Goal: Task Accomplishment & Management: Manage account settings

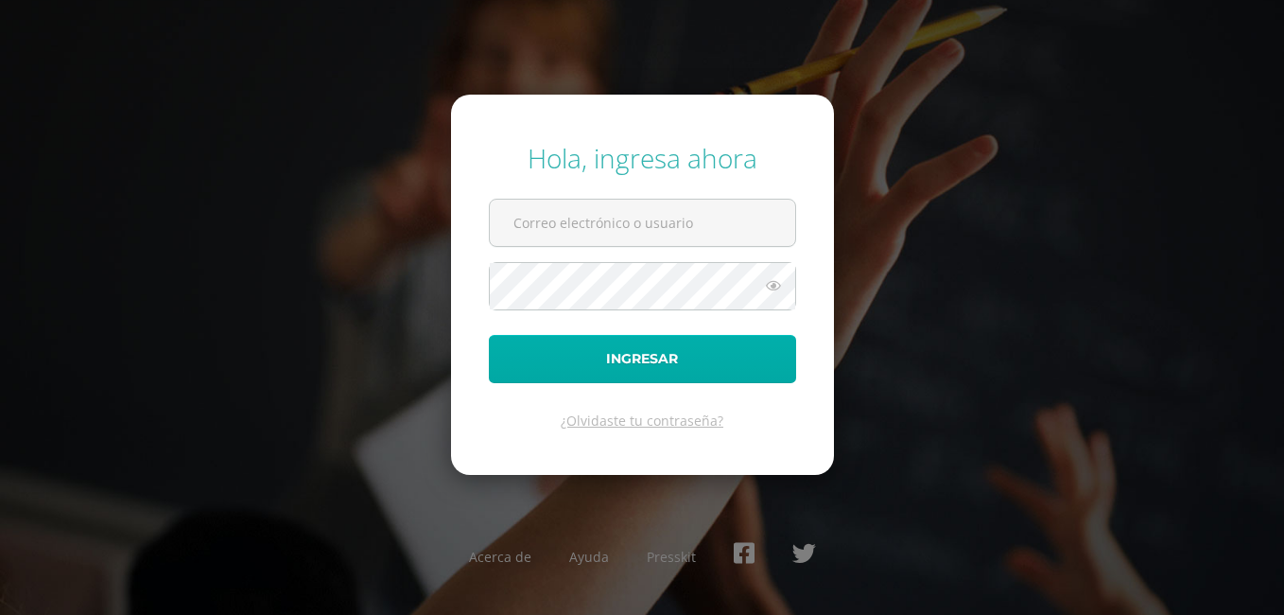
type input "[PERSON_NAME][EMAIL_ADDRESS][PERSON_NAME][DOMAIN_NAME]"
click at [651, 369] on button "Ingresar" at bounding box center [642, 359] width 307 height 48
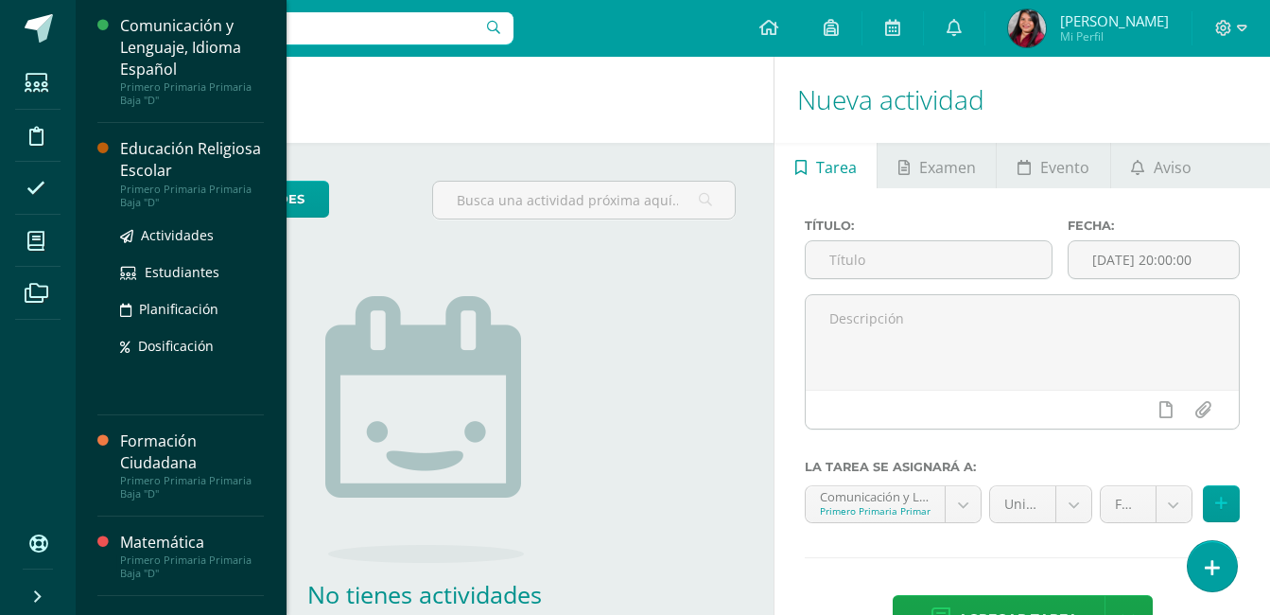
click at [160, 175] on div "Educación Religiosa Escolar" at bounding box center [192, 159] width 144 height 43
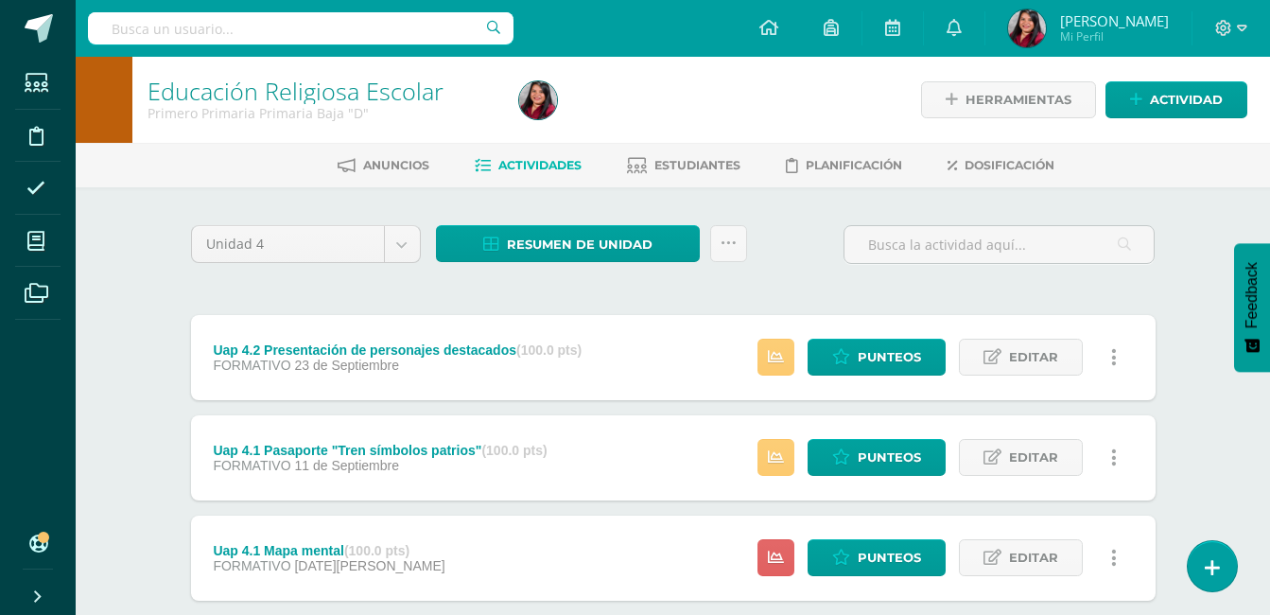
click at [789, 263] on div "Unidad 4 Unidad 1 Unidad 2 Unidad 3 Unidad 4 Resumen de unidad Descargar como H…" at bounding box center [672, 252] width 979 height 54
click at [907, 293] on div "Unidad 4 Unidad 1 Unidad 2 Unidad 3 Unidad 4 Resumen de unidad Descargar como H…" at bounding box center [672, 456] width 979 height 463
click at [757, 291] on div "Unidad 4 Unidad 1 Unidad 2 Unidad 3 Unidad 4 Resumen de unidad Descargar como H…" at bounding box center [672, 456] width 979 height 463
click at [1158, 100] on span "Actividad" at bounding box center [1186, 99] width 73 height 35
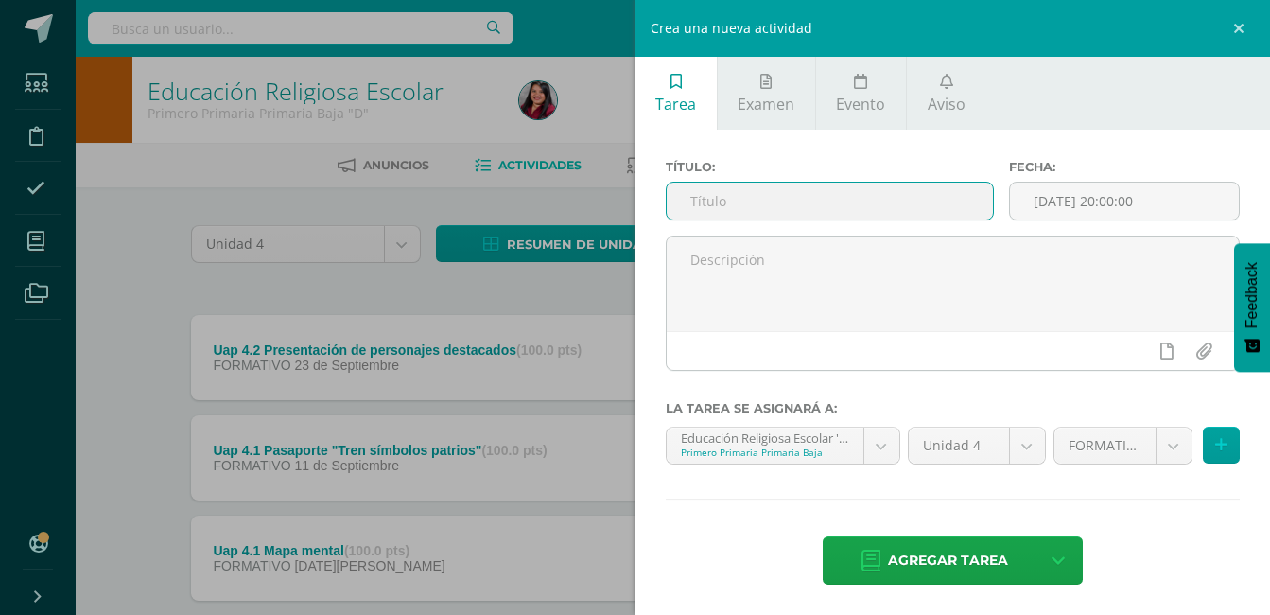
click at [774, 188] on input "text" at bounding box center [830, 200] width 327 height 37
type input "Uap 4.2 Evaluación sumativa"
click at [1158, 213] on input "[DATE] 20:00:00" at bounding box center [1124, 200] width 229 height 37
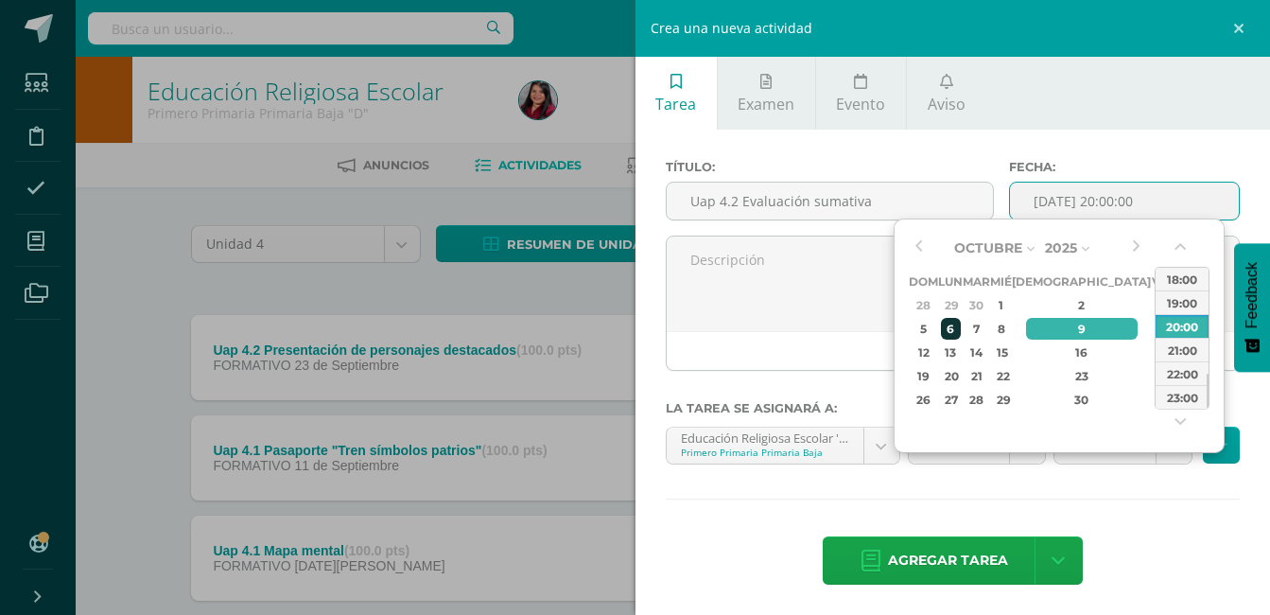
click at [961, 333] on div "6" at bounding box center [951, 329] width 20 height 22
type input "2025-10-06 20:00"
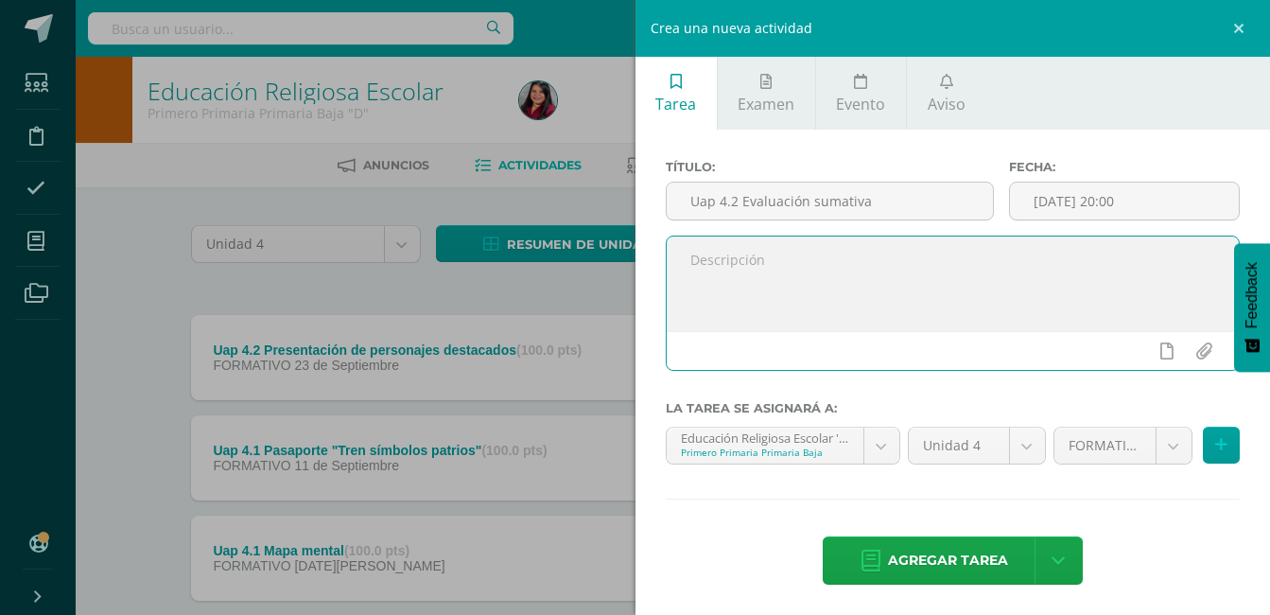
click at [878, 329] on textarea at bounding box center [953, 283] width 573 height 95
click at [1165, 447] on body "Estudiantes Disciplina Asistencia Mis cursos Archivos Soporte Ayuda Reportar un…" at bounding box center [635, 363] width 1270 height 726
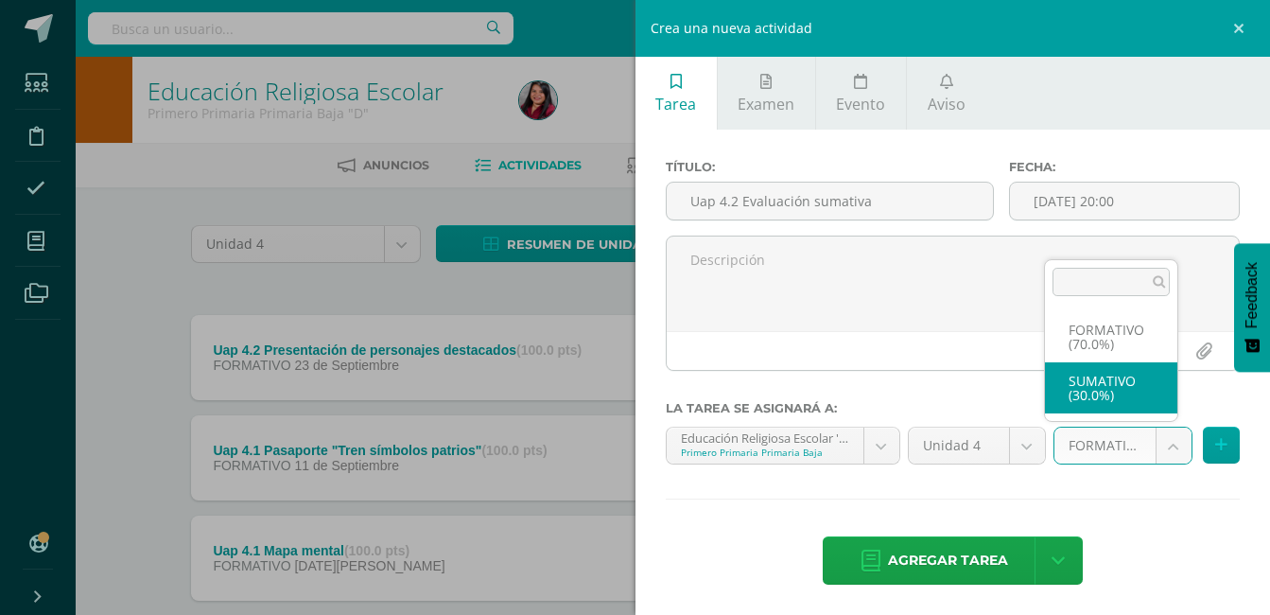
select select "205829"
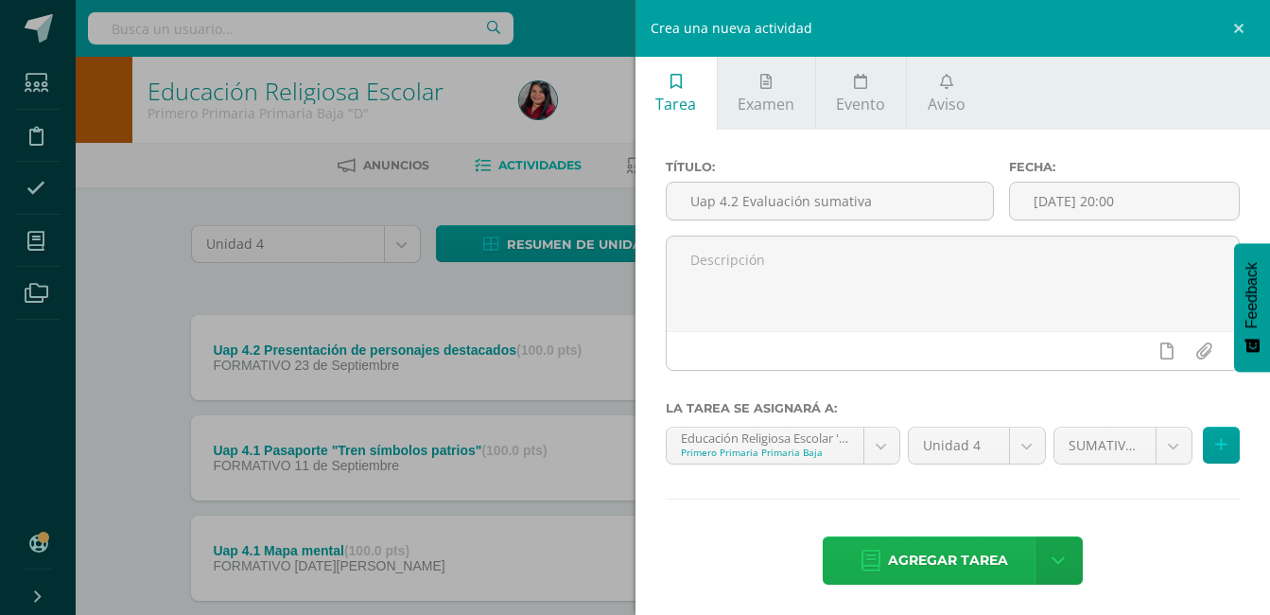
click at [947, 553] on span "Agregar tarea" at bounding box center [948, 560] width 120 height 46
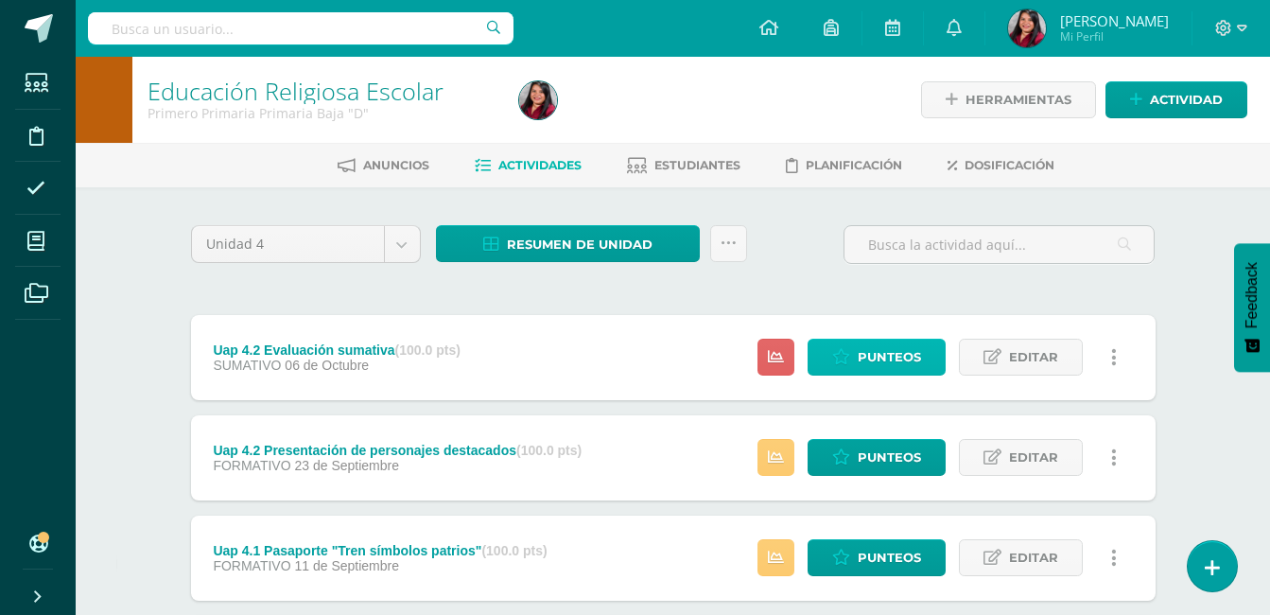
click at [886, 352] on span "Punteos" at bounding box center [889, 356] width 63 height 35
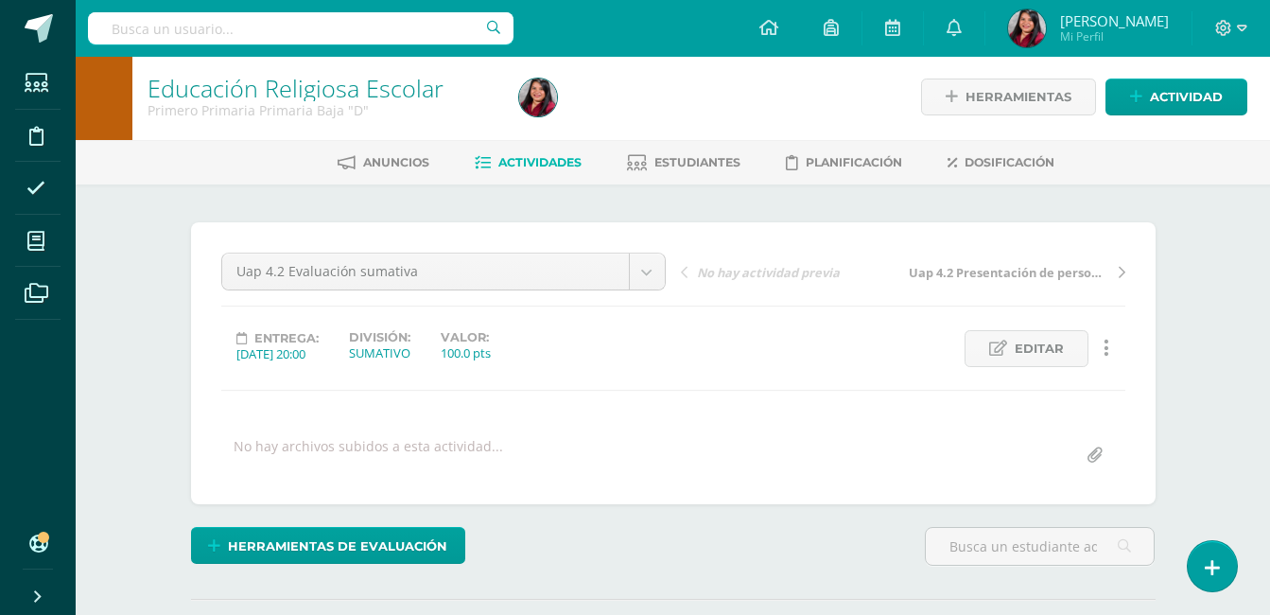
scroll to position [4, 0]
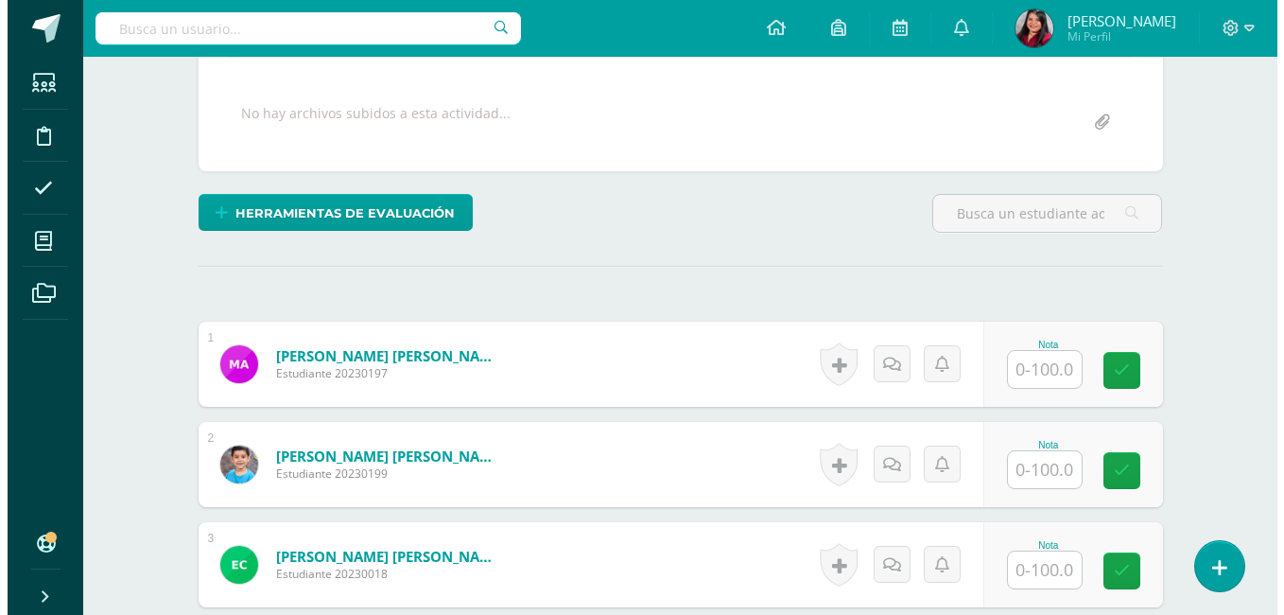
scroll to position [306, 0]
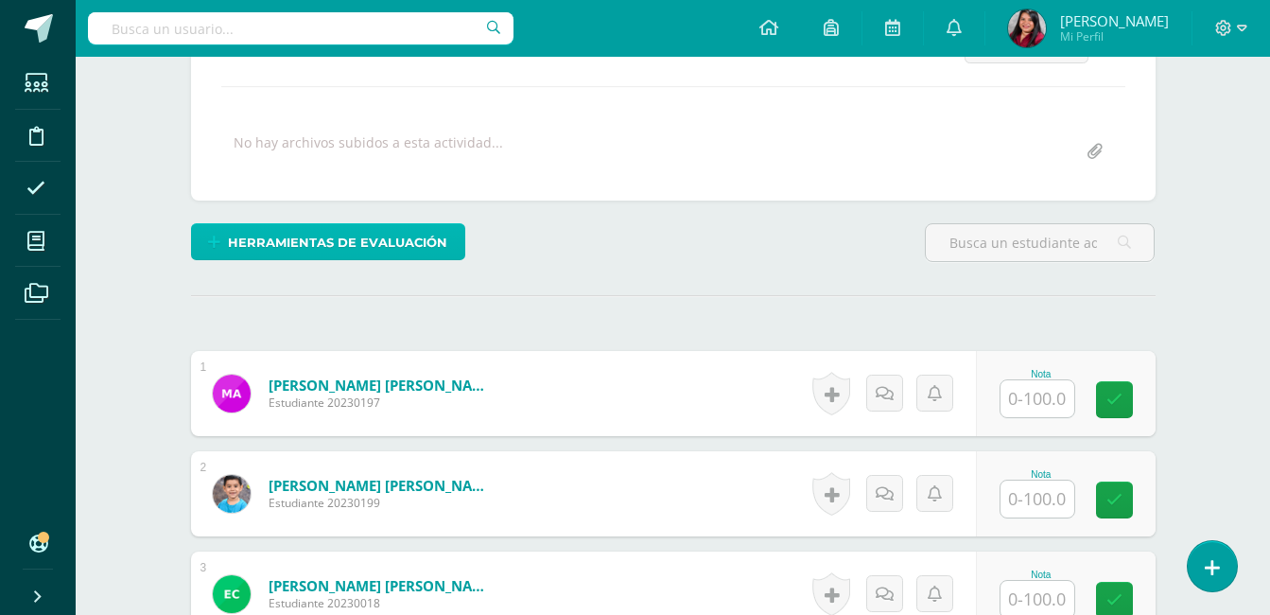
click at [300, 238] on span "Herramientas de evaluación" at bounding box center [337, 242] width 219 height 35
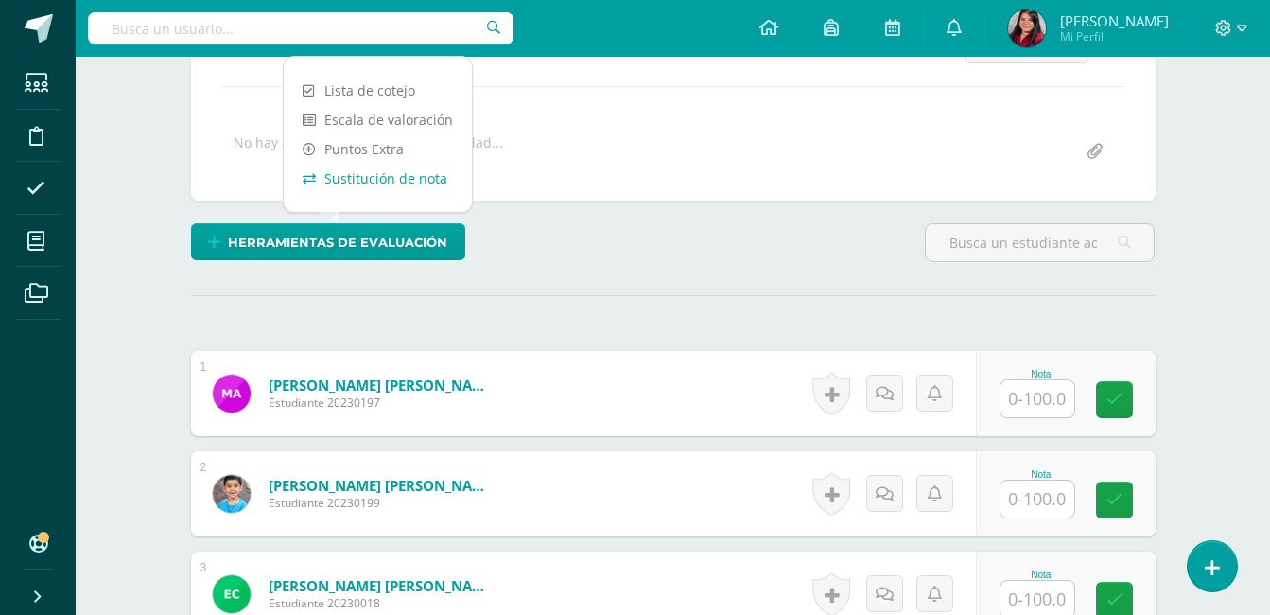
click at [408, 191] on link "Sustitución de nota" at bounding box center [378, 178] width 188 height 29
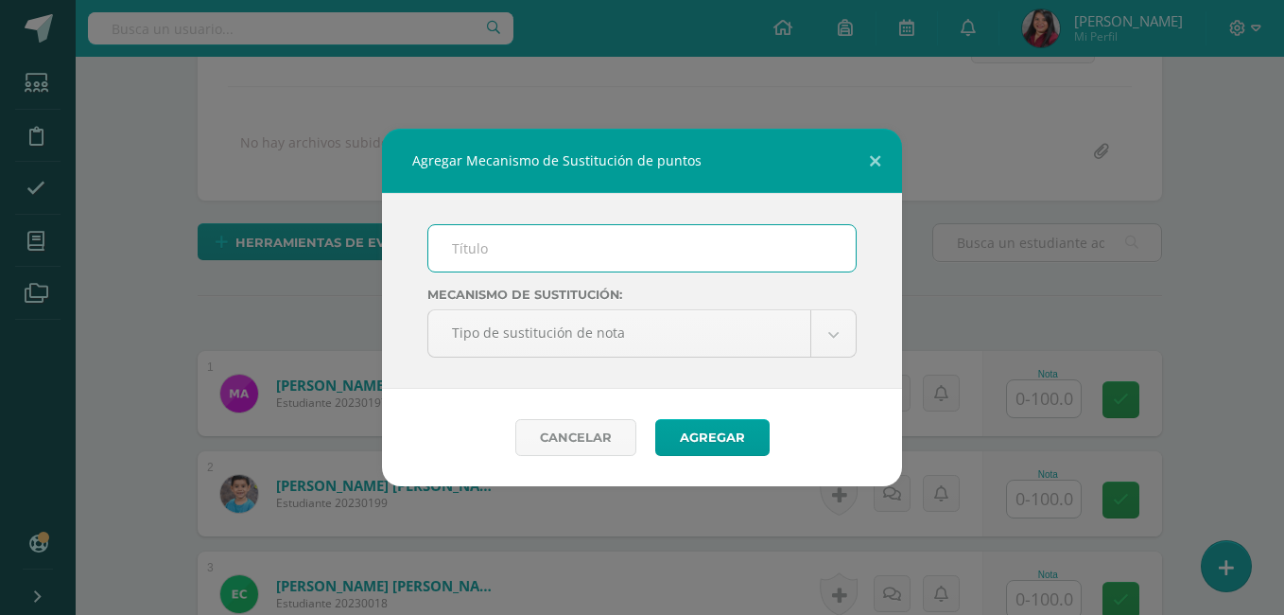
click at [550, 239] on input "text" at bounding box center [641, 248] width 427 height 46
type input "PMA 4.2"
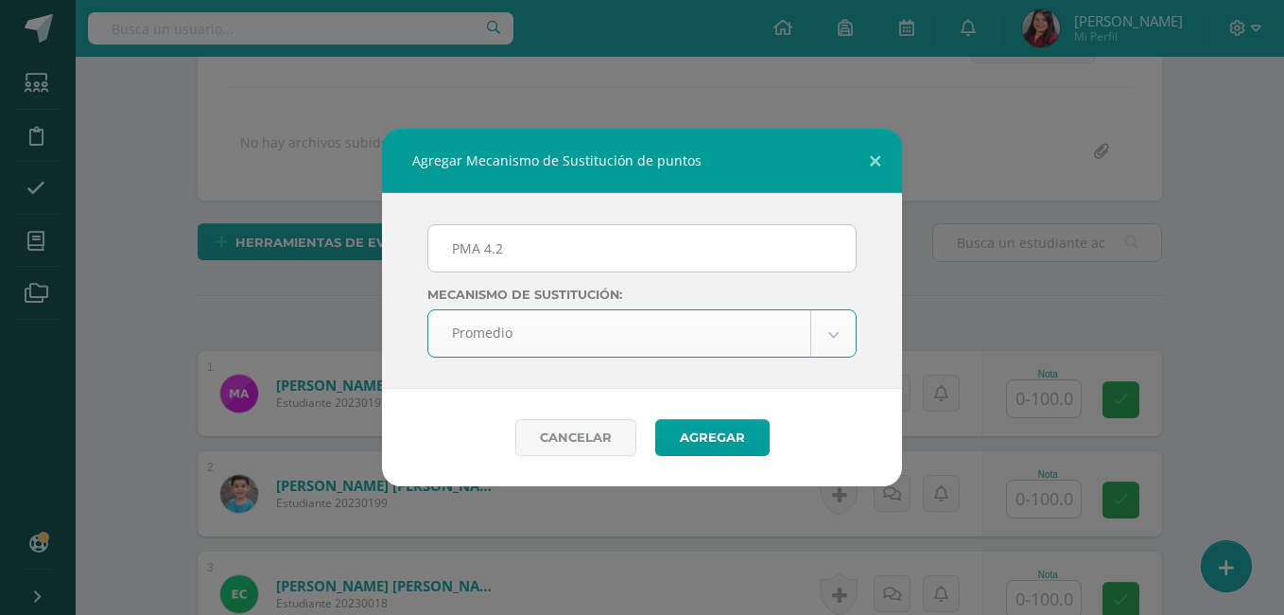
select select "average"
click at [703, 440] on button "Agregar" at bounding box center [712, 437] width 114 height 37
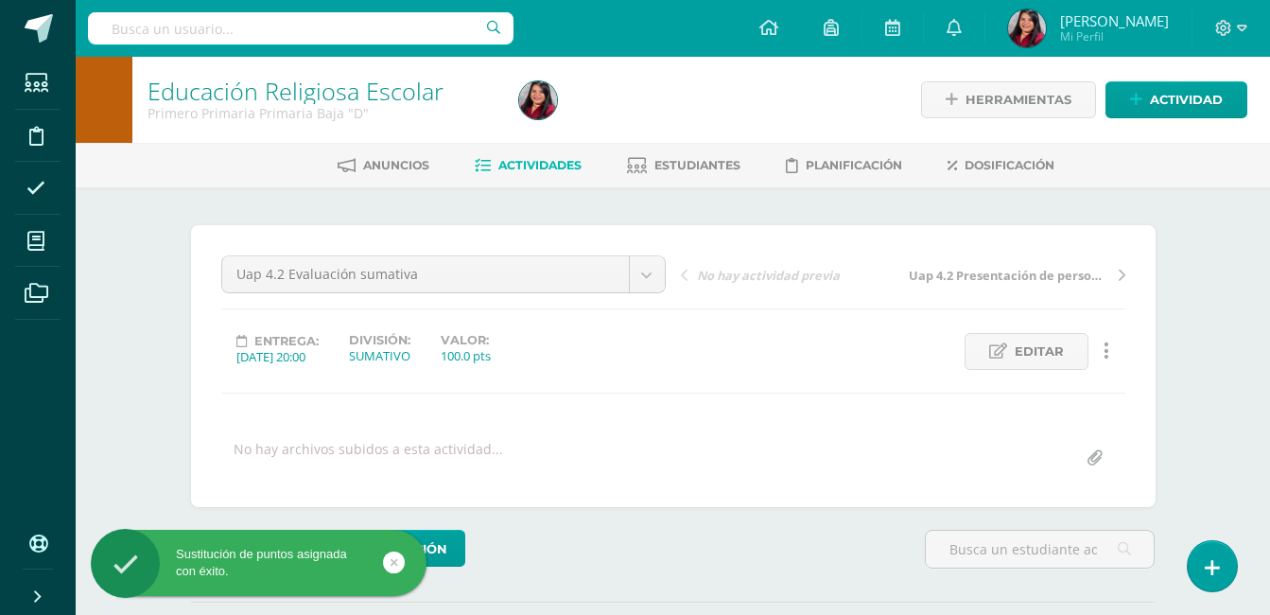
click at [1180, 355] on div "¿Estás seguro que quieres eliminar esta actividad? Esto borrará la actividad y …" at bounding box center [673, 505] width 1040 height 637
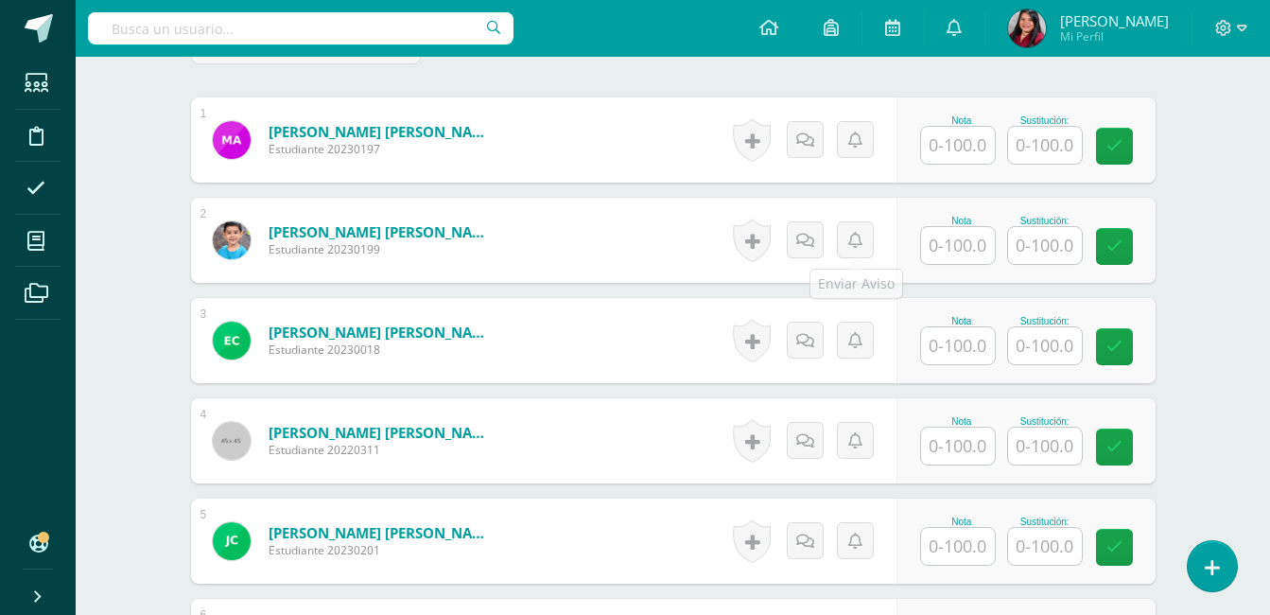
scroll to position [636, 0]
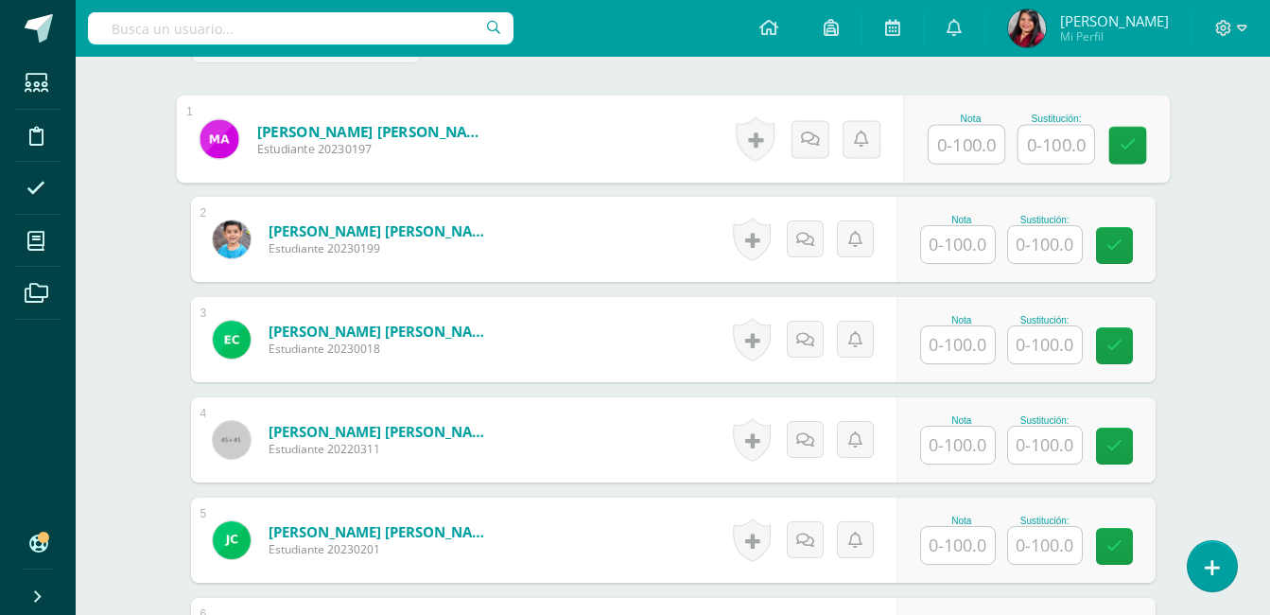
click at [987, 138] on input "text" at bounding box center [966, 145] width 76 height 38
type input "100"
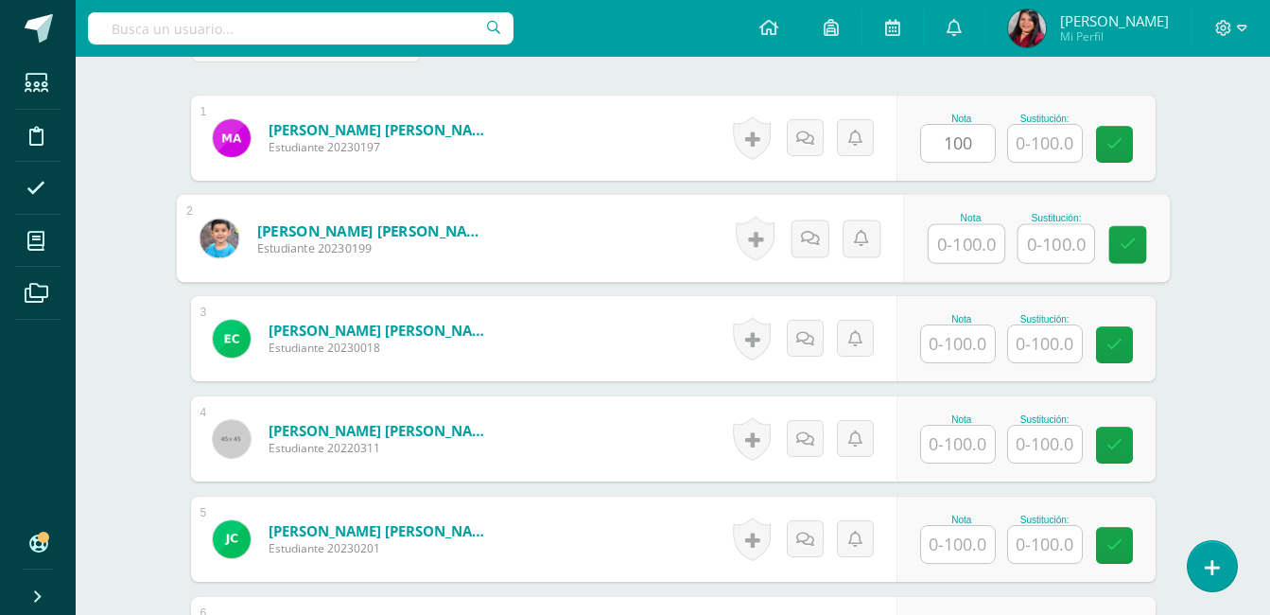
click at [962, 242] on input "text" at bounding box center [966, 244] width 76 height 38
type input "100"
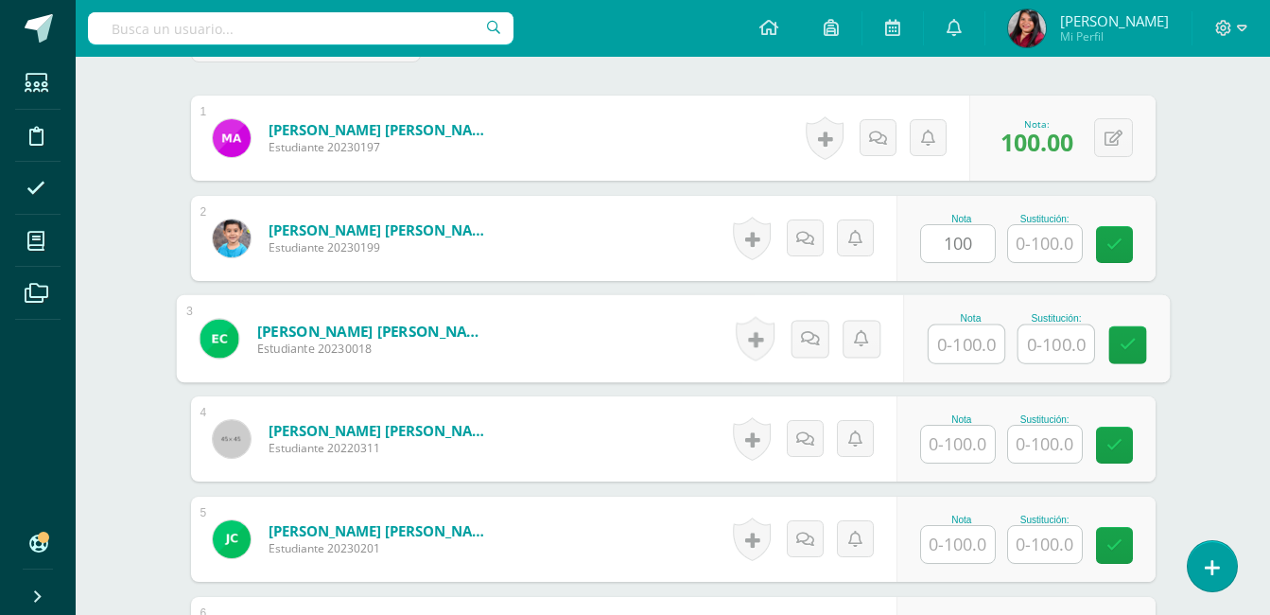
click at [964, 353] on input "text" at bounding box center [966, 344] width 76 height 38
type input "100"
click at [967, 434] on input "text" at bounding box center [958, 443] width 74 height 37
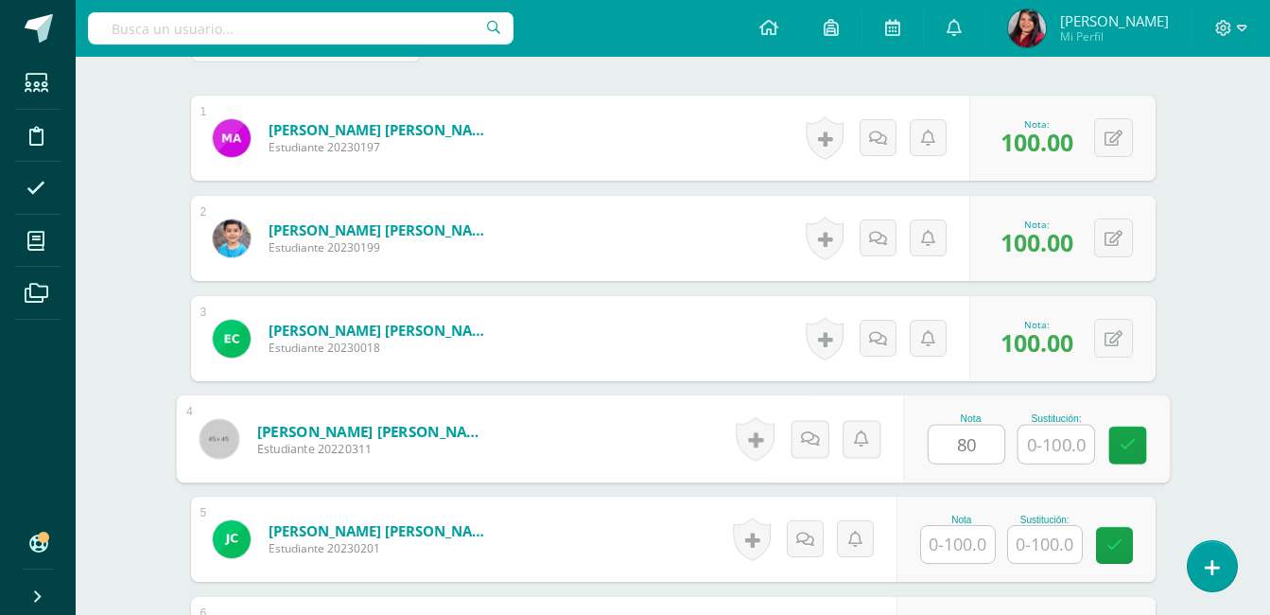
type input "80"
click at [1059, 435] on input "text" at bounding box center [1055, 444] width 76 height 38
type input "100"
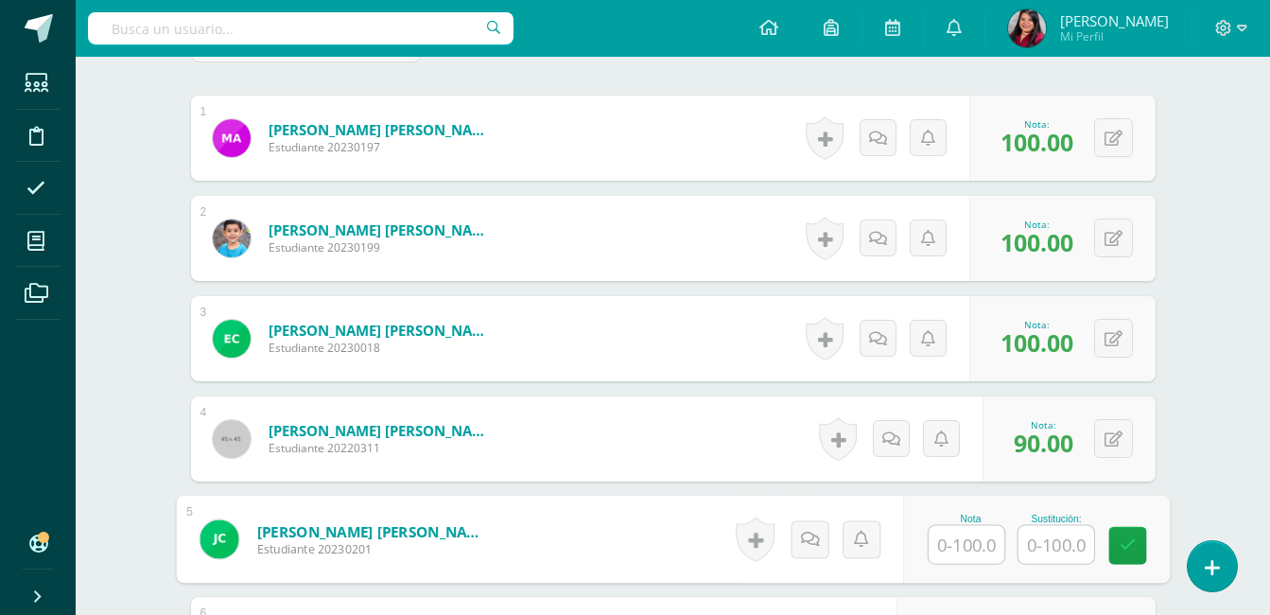
click at [979, 557] on input "text" at bounding box center [966, 545] width 76 height 38
type input "75"
click at [1032, 546] on input "text" at bounding box center [1055, 545] width 76 height 38
type input "90"
click at [1123, 552] on icon at bounding box center [1126, 545] width 17 height 16
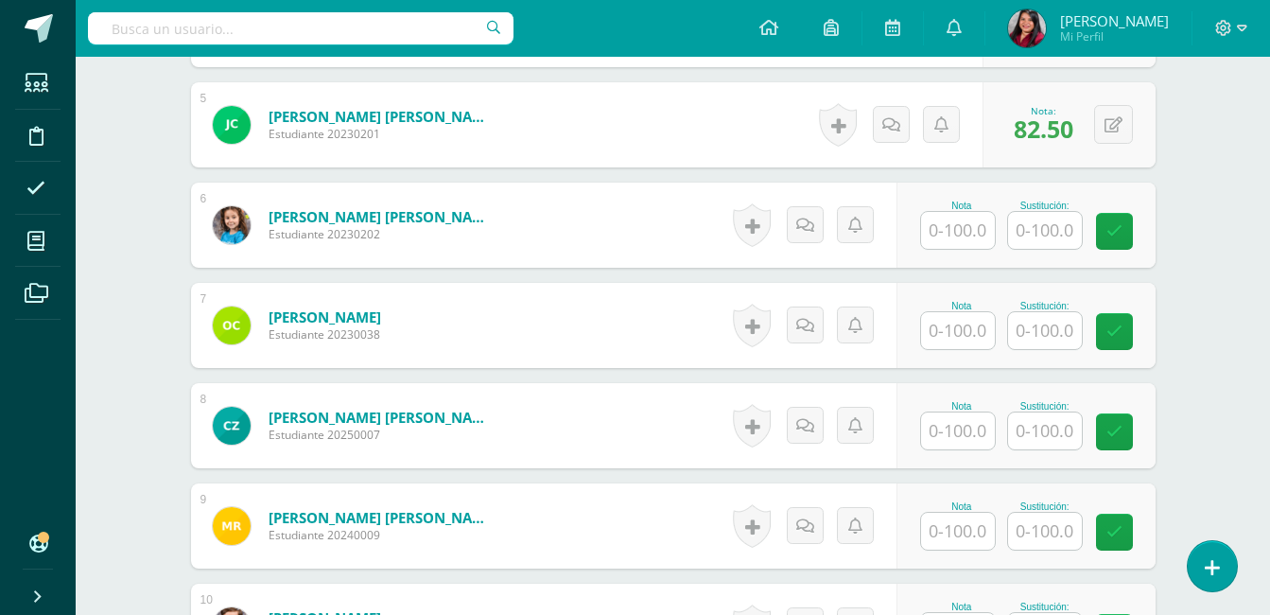
scroll to position [1053, 0]
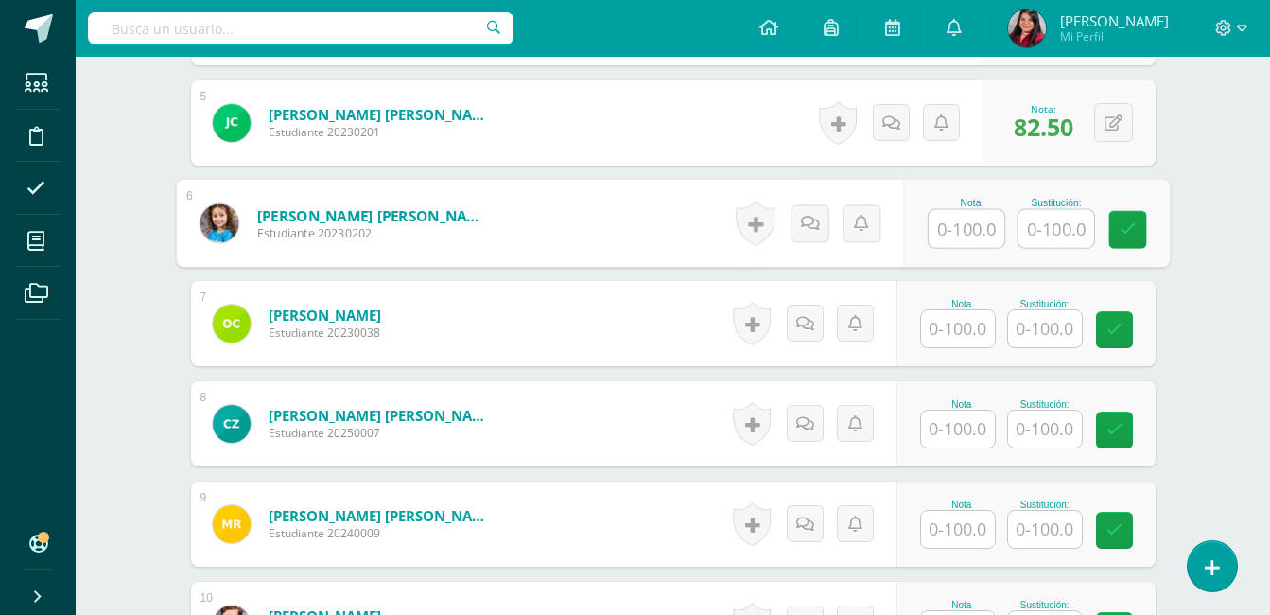
click at [975, 230] on input "text" at bounding box center [966, 229] width 76 height 38
type input "100"
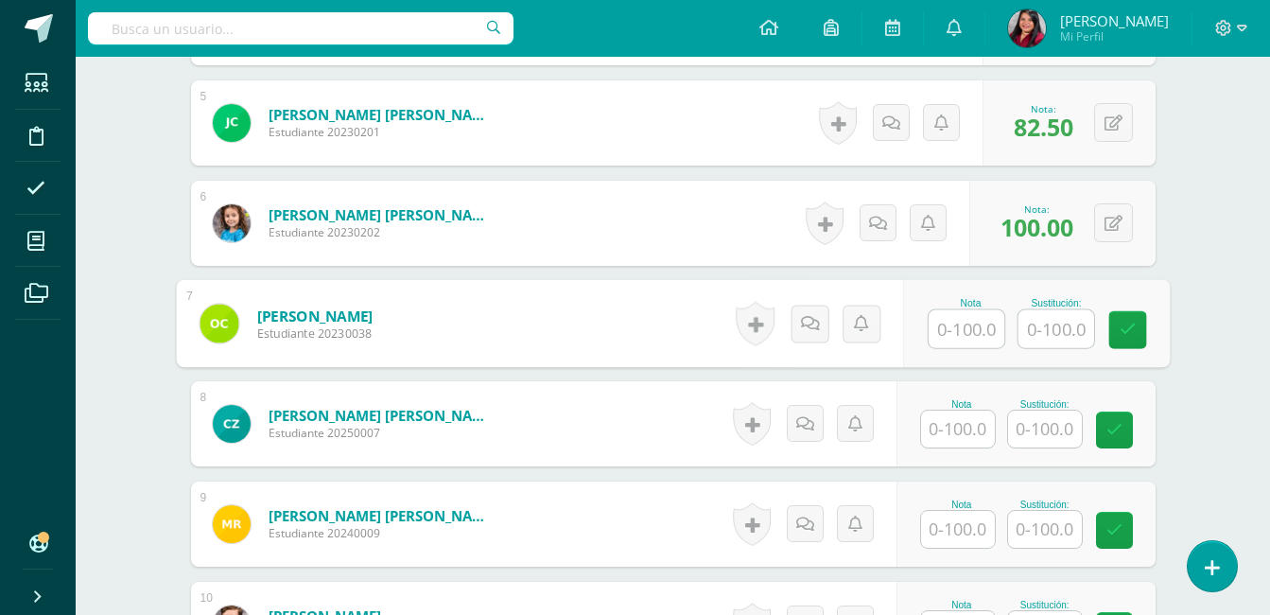
click at [968, 322] on input "text" at bounding box center [966, 329] width 76 height 38
type input "80"
click at [1036, 325] on input "text" at bounding box center [1055, 329] width 76 height 38
type input "100"
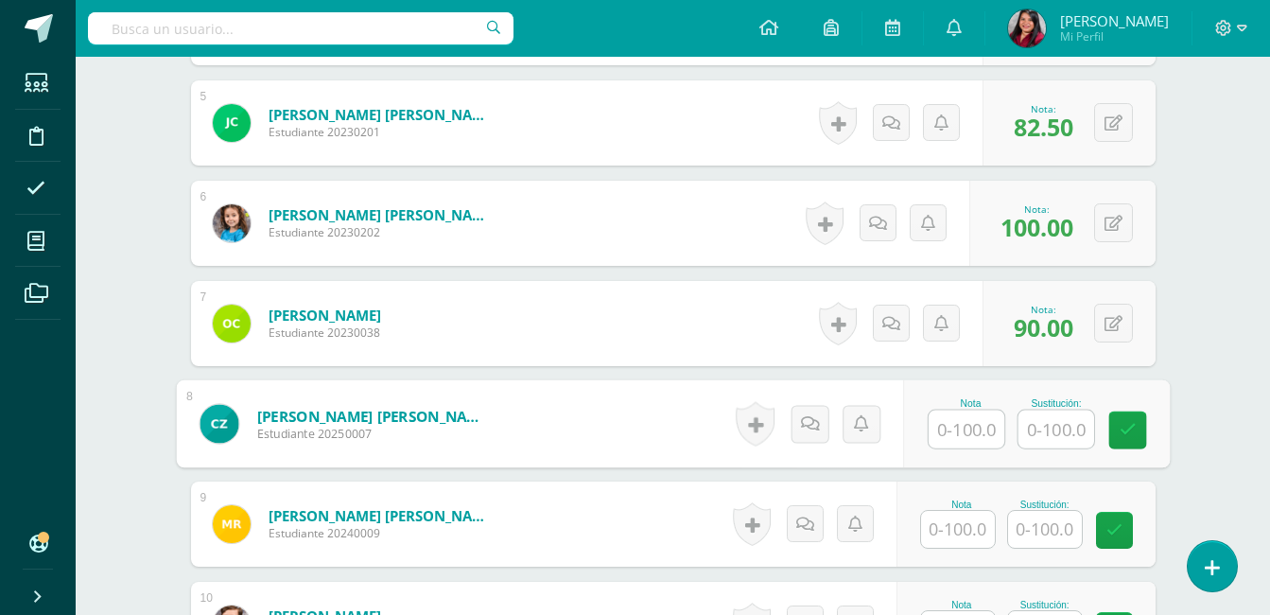
click at [982, 417] on input "text" at bounding box center [966, 429] width 76 height 38
type input "90"
click at [1052, 439] on input "text" at bounding box center [1055, 429] width 76 height 38
type input "90"
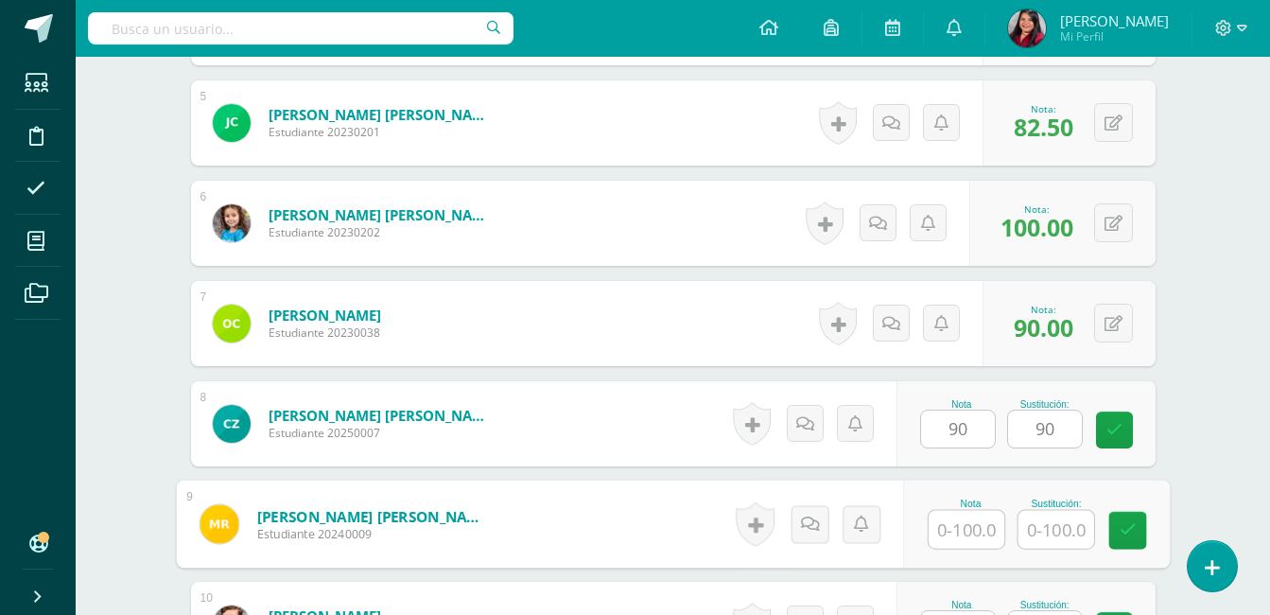
click at [964, 526] on input "text" at bounding box center [966, 530] width 76 height 38
type input "100"
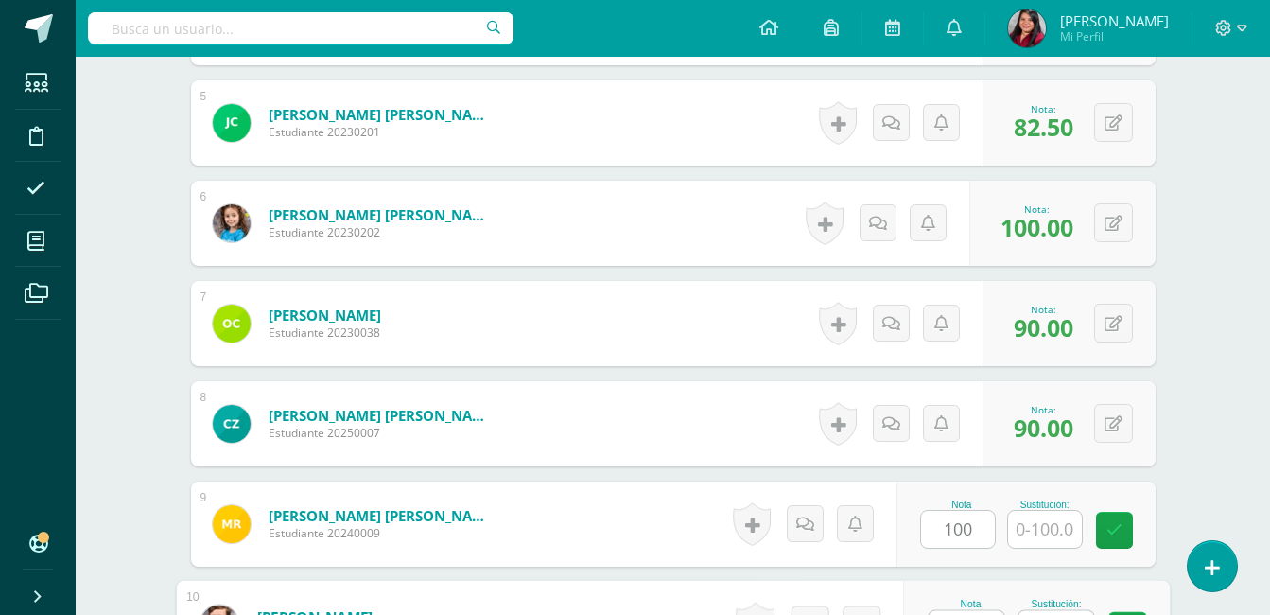
scroll to position [1086, 0]
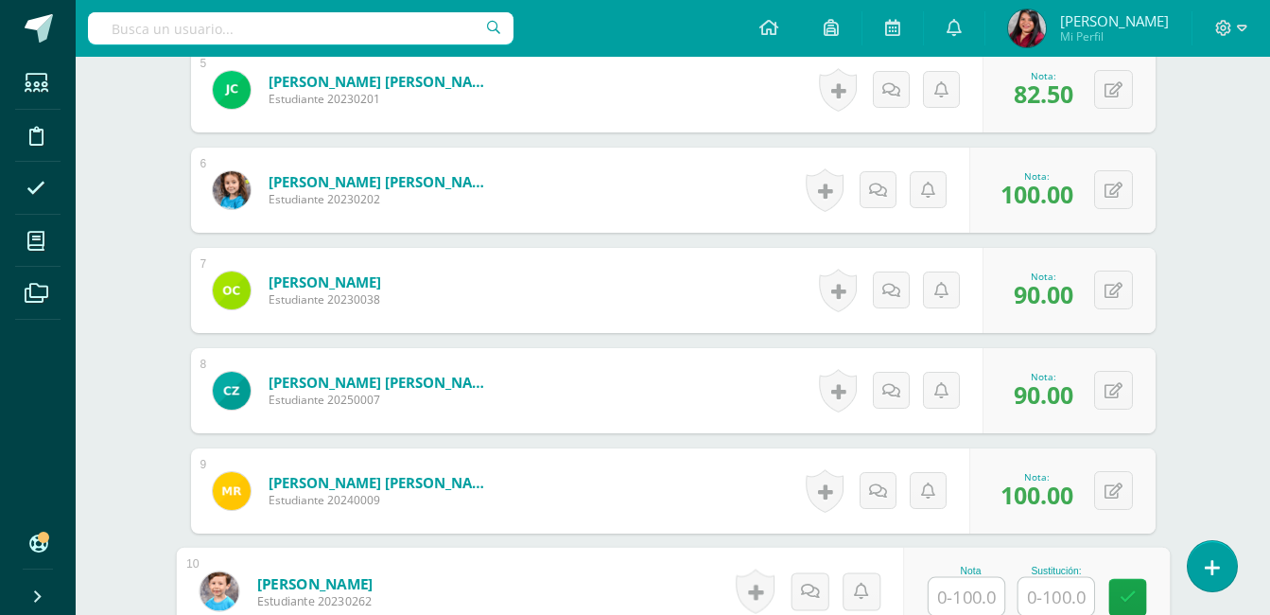
click at [976, 589] on input "text" at bounding box center [966, 597] width 76 height 38
type input "100"
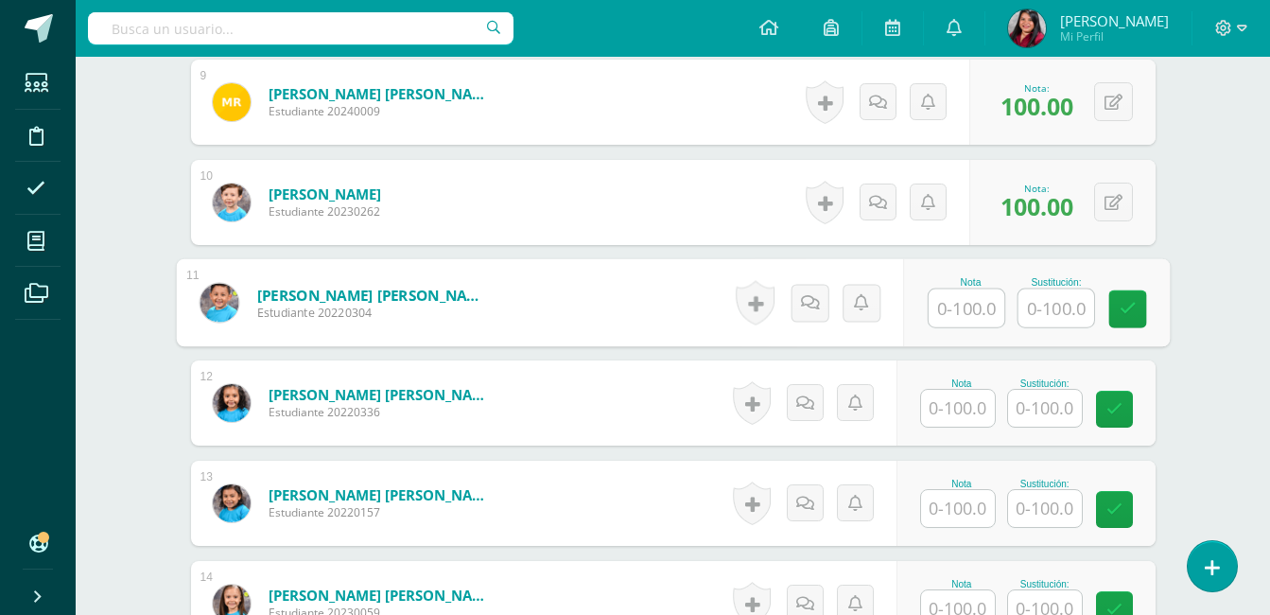
click at [960, 307] on input "text" at bounding box center [966, 308] width 76 height 38
type input "90"
click at [1062, 306] on input "text" at bounding box center [1055, 308] width 76 height 38
type input "100"
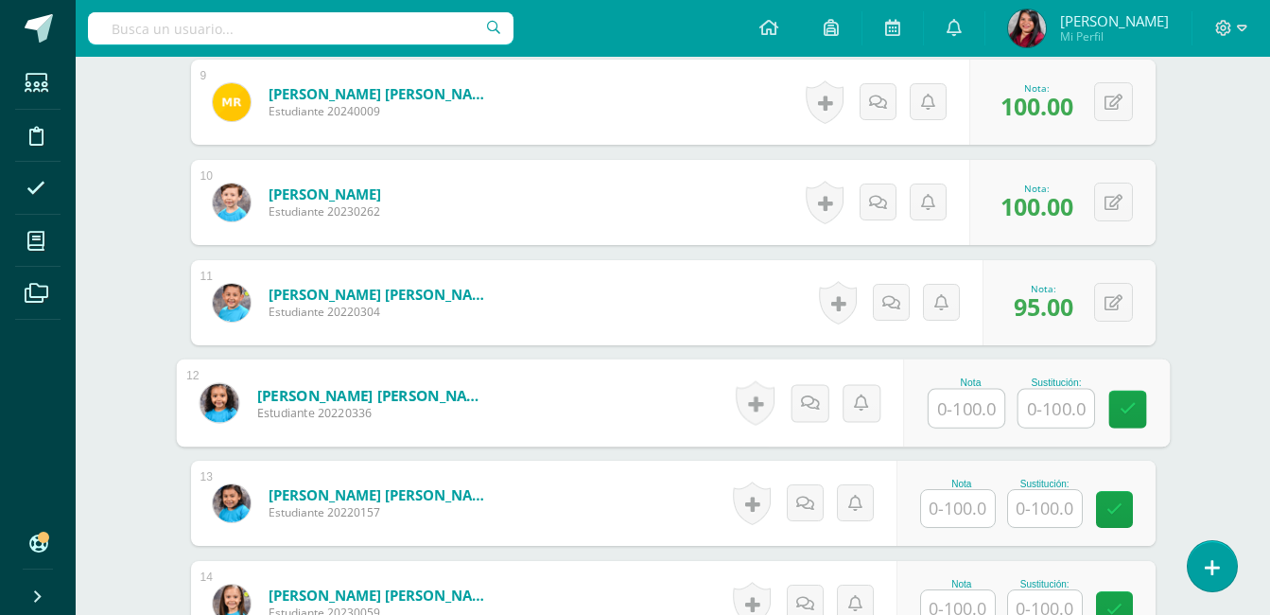
click at [956, 422] on input "text" at bounding box center [966, 409] width 76 height 38
type input "70"
click at [1090, 393] on input "text" at bounding box center [1055, 409] width 76 height 38
type input "100"
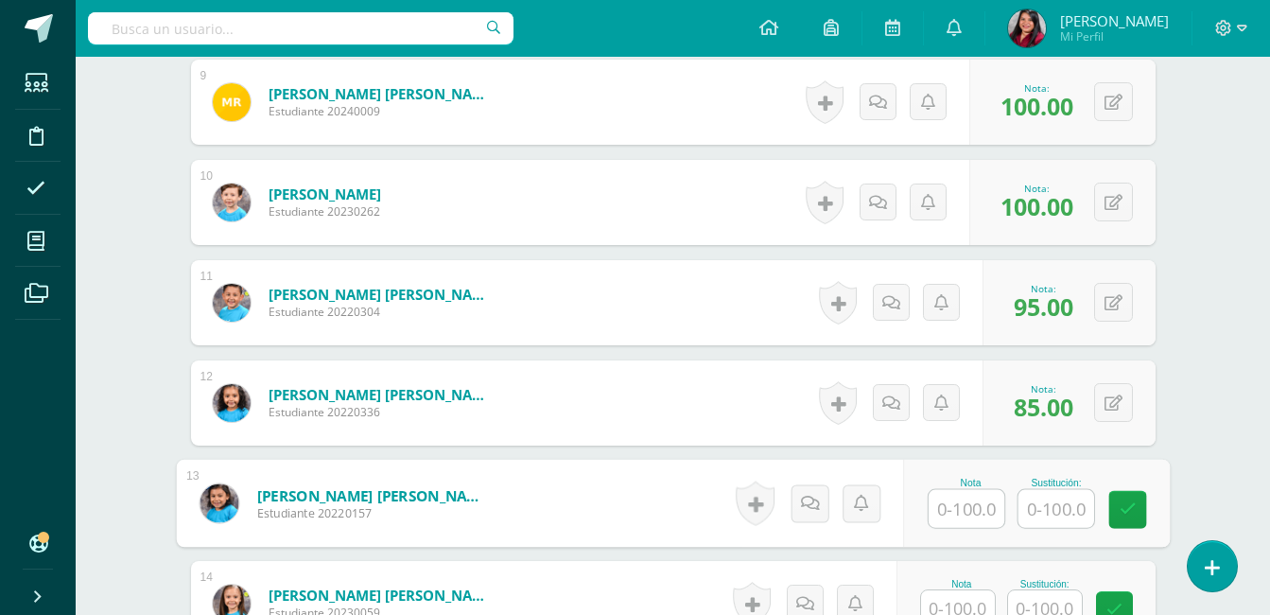
click at [971, 517] on input "text" at bounding box center [966, 509] width 76 height 38
type input "100"
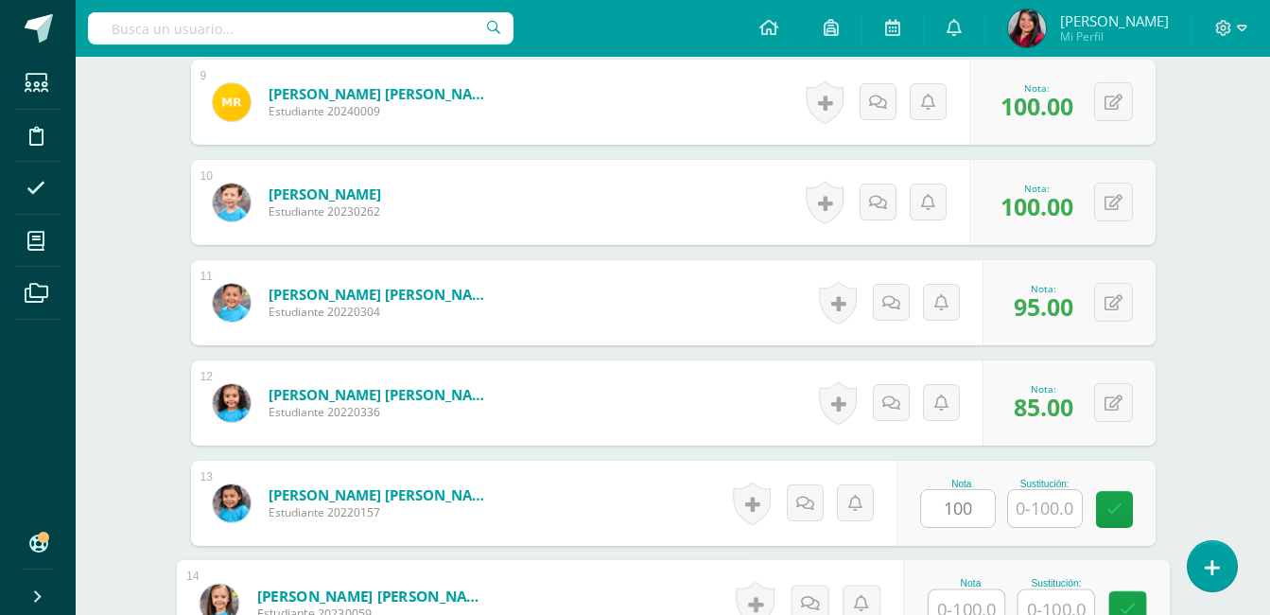
click at [957, 607] on input "text" at bounding box center [966, 609] width 76 height 38
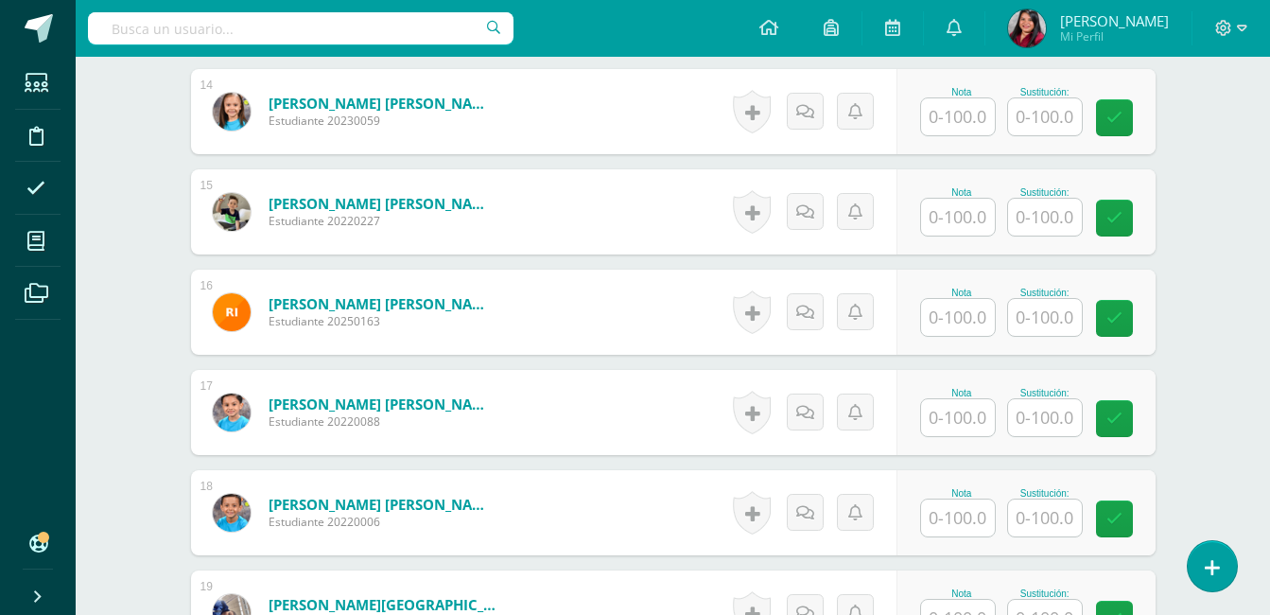
scroll to position [1929, 0]
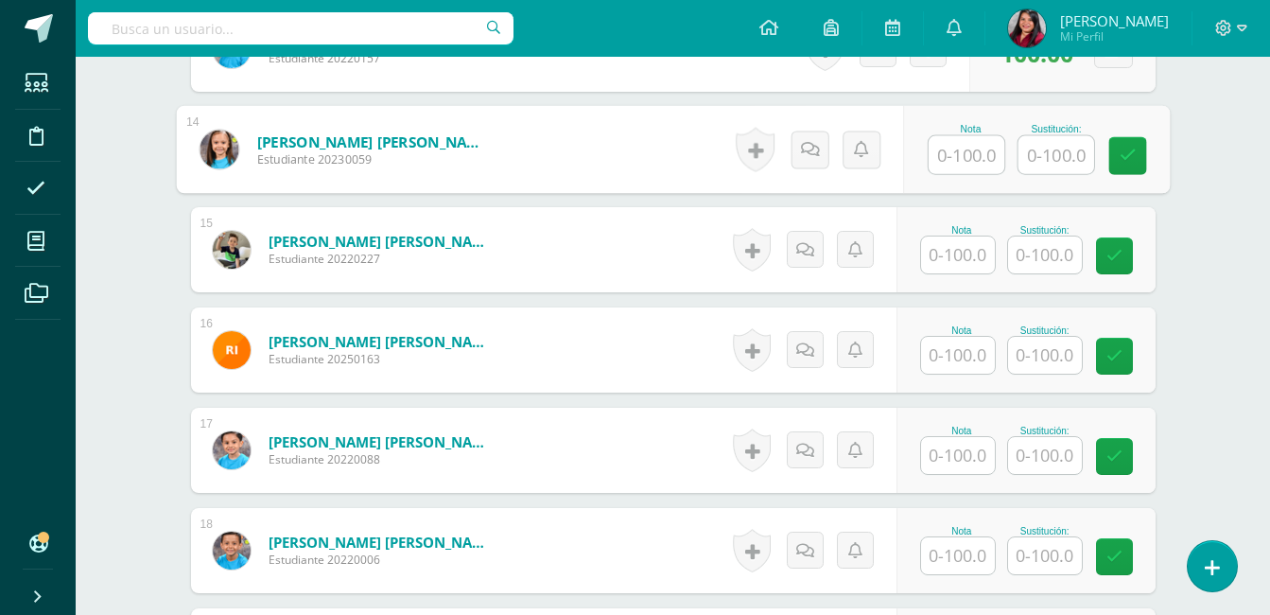
click at [969, 144] on input "text" at bounding box center [966, 155] width 76 height 38
type input "80"
click at [1048, 153] on input "text" at bounding box center [1055, 155] width 76 height 38
type input "100"
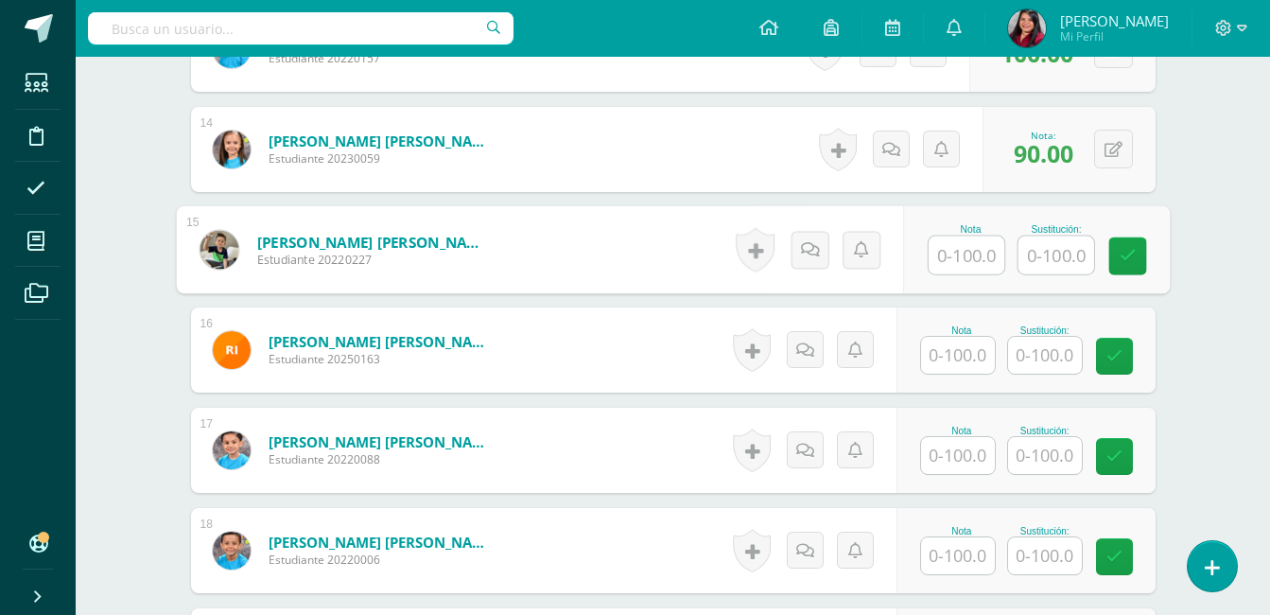
click at [964, 258] on input "text" at bounding box center [966, 255] width 76 height 38
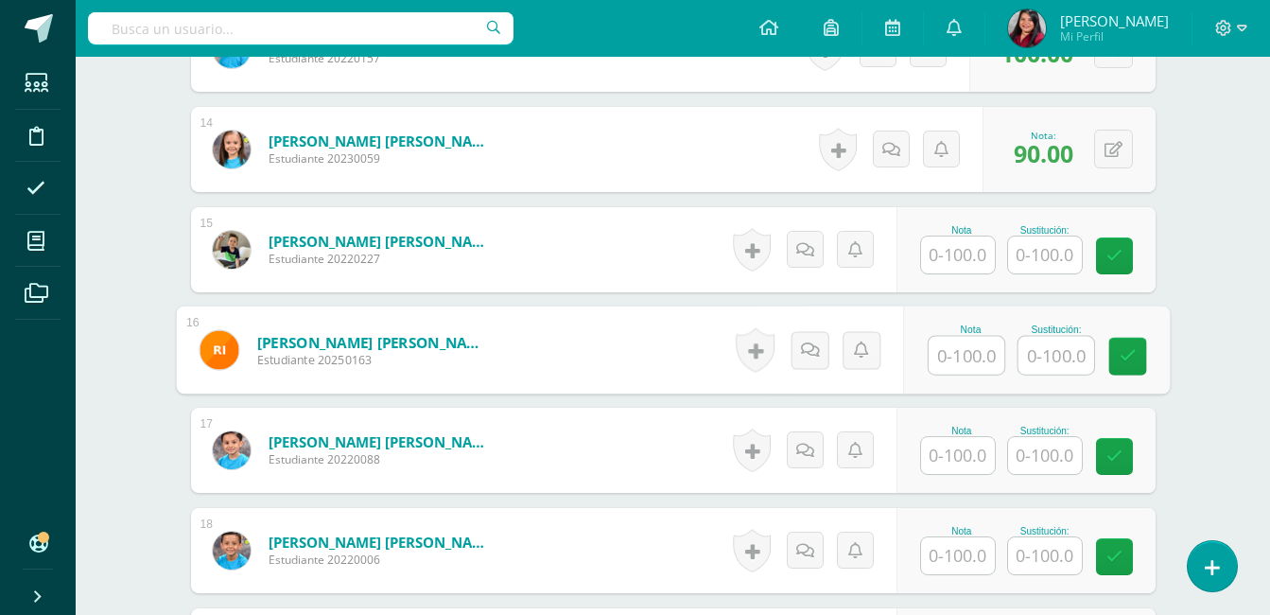
click at [960, 360] on input "text" at bounding box center [966, 356] width 76 height 38
type input "70"
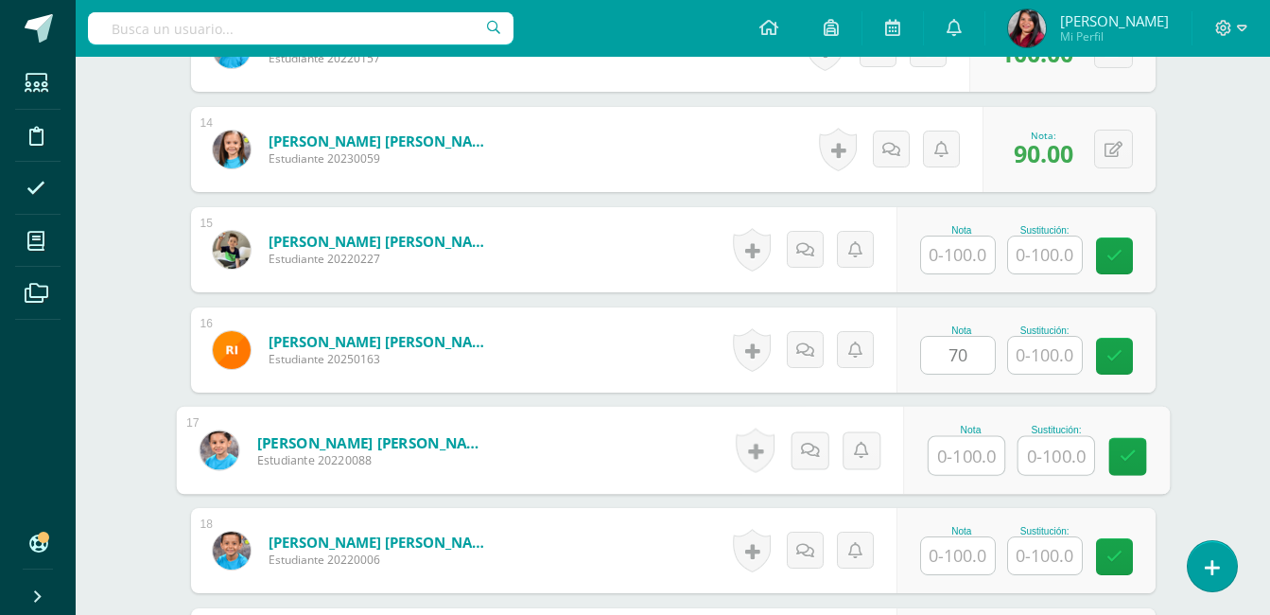
click at [954, 469] on input "text" at bounding box center [966, 456] width 76 height 38
type input "85"
click at [1062, 450] on input "text" at bounding box center [1055, 456] width 76 height 38
type input "95"
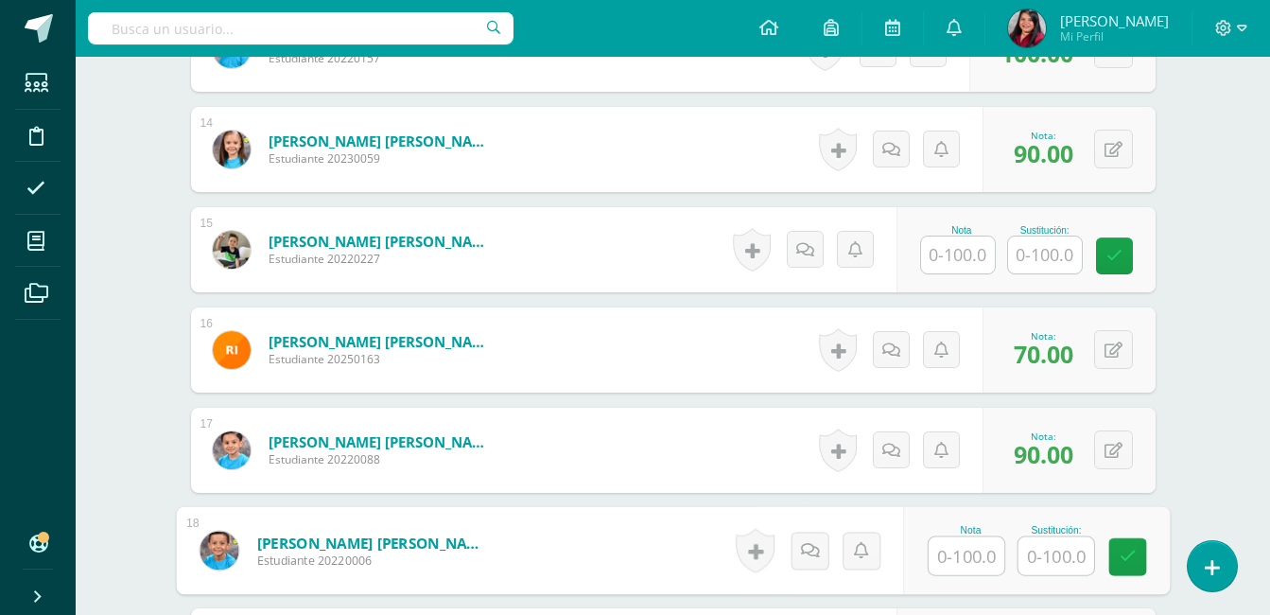
click at [962, 557] on input "text" at bounding box center [966, 556] width 76 height 38
type input "100"
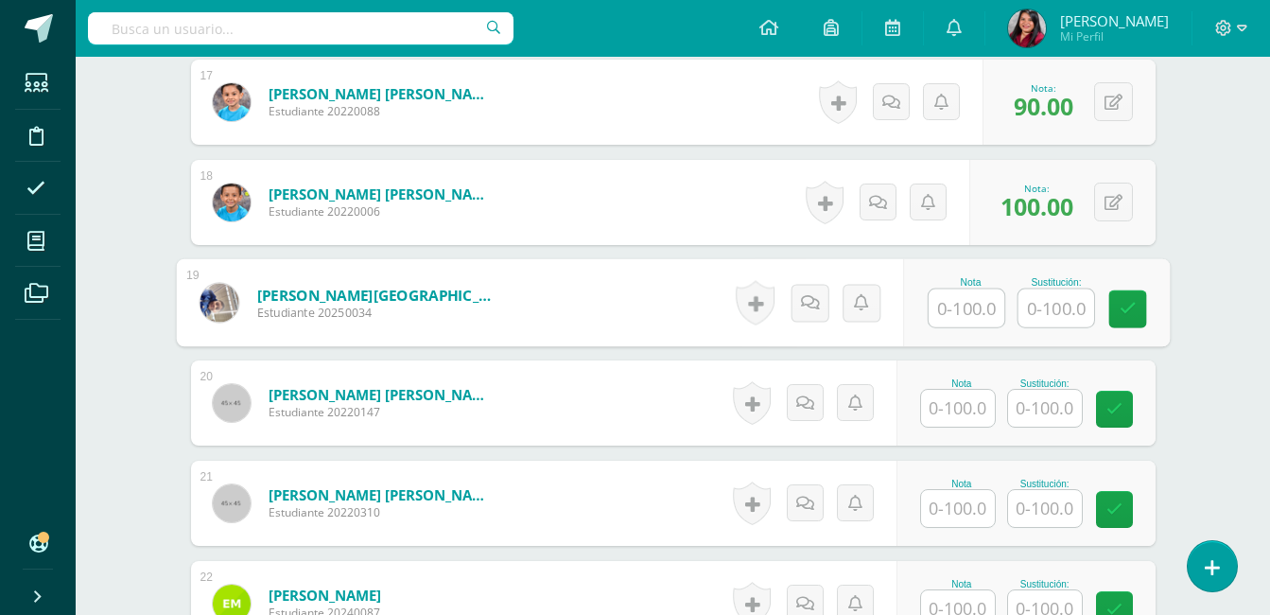
click at [964, 309] on input "text" at bounding box center [966, 308] width 76 height 38
type input "80"
click at [1032, 315] on input "text" at bounding box center [1055, 308] width 76 height 38
type input "100"
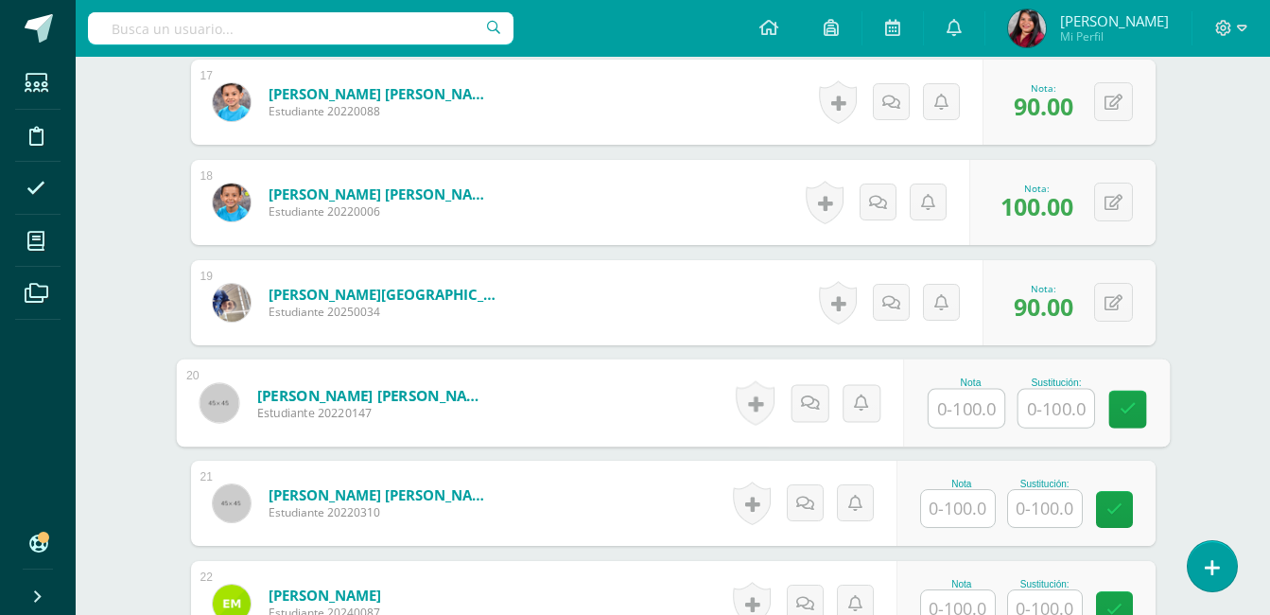
click at [979, 407] on input "text" at bounding box center [966, 409] width 76 height 38
type input "100"
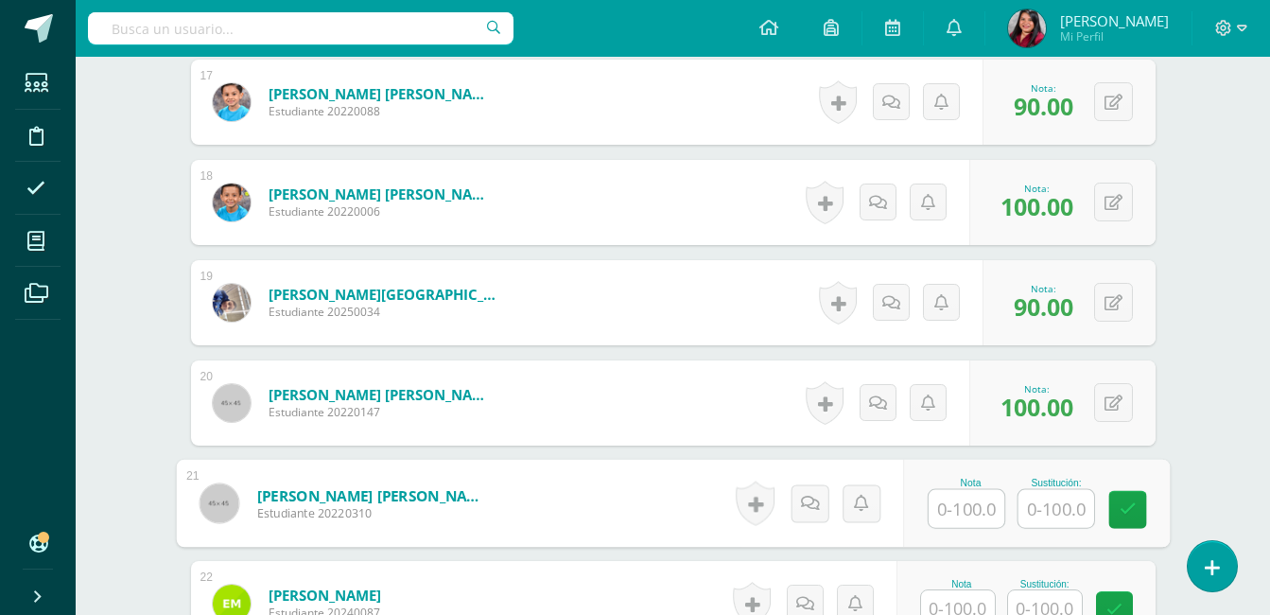
click at [960, 504] on input "text" at bounding box center [966, 509] width 76 height 38
type input "80"
click at [1059, 513] on input "text" at bounding box center [1055, 509] width 76 height 38
type input "100"
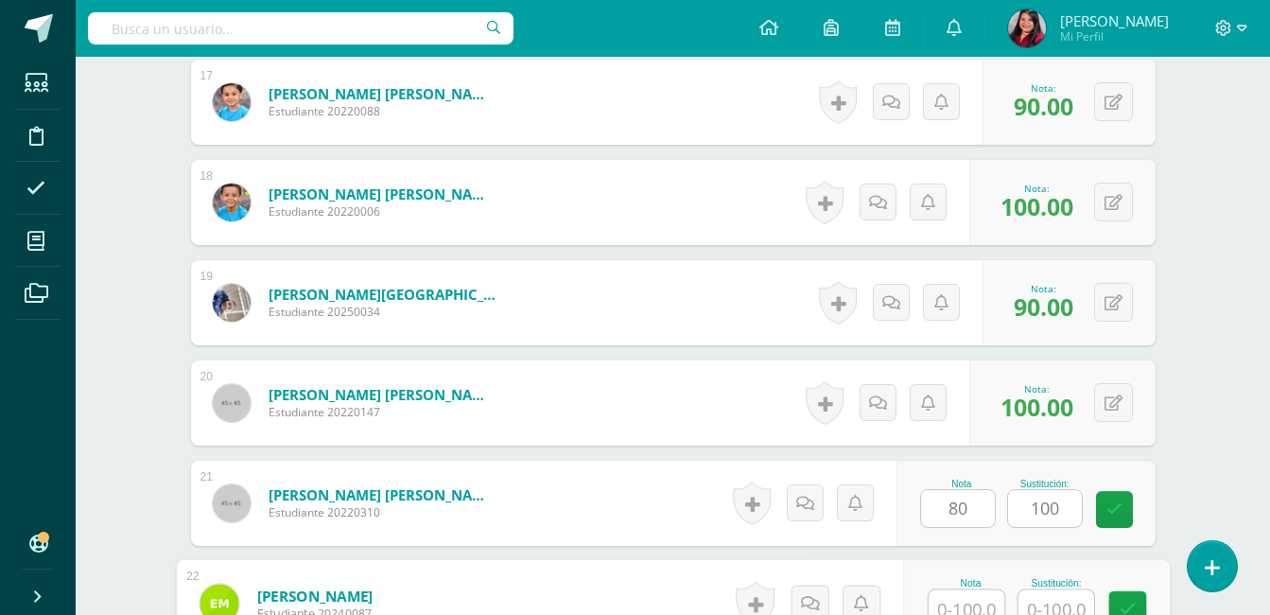
scroll to position [2289, 0]
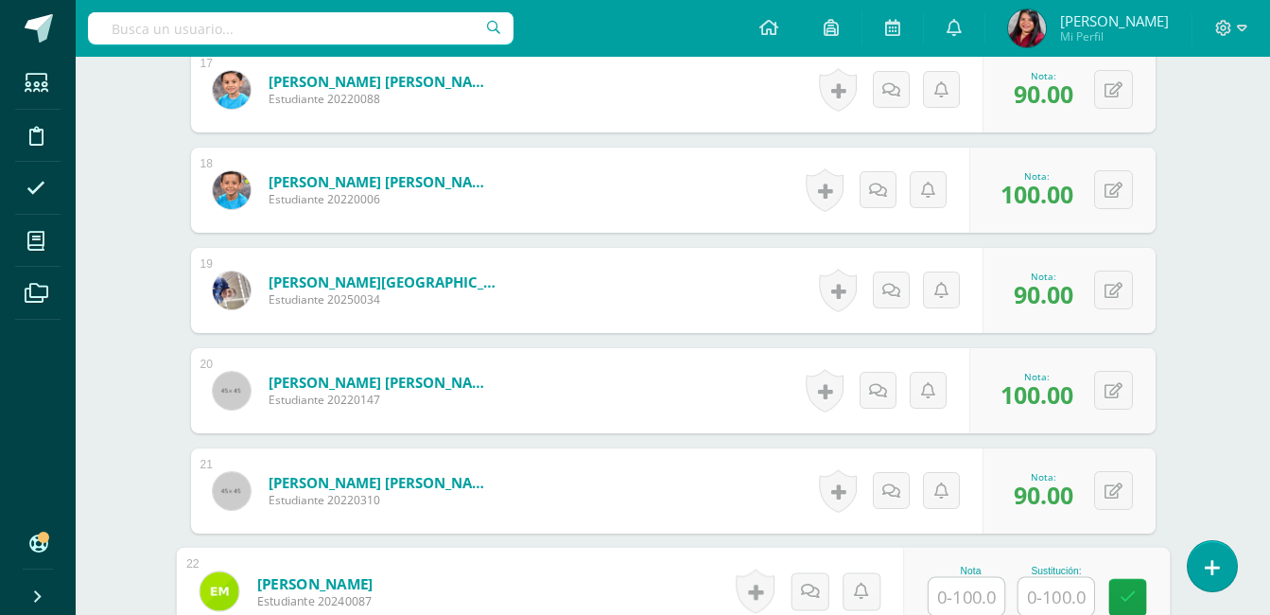
click at [965, 598] on input "text" at bounding box center [966, 597] width 76 height 38
type input "100"
click at [1196, 484] on div "Educación Religiosa Escolar Primero Primaria Primaria Baja "D" Herramientas Det…" at bounding box center [673, 10] width 1194 height 4485
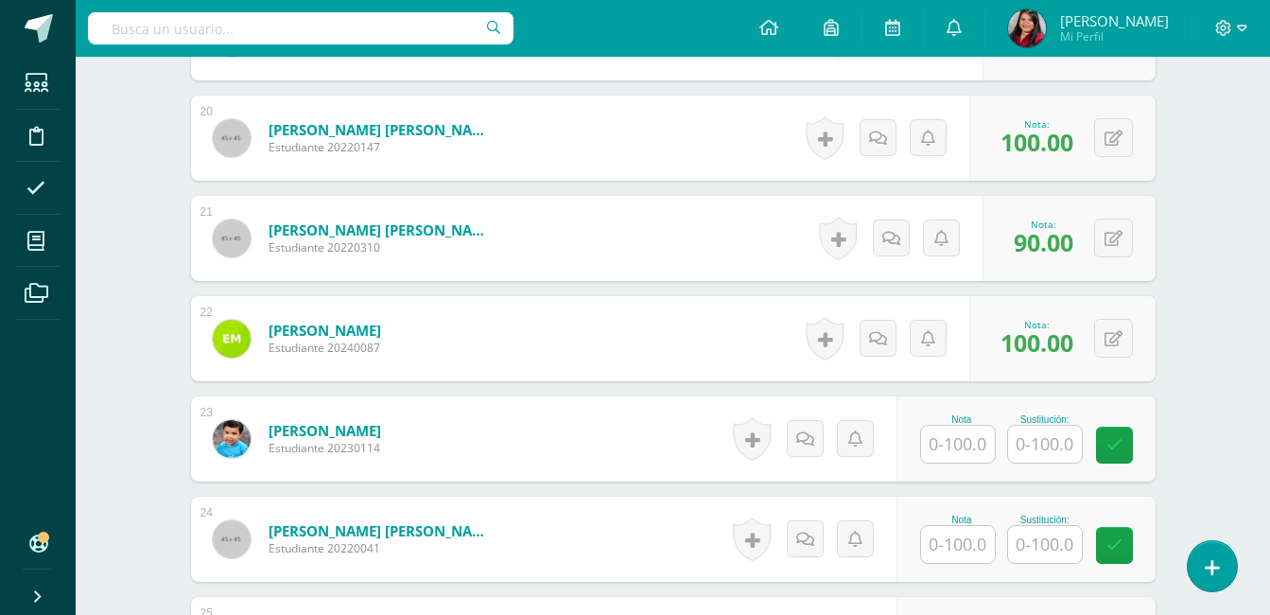
scroll to position [2629, 0]
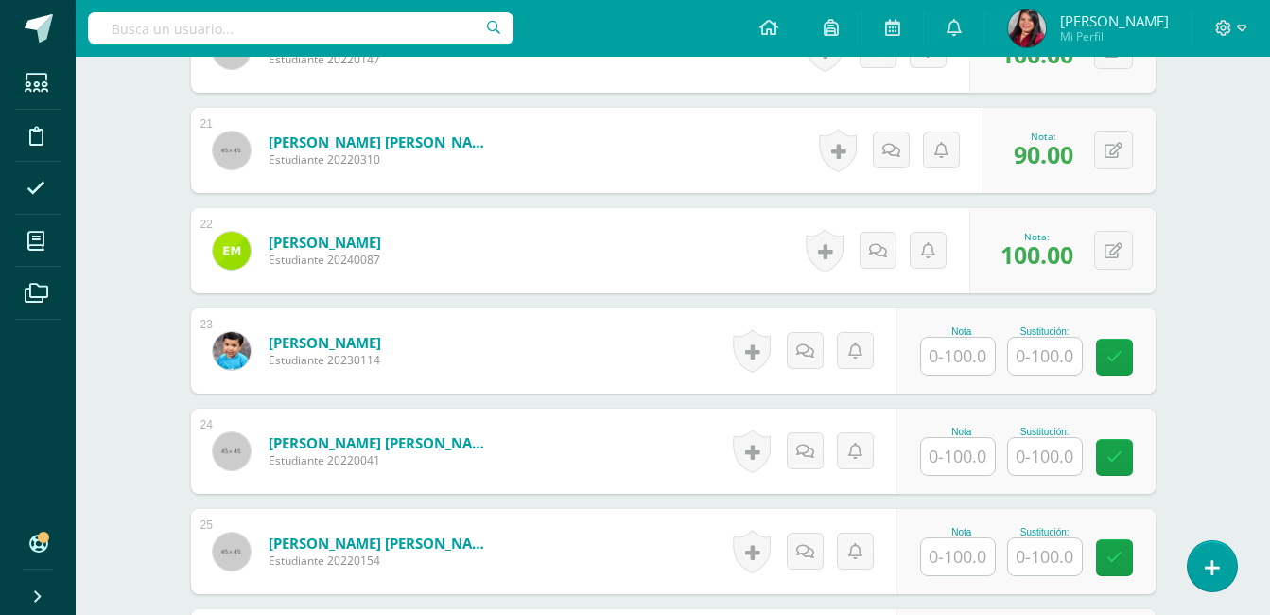
click at [969, 362] on input "text" at bounding box center [958, 356] width 74 height 37
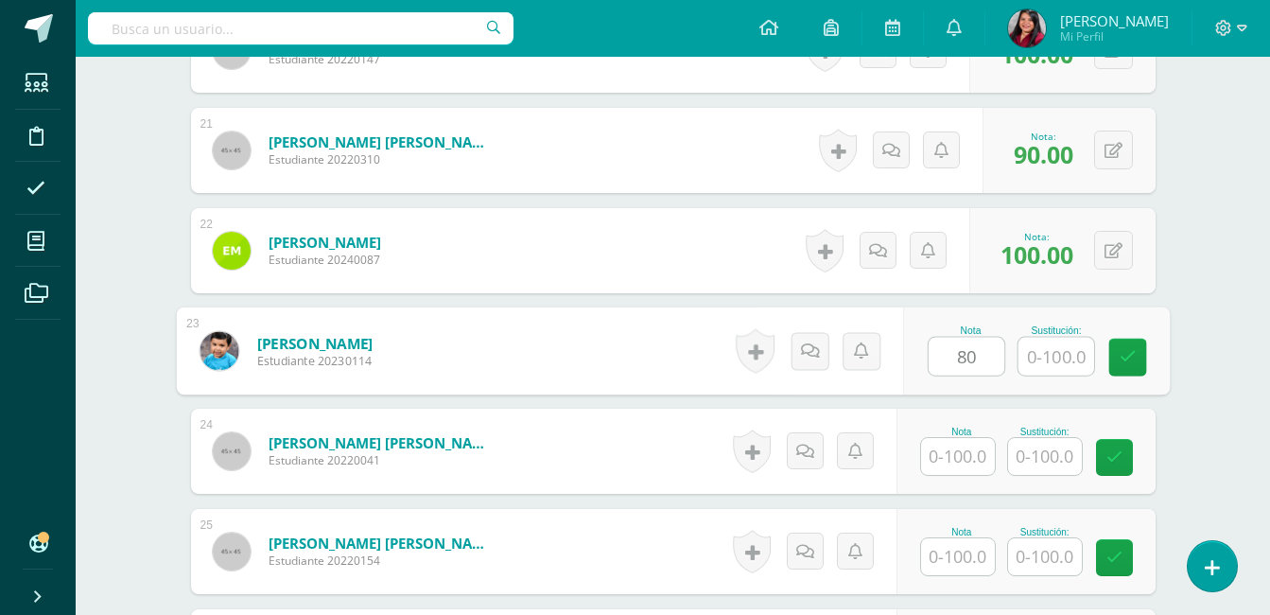
type input "80"
click at [1034, 355] on input "text" at bounding box center [1055, 357] width 76 height 38
type input "100"
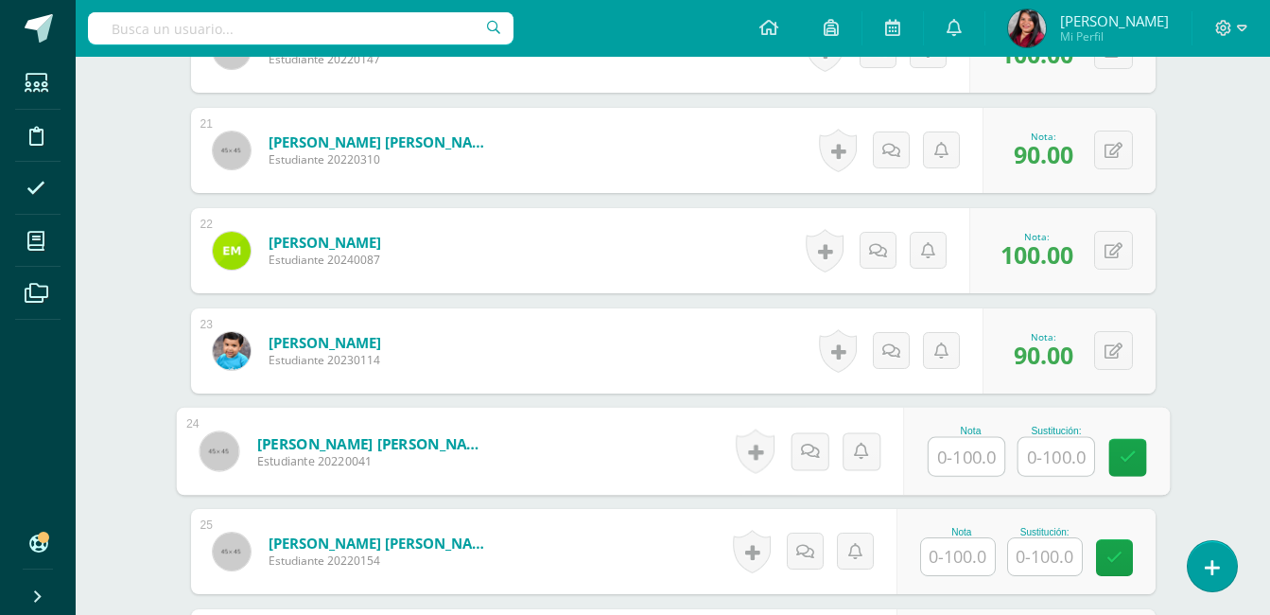
click at [970, 459] on input "text" at bounding box center [966, 457] width 76 height 38
type input "60"
click at [1027, 461] on input "text" at bounding box center [1055, 457] width 76 height 38
type input "90"
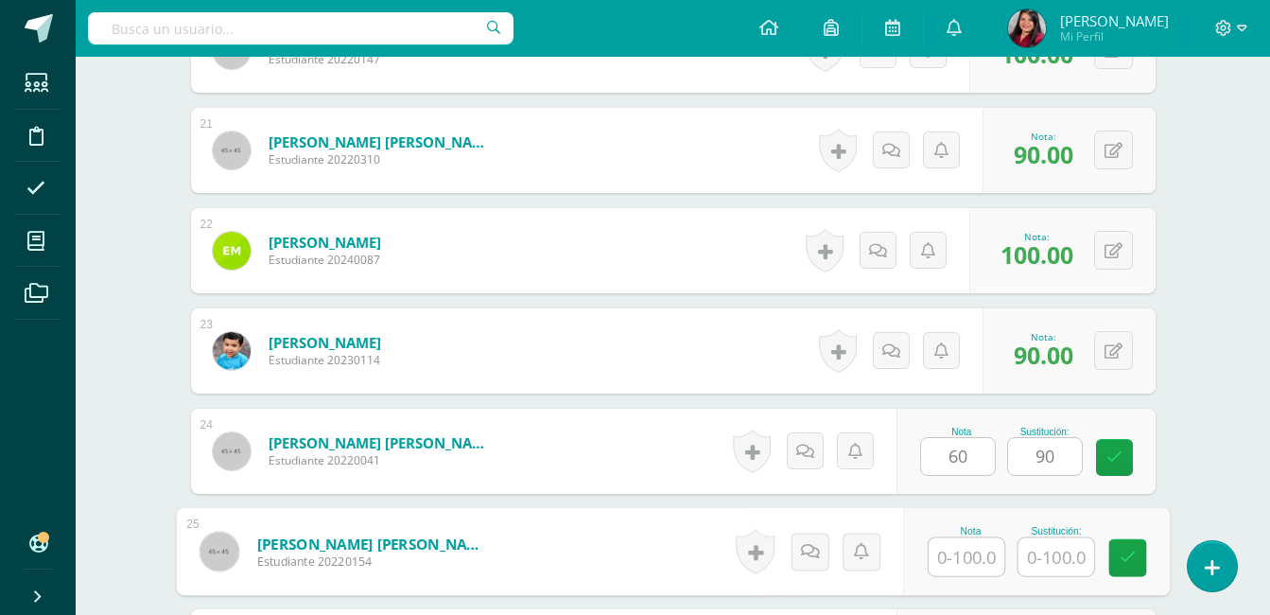
click at [968, 560] on input "text" at bounding box center [966, 557] width 76 height 38
type input "100"
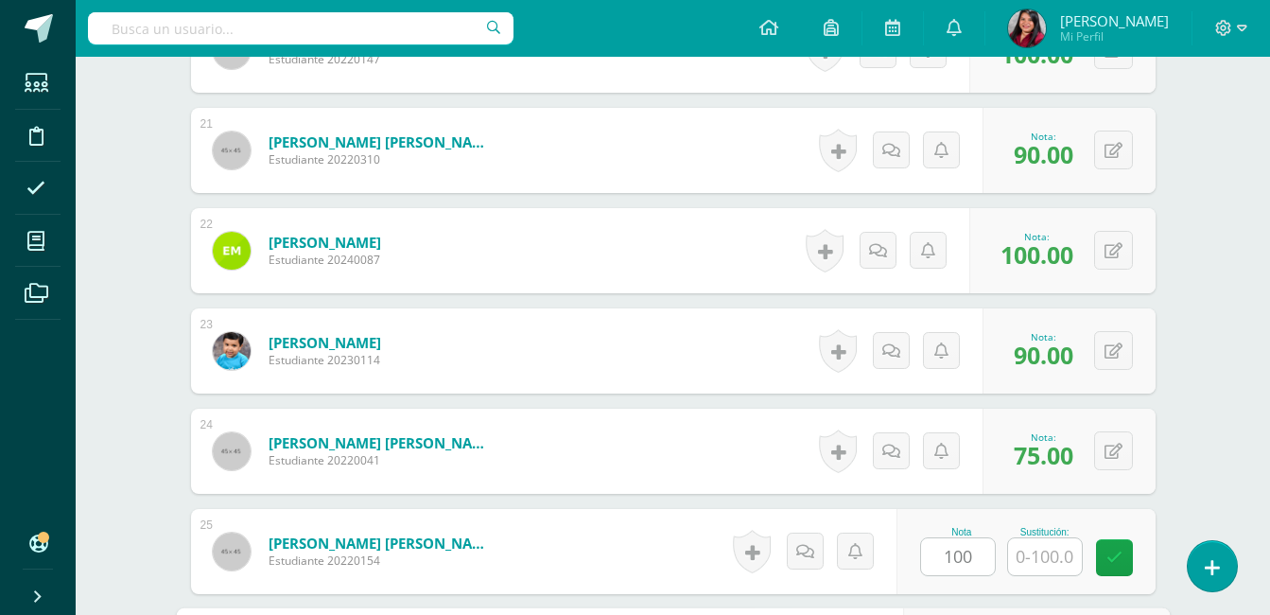
scroll to position [2978, 0]
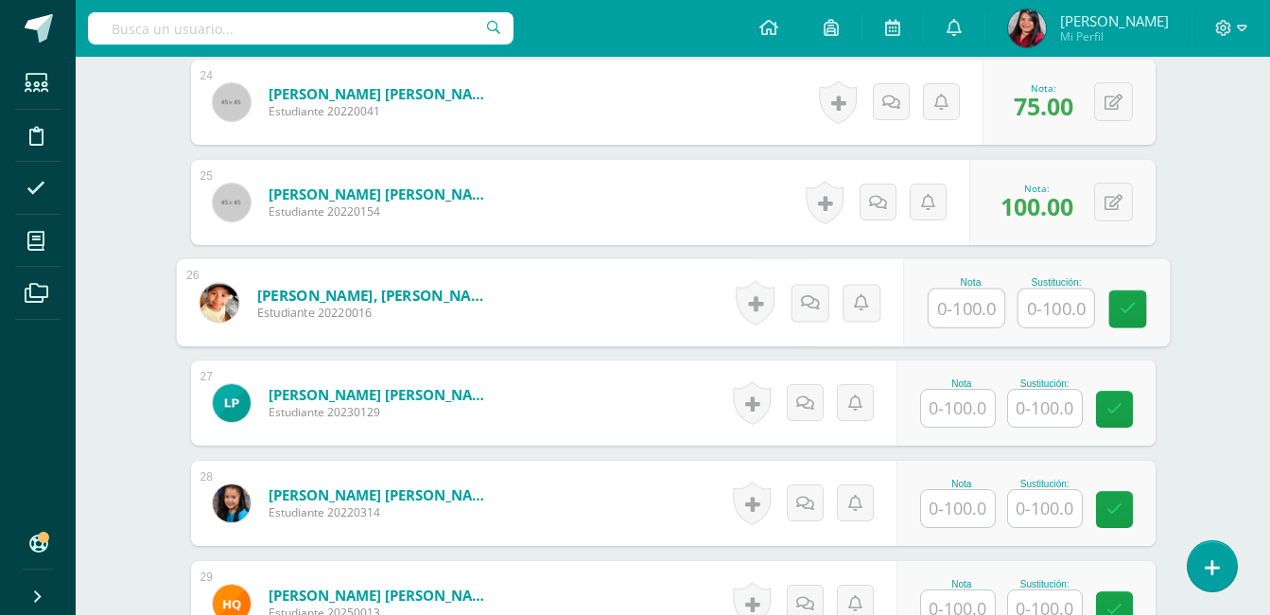
click at [961, 315] on input "text" at bounding box center [966, 308] width 76 height 38
type input "100"
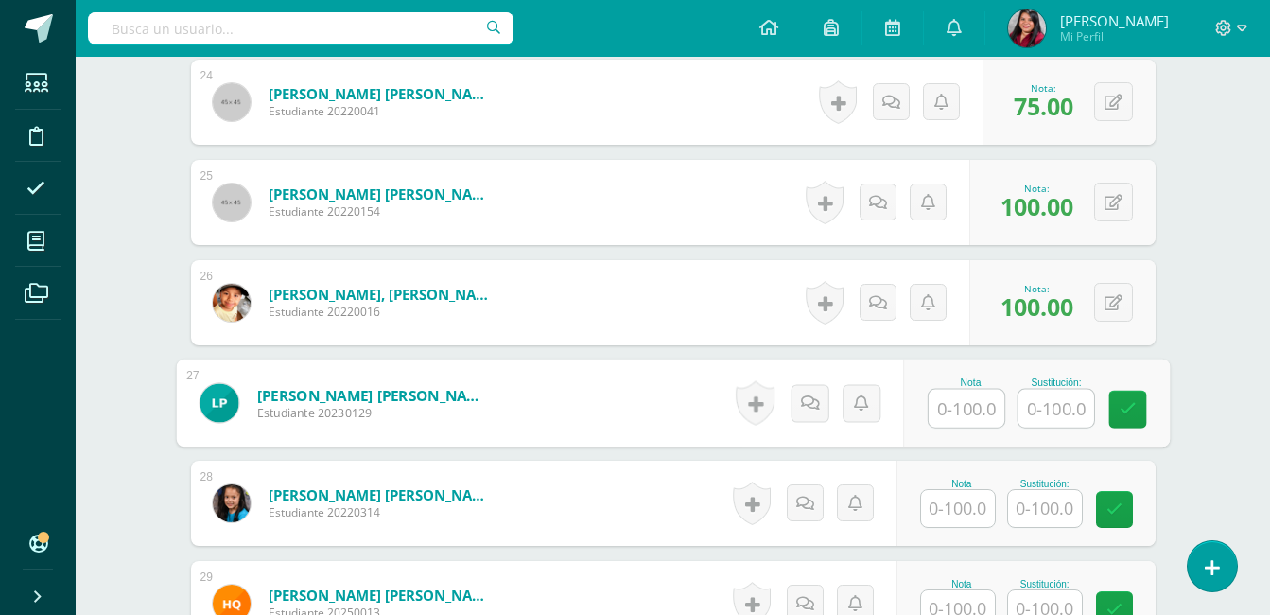
click at [970, 403] on input "text" at bounding box center [966, 409] width 76 height 38
type input "100"
click at [972, 503] on input "text" at bounding box center [958, 508] width 74 height 37
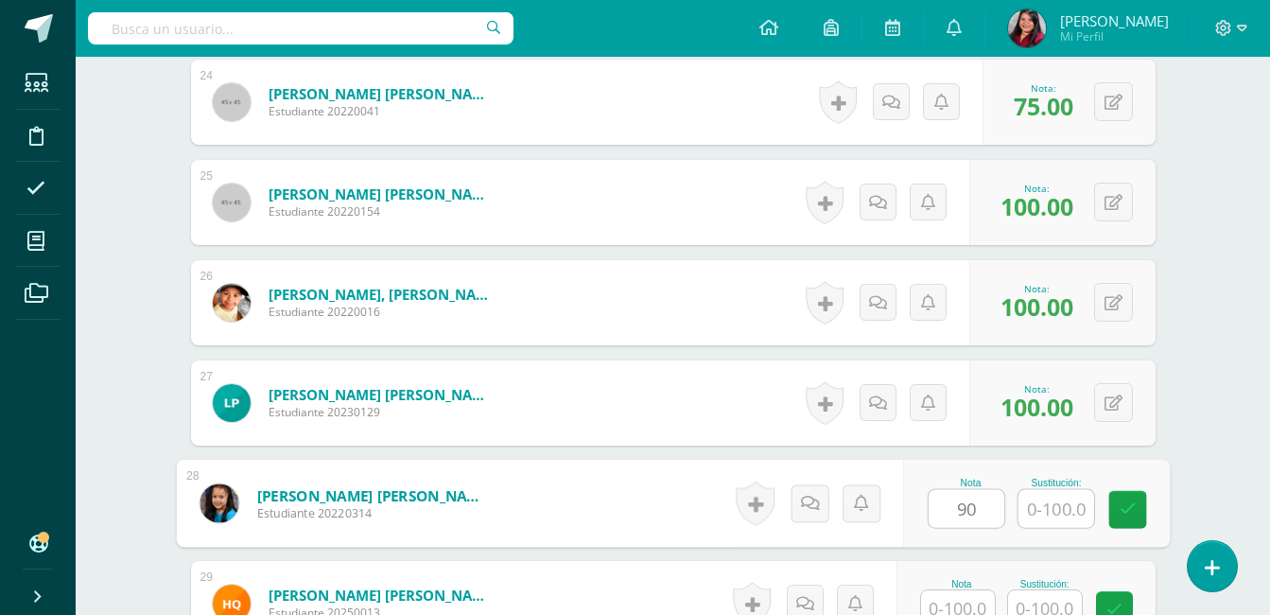
type input "90"
click at [1046, 511] on input "text" at bounding box center [1055, 509] width 76 height 38
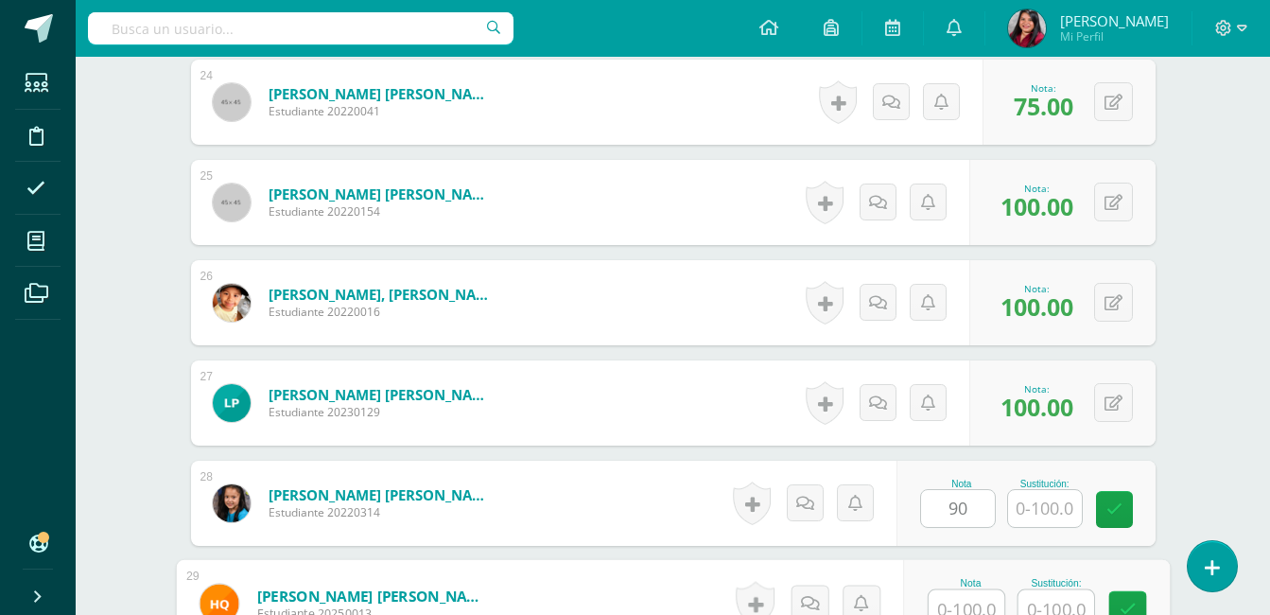
click at [966, 603] on input "text" at bounding box center [966, 609] width 76 height 38
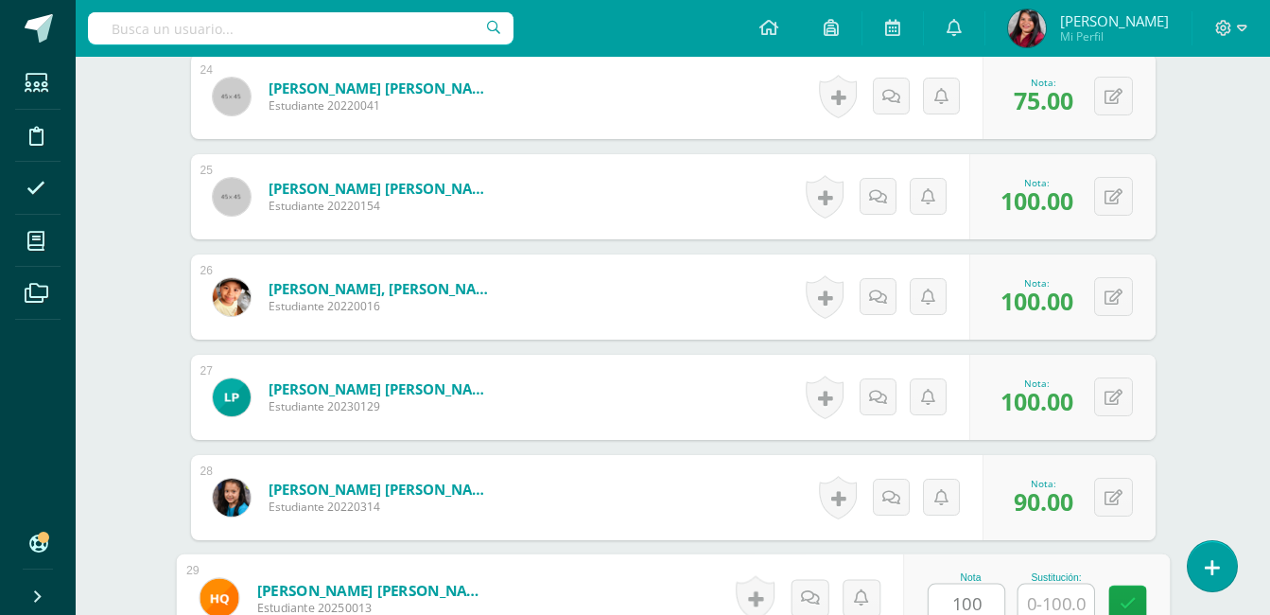
type input "100"
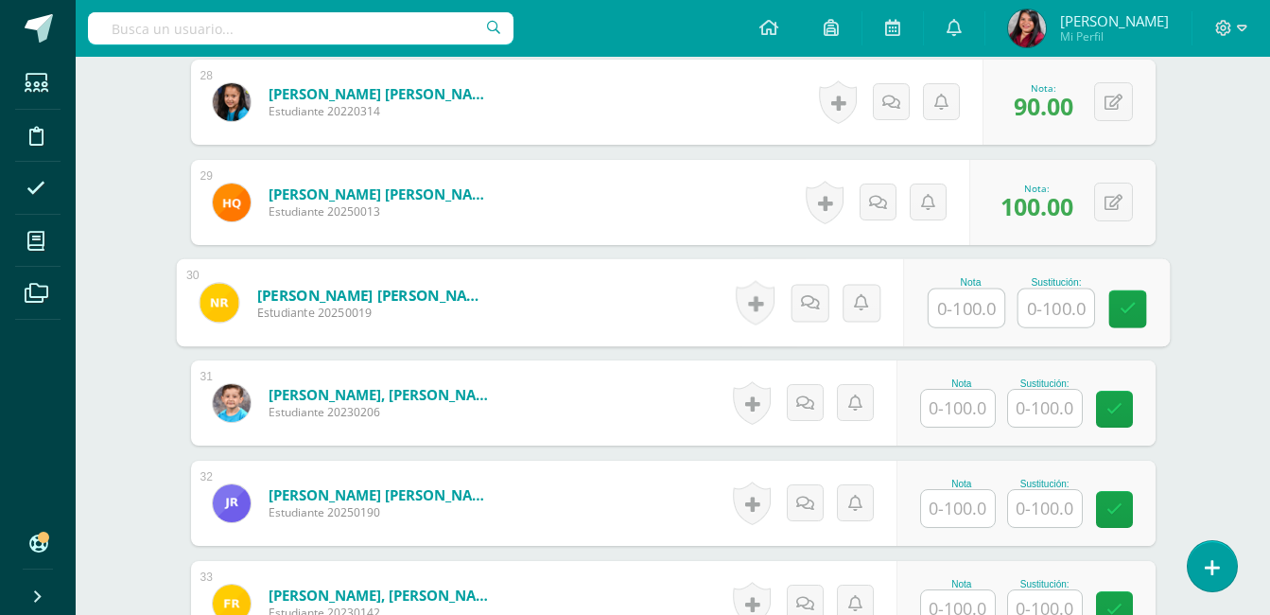
click at [957, 308] on input "text" at bounding box center [966, 308] width 76 height 38
type input "100"
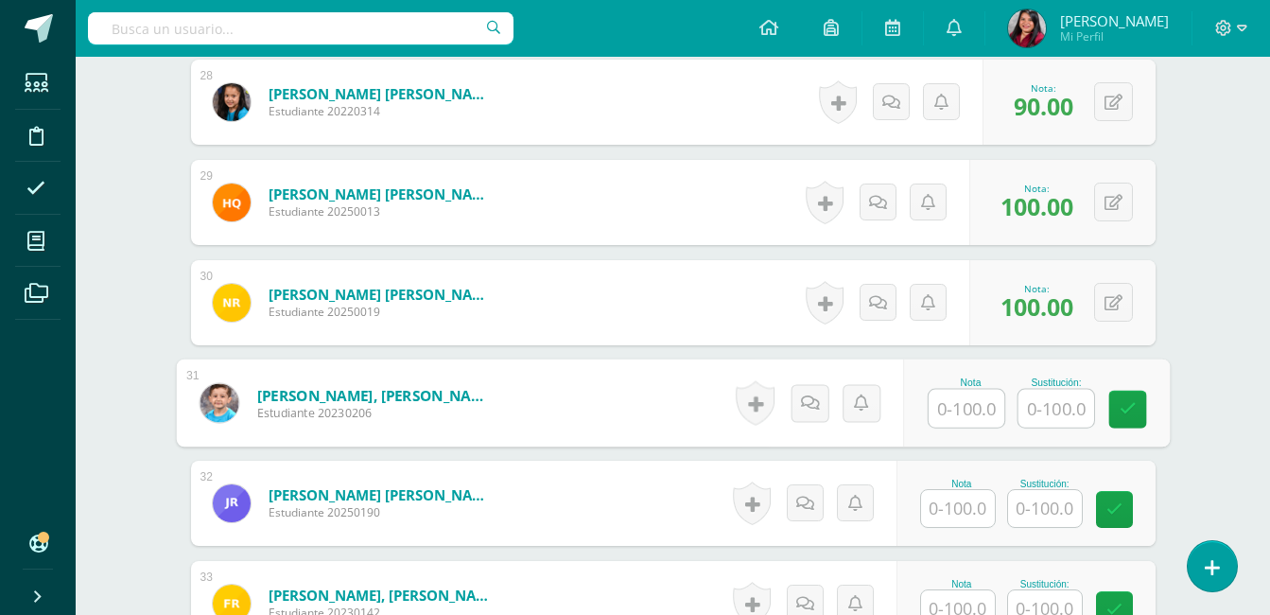
click at [951, 400] on input "text" at bounding box center [966, 409] width 76 height 38
type input "60"
click at [1056, 413] on input "text" at bounding box center [1055, 409] width 76 height 38
type input "85"
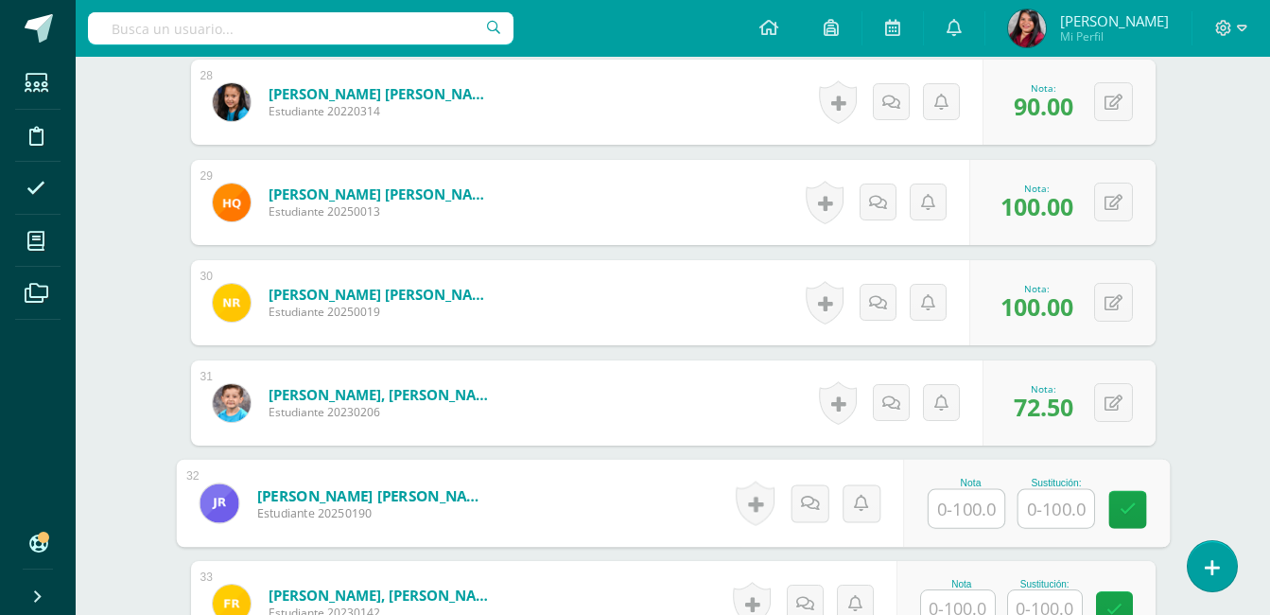
click at [969, 521] on input "text" at bounding box center [966, 509] width 76 height 38
type input "100"
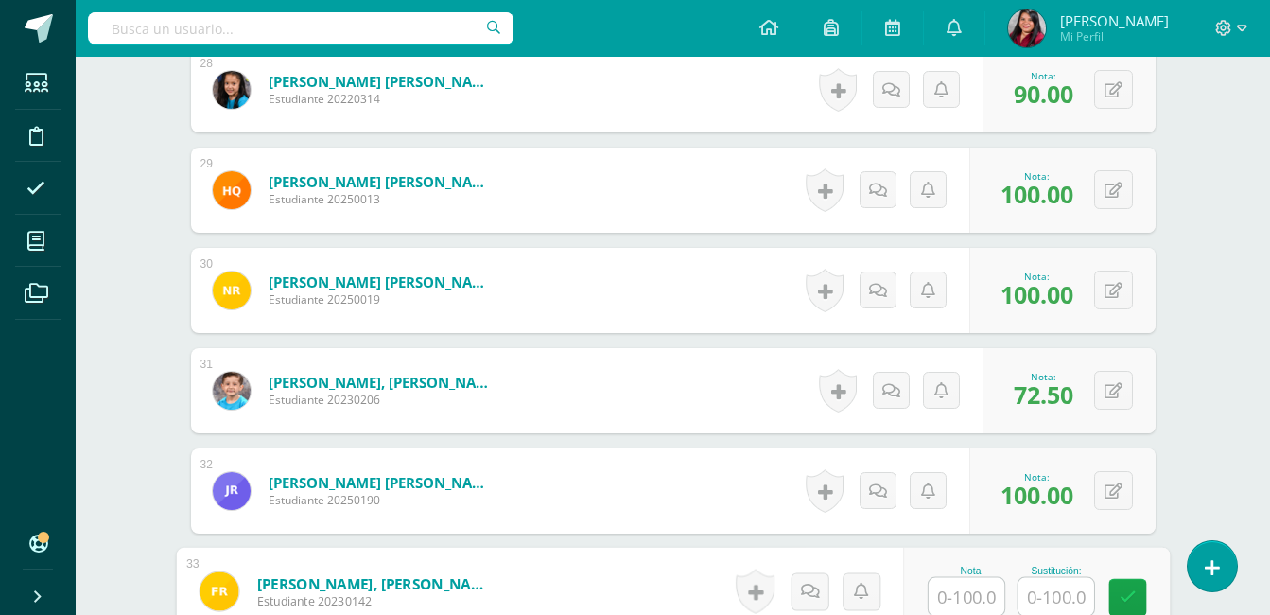
click at [972, 587] on input "text" at bounding box center [966, 597] width 76 height 38
type input "80"
click at [1049, 599] on input "text" at bounding box center [1055, 597] width 76 height 38
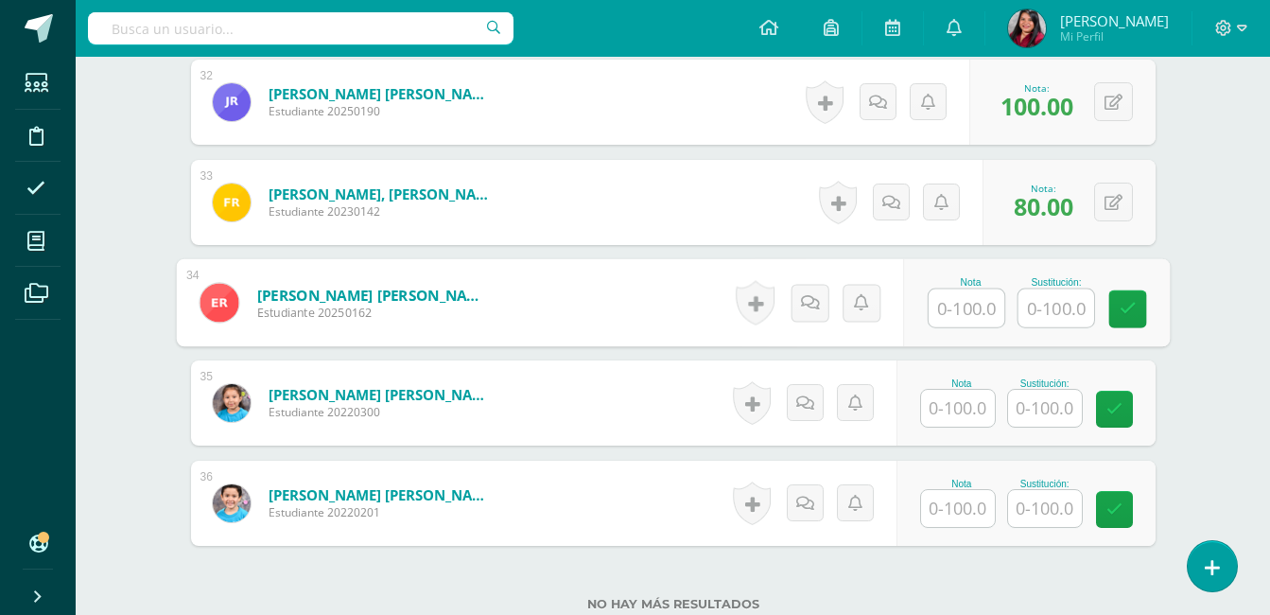
click at [976, 313] on input "text" at bounding box center [966, 308] width 76 height 38
type input "70"
click at [1049, 321] on input "text" at bounding box center [1055, 308] width 76 height 38
type input "100"
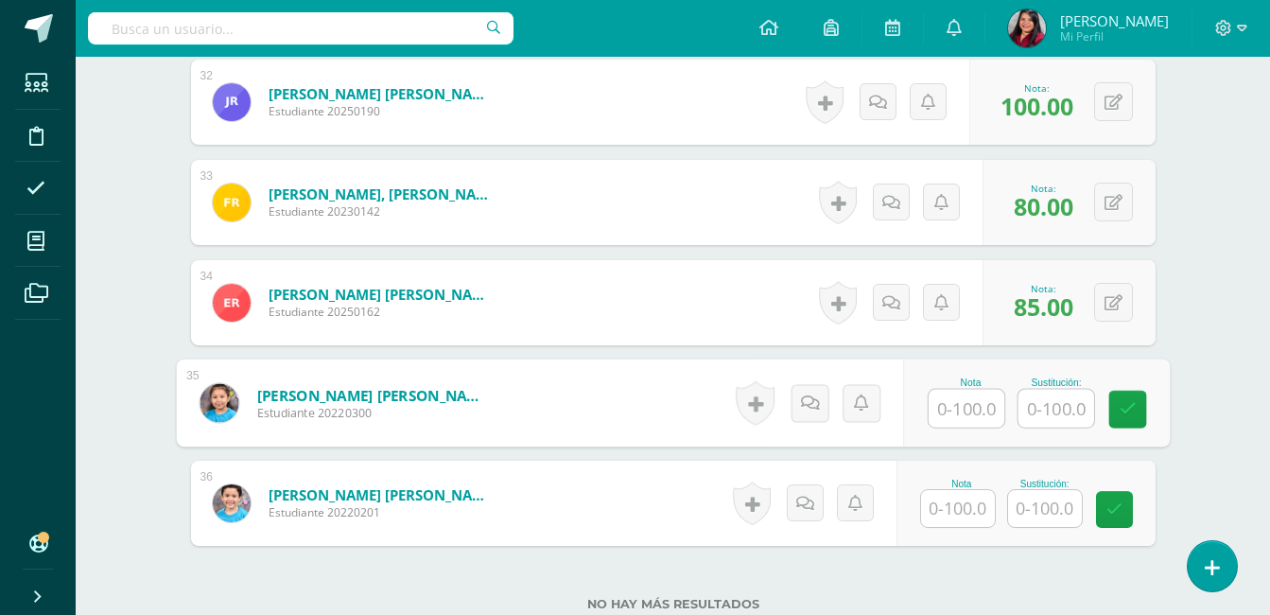
click at [970, 405] on input "text" at bounding box center [966, 409] width 76 height 38
type input "100"
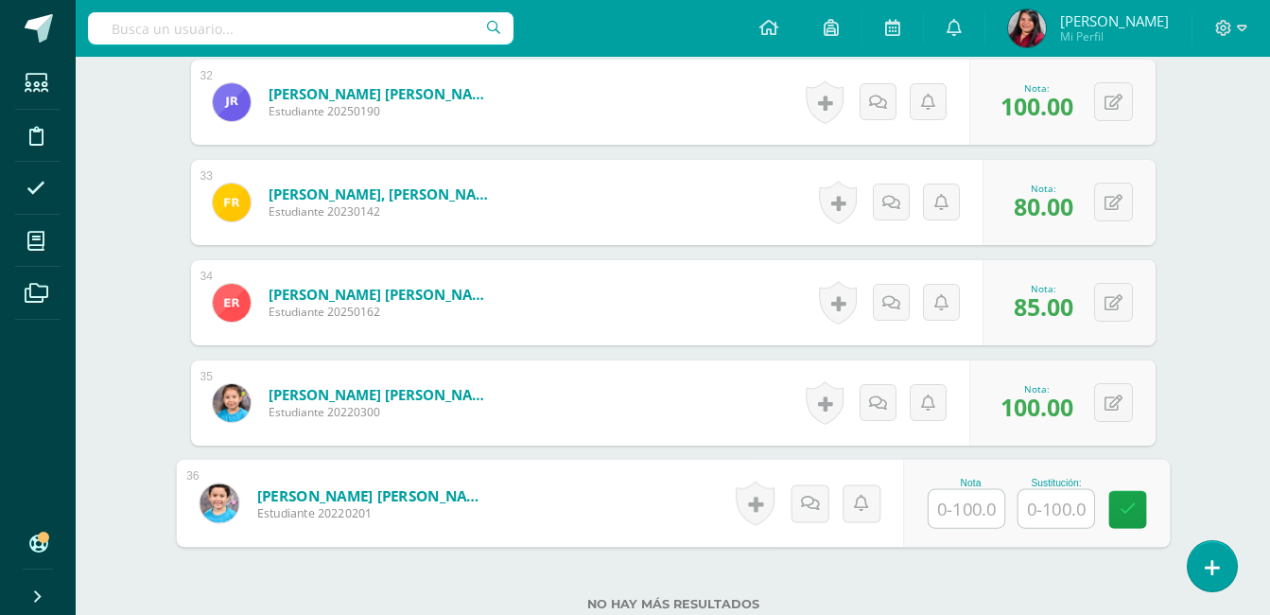
click at [956, 518] on input "text" at bounding box center [966, 509] width 76 height 38
type input "90"
click at [1066, 496] on input "text" at bounding box center [1055, 509] width 76 height 38
type input "100"
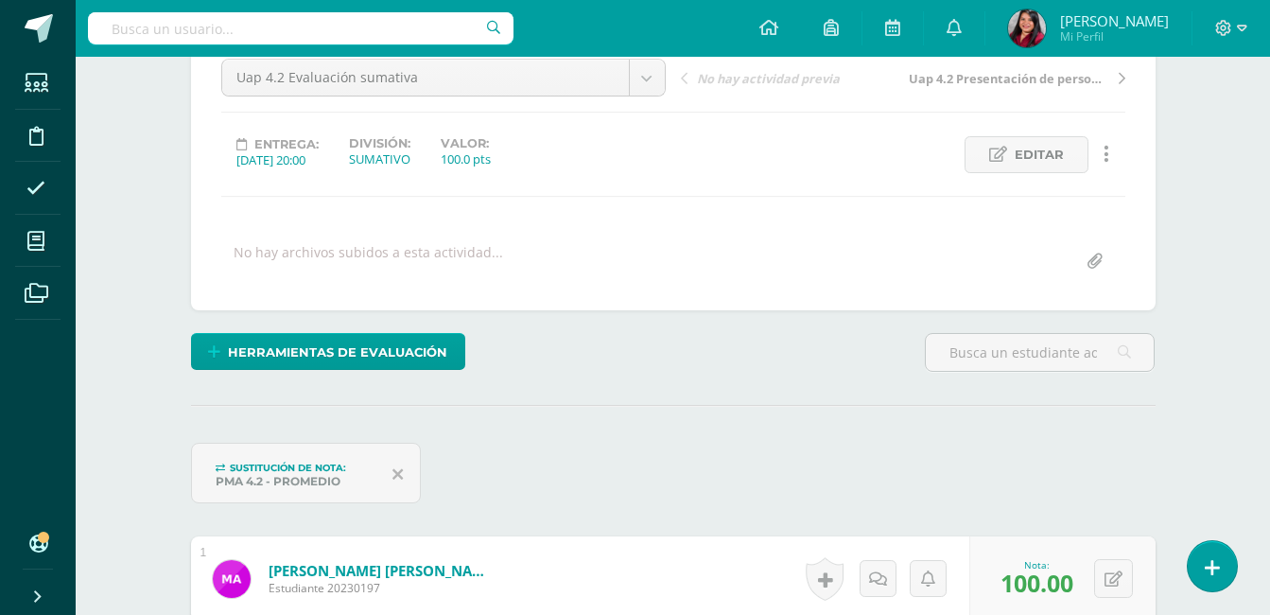
scroll to position [0, 0]
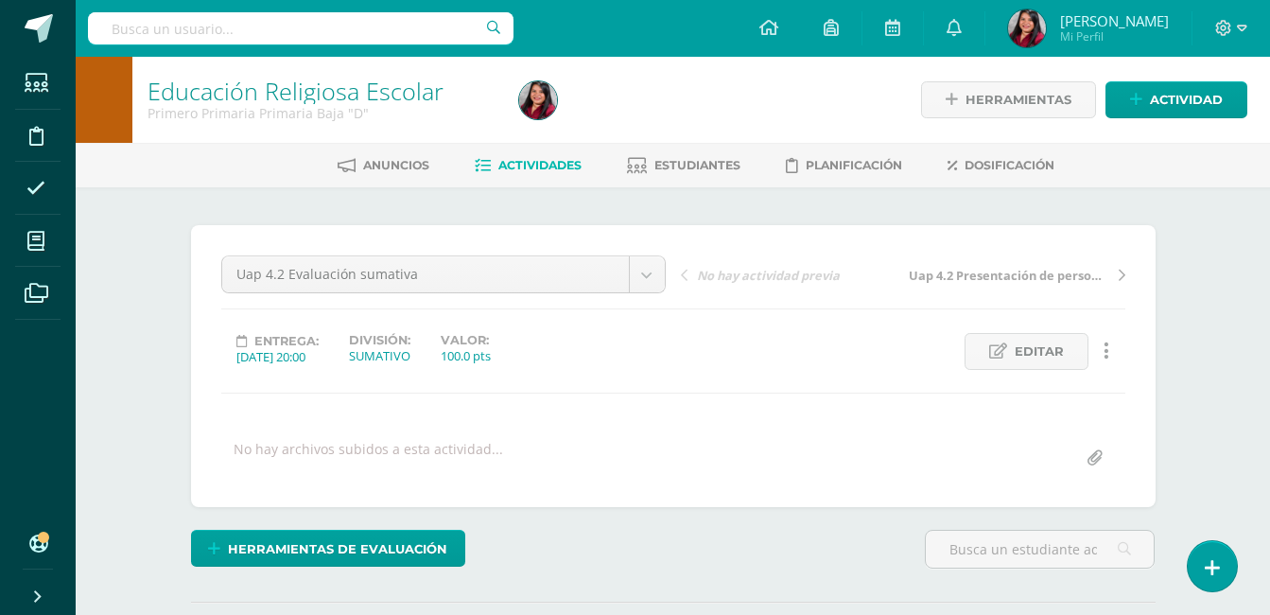
click at [524, 168] on span "Actividades" at bounding box center [539, 165] width 83 height 14
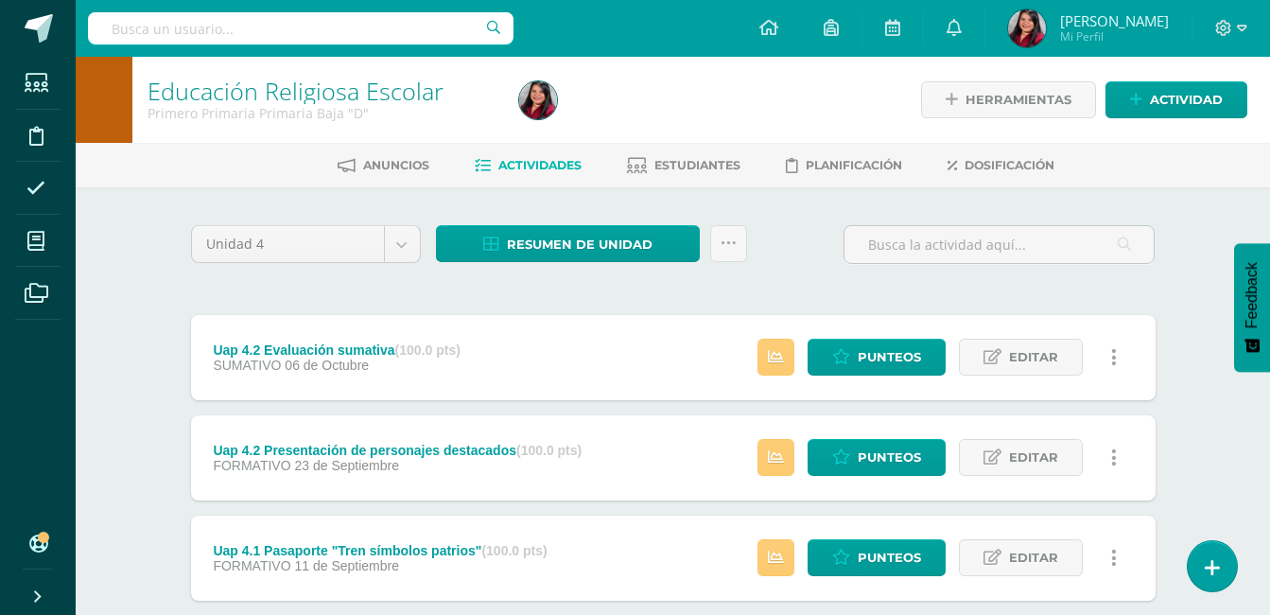
click at [803, 290] on div "Unidad 4 Unidad 1 Unidad 2 Unidad 3 Unidad 4 Resumen de unidad Descargar como H…" at bounding box center [672, 506] width 979 height 563
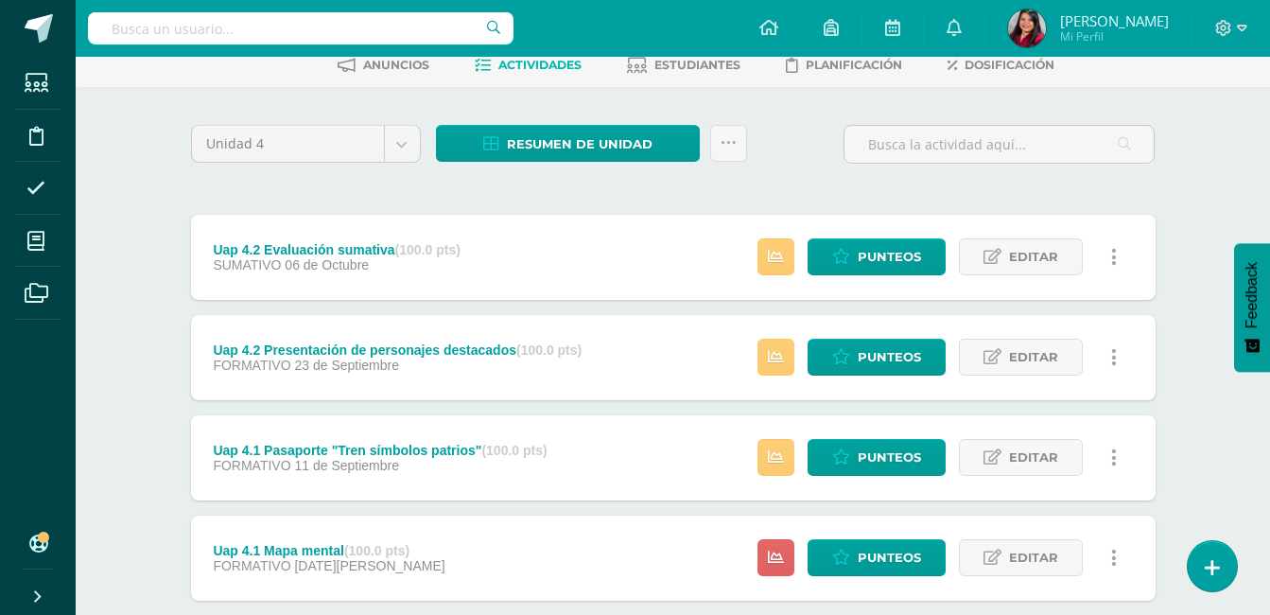
scroll to position [98, 0]
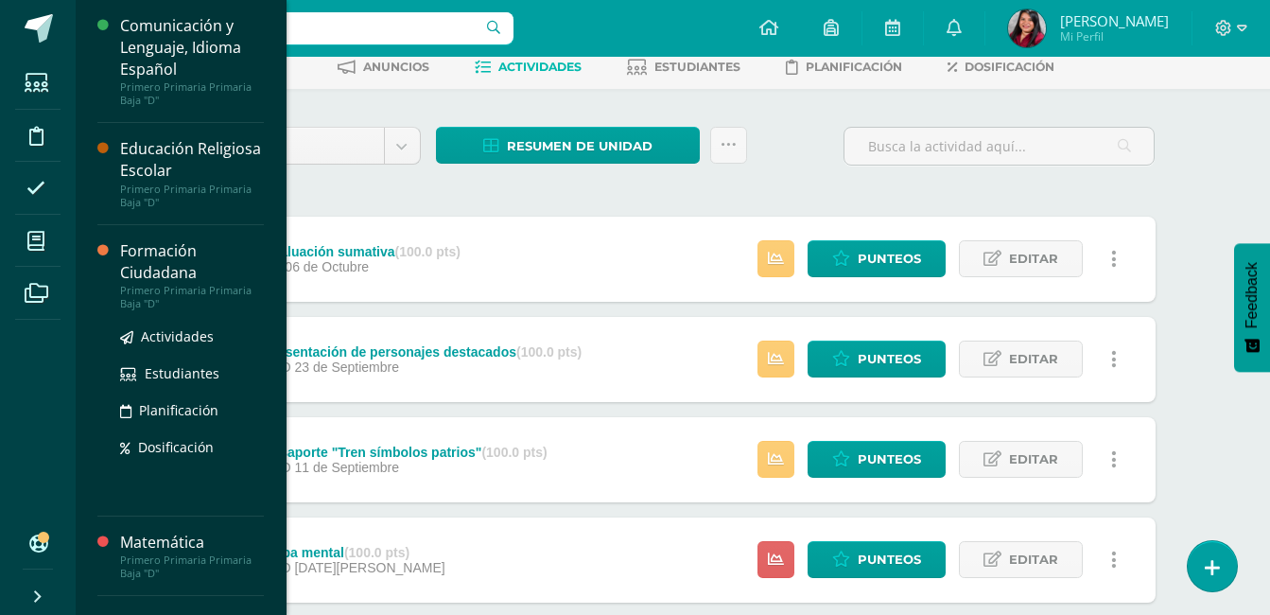
click at [176, 254] on div "Formación Ciudadana" at bounding box center [192, 261] width 144 height 43
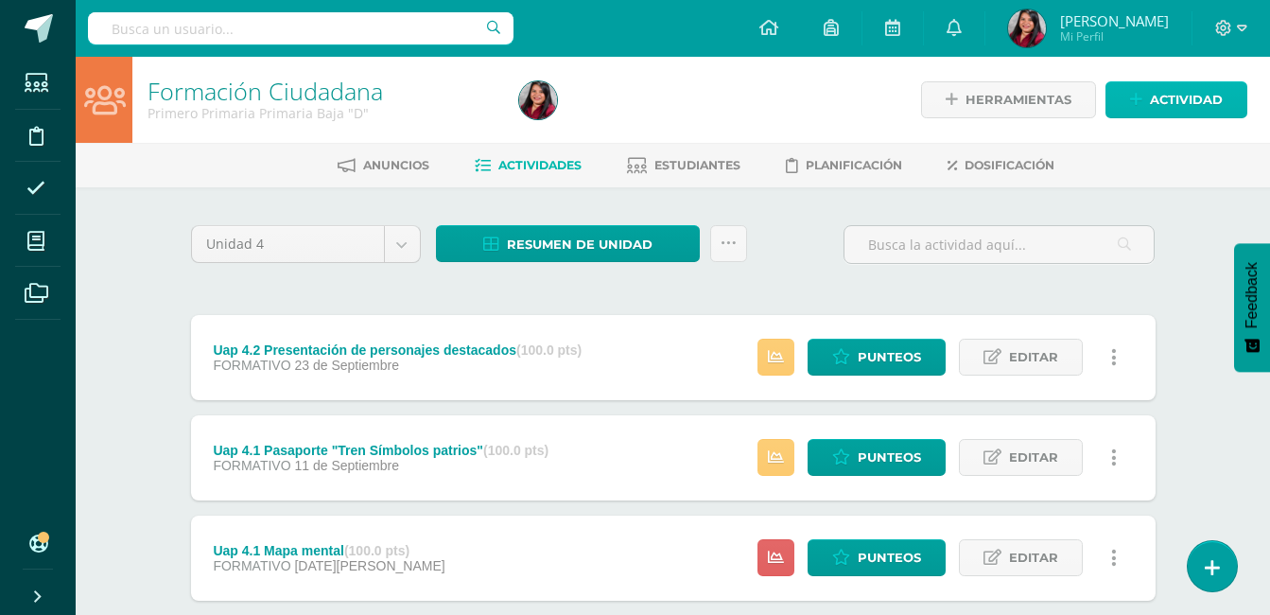
click at [1154, 103] on span "Actividad" at bounding box center [1186, 99] width 73 height 35
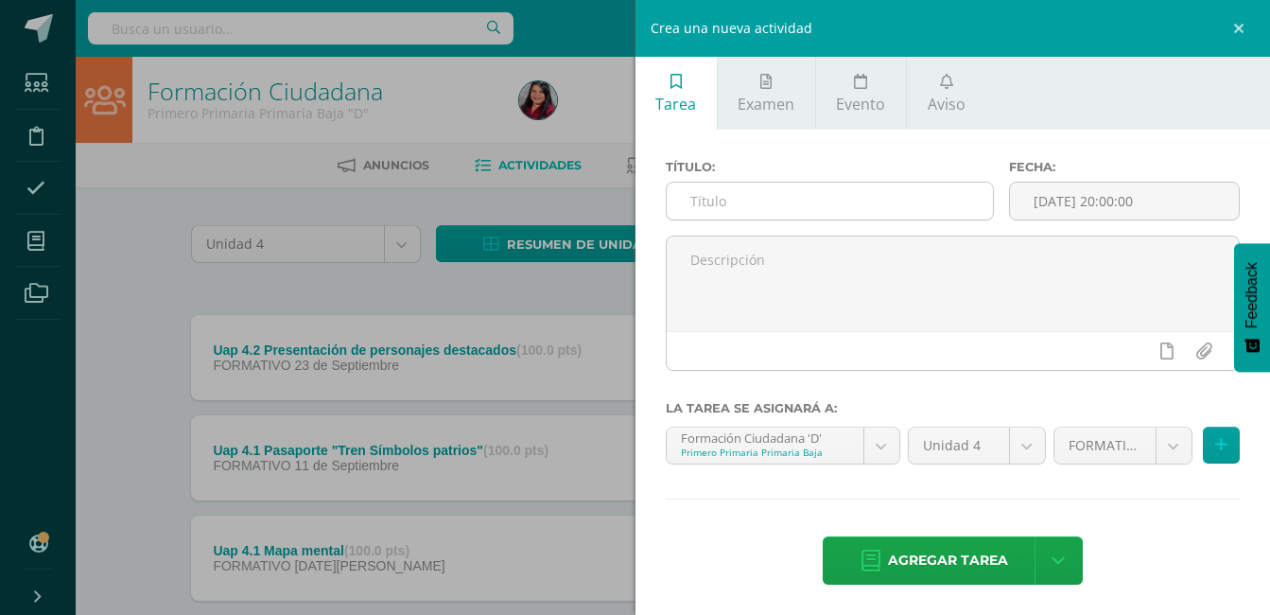
click at [853, 195] on input "text" at bounding box center [830, 200] width 327 height 37
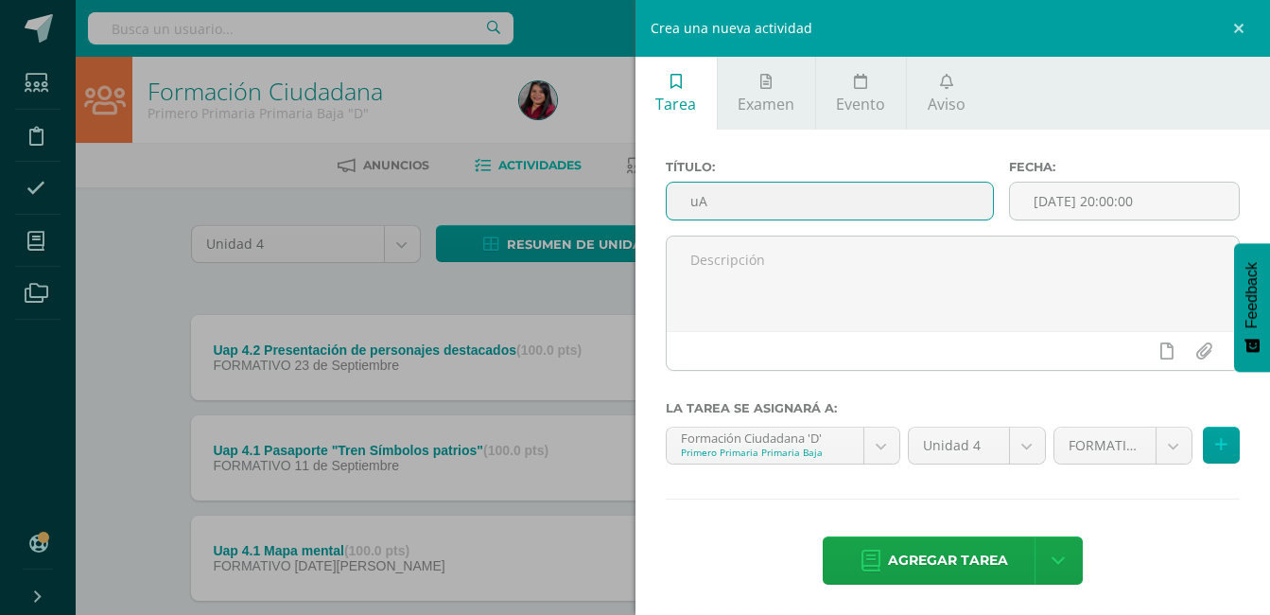
type input "u"
type input "Y"
type input "Uap 4.2 Evaluación sumativa"
click at [1058, 207] on input "[DATE] 20:00:00" at bounding box center [1124, 200] width 229 height 37
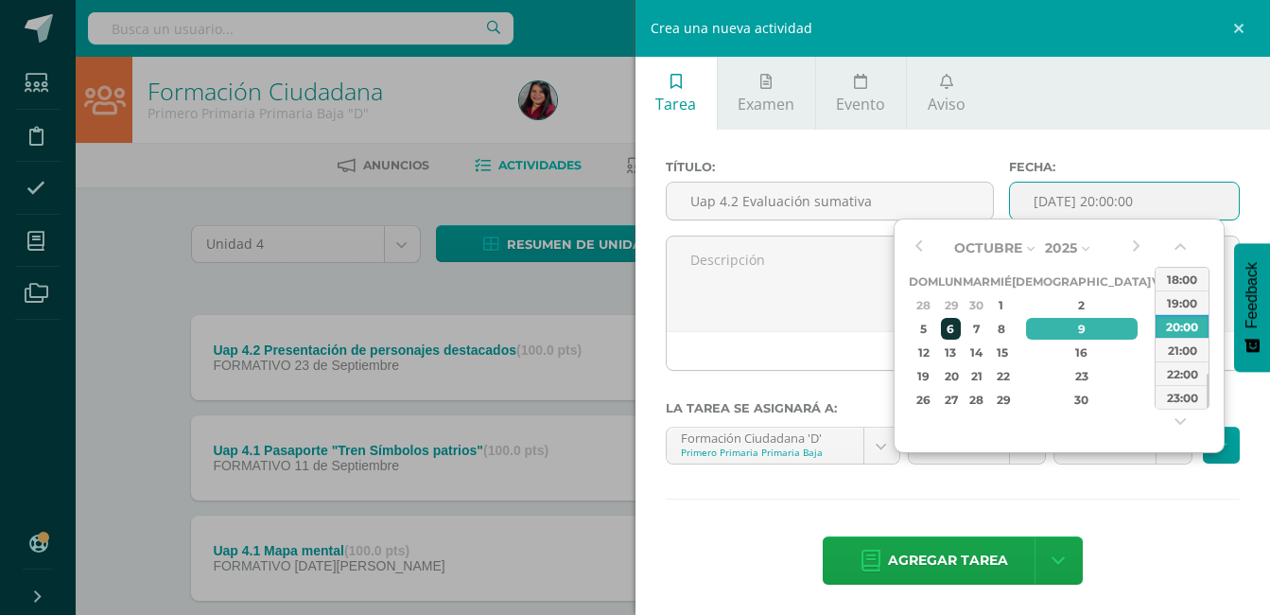
click at [945, 331] on div "6" at bounding box center [951, 329] width 20 height 22
type input "[DATE] 20:00"
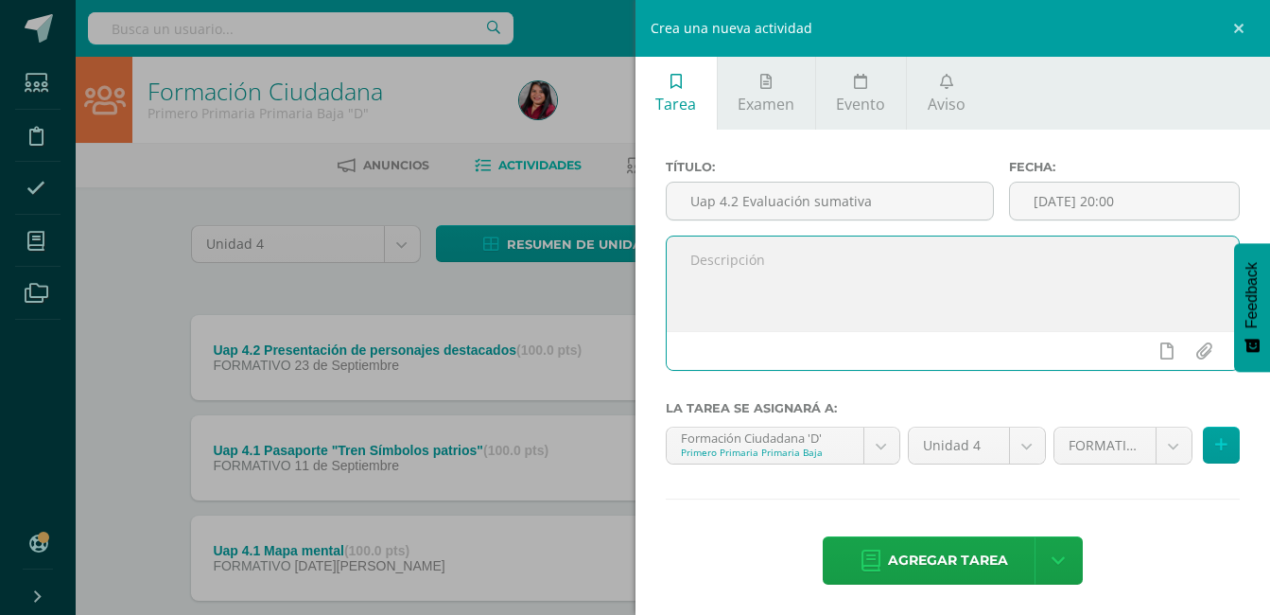
click at [846, 321] on textarea at bounding box center [953, 283] width 573 height 95
click at [1153, 448] on body "Estudiantes Disciplina Asistencia Mis cursos Archivos Soporte Ayuda Reportar un…" at bounding box center [635, 363] width 1270 height 726
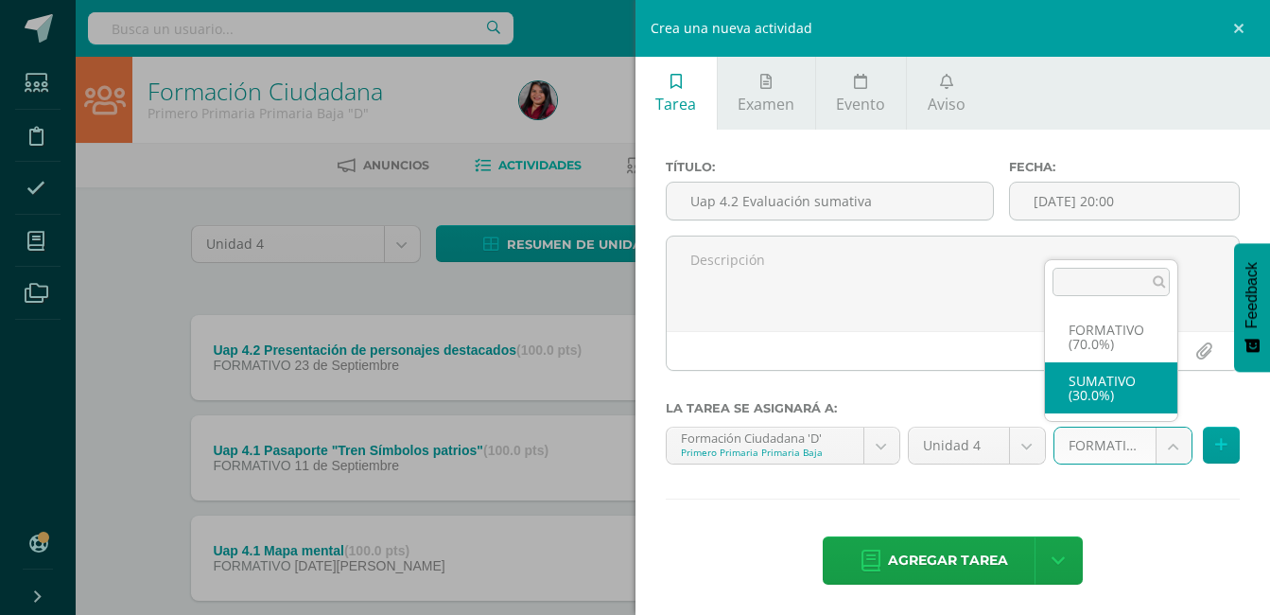
select select "205985"
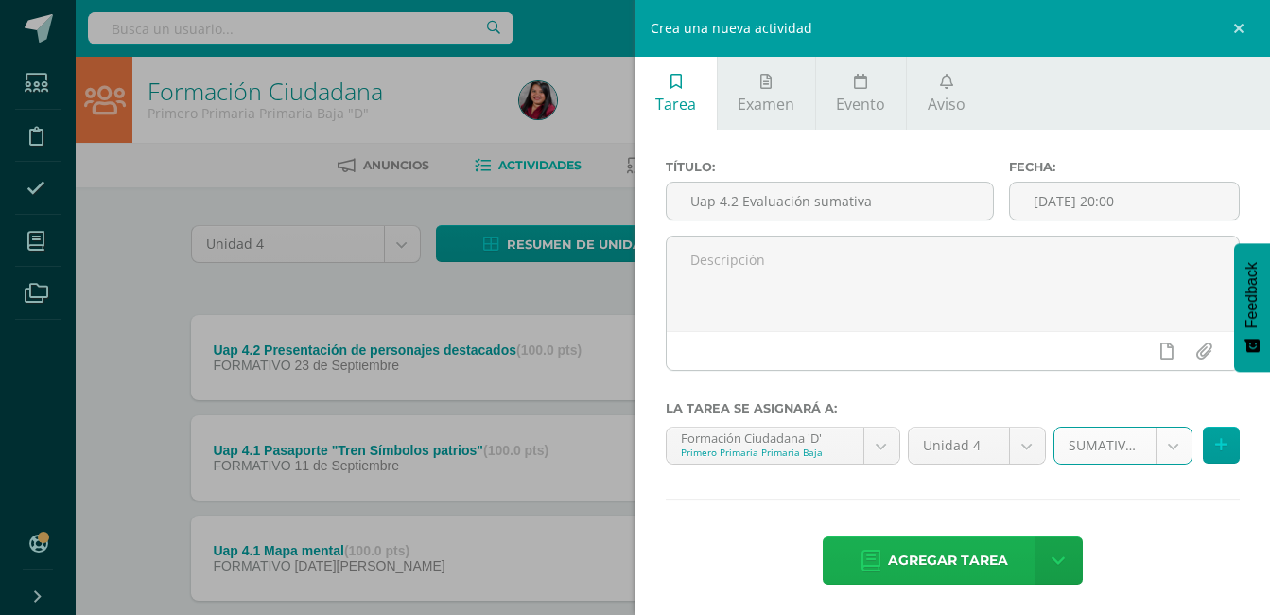
click at [952, 553] on span "Agregar tarea" at bounding box center [948, 560] width 120 height 46
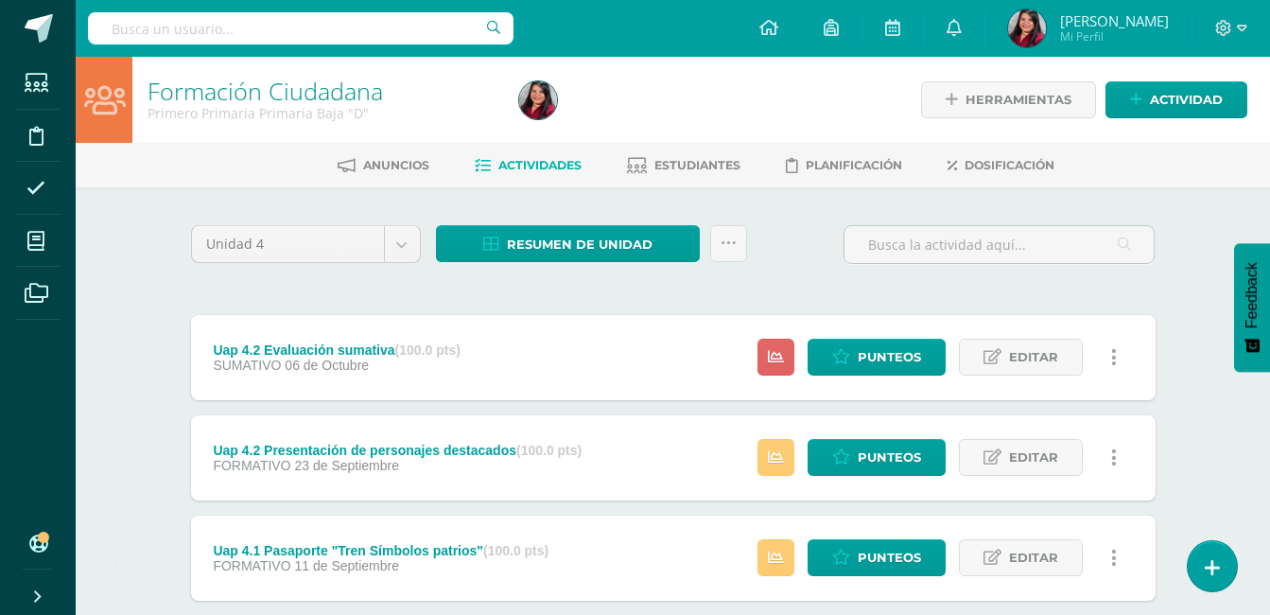
click at [781, 262] on div "Unidad 4 Unidad 1 Unidad 2 Unidad 3 Unidad 4 Resumen de unidad Descargar como H…" at bounding box center [672, 252] width 979 height 54
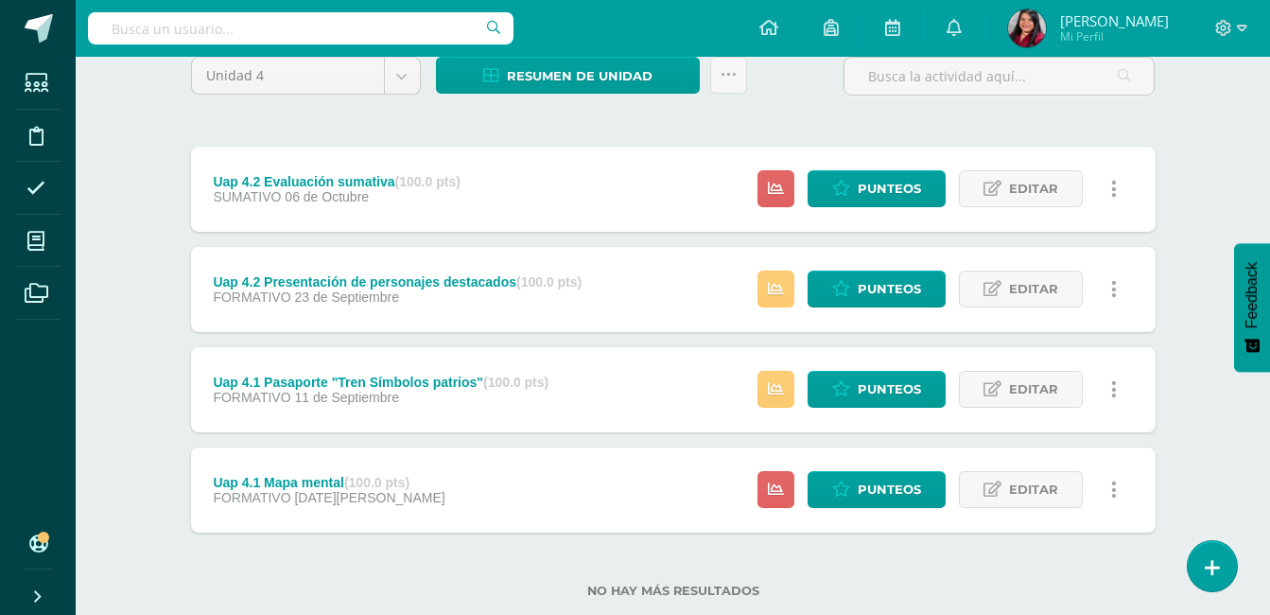
scroll to position [136, 0]
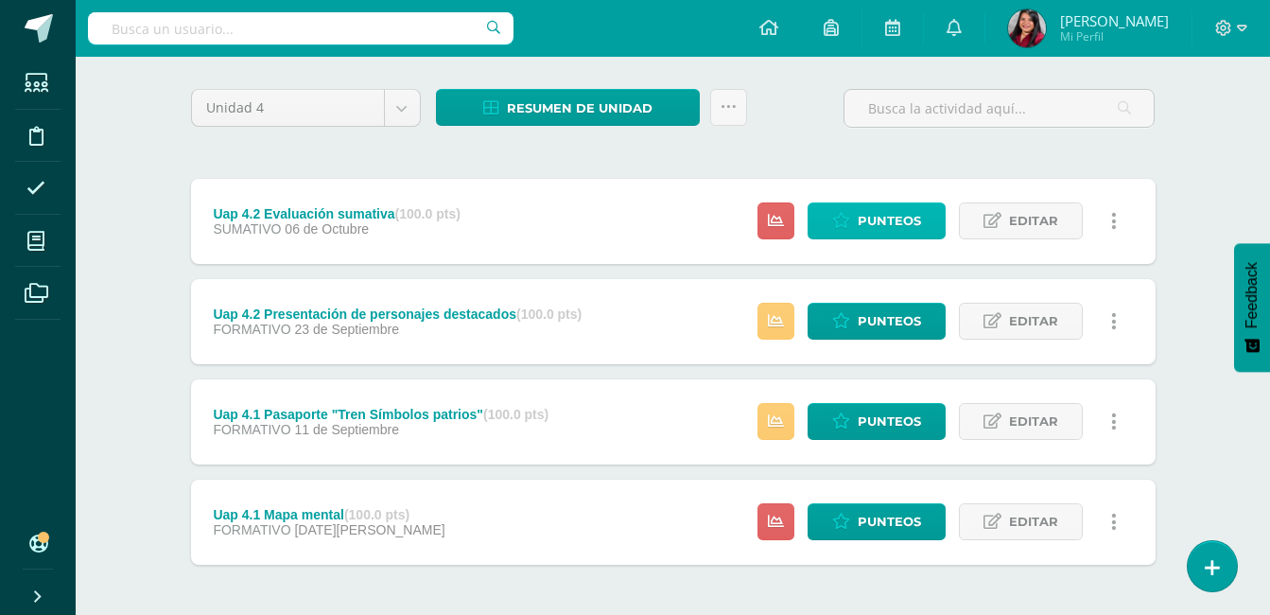
click at [910, 217] on span "Punteos" at bounding box center [889, 220] width 63 height 35
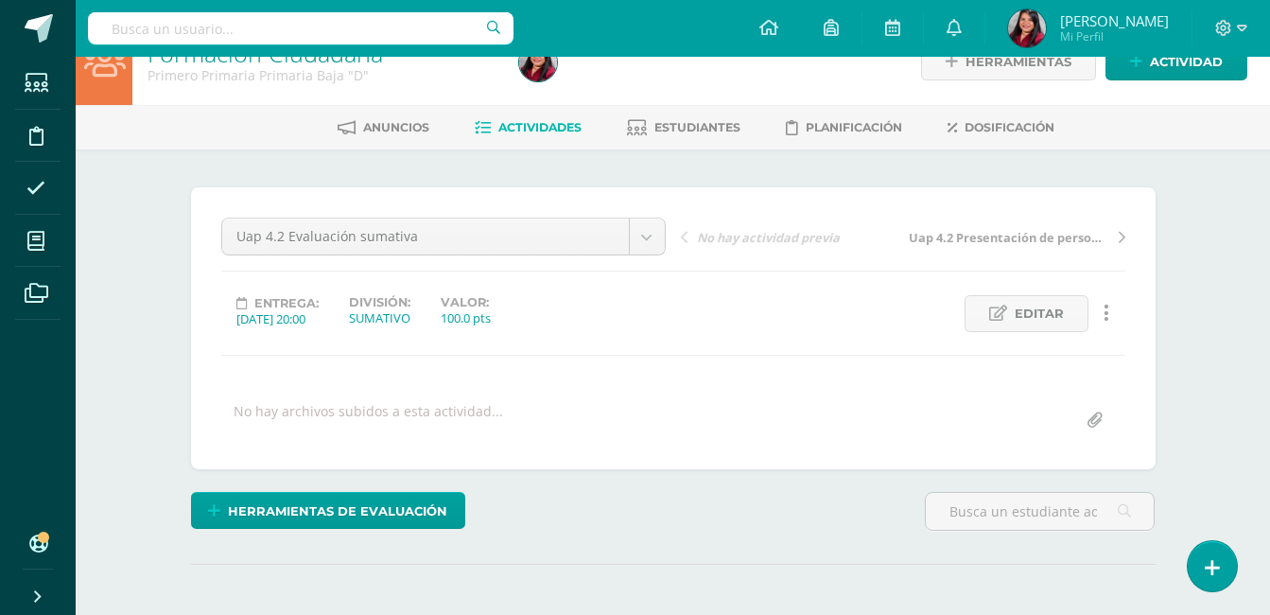
scroll to position [227, 0]
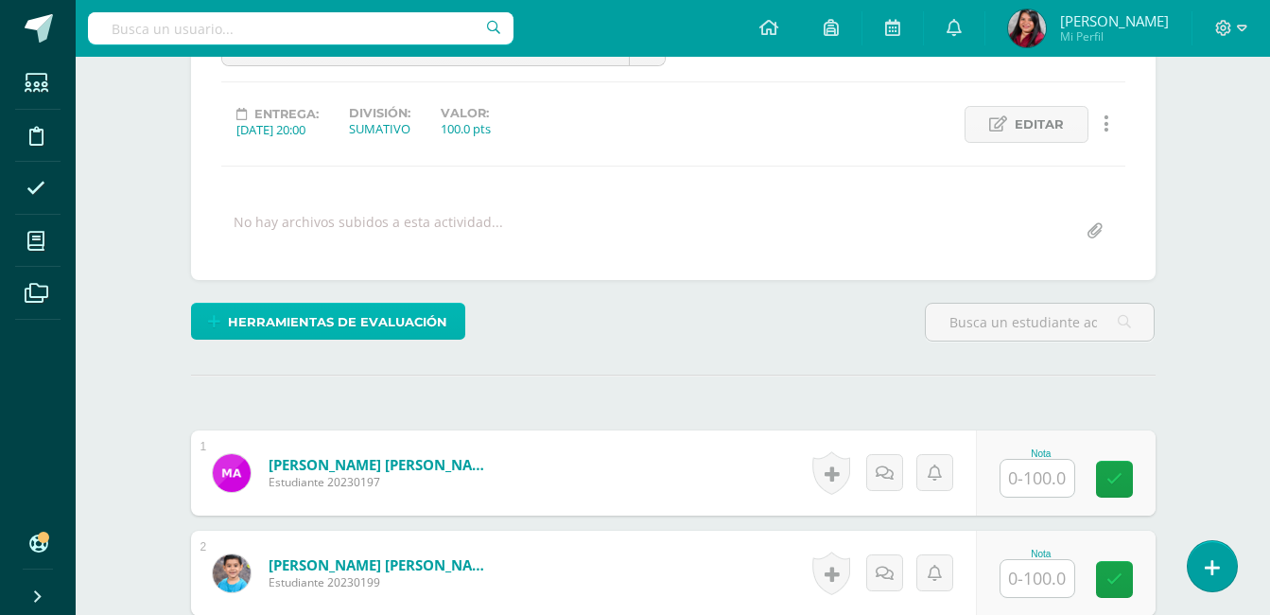
click at [351, 321] on span "Herramientas de evaluación" at bounding box center [337, 321] width 219 height 35
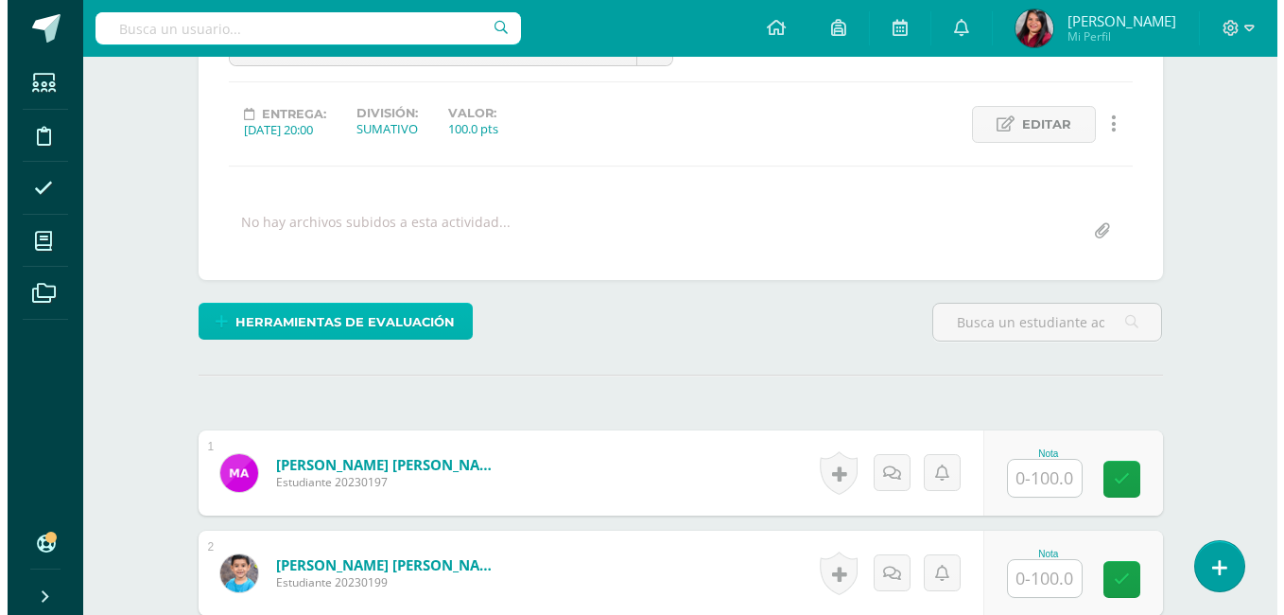
scroll to position [228, 0]
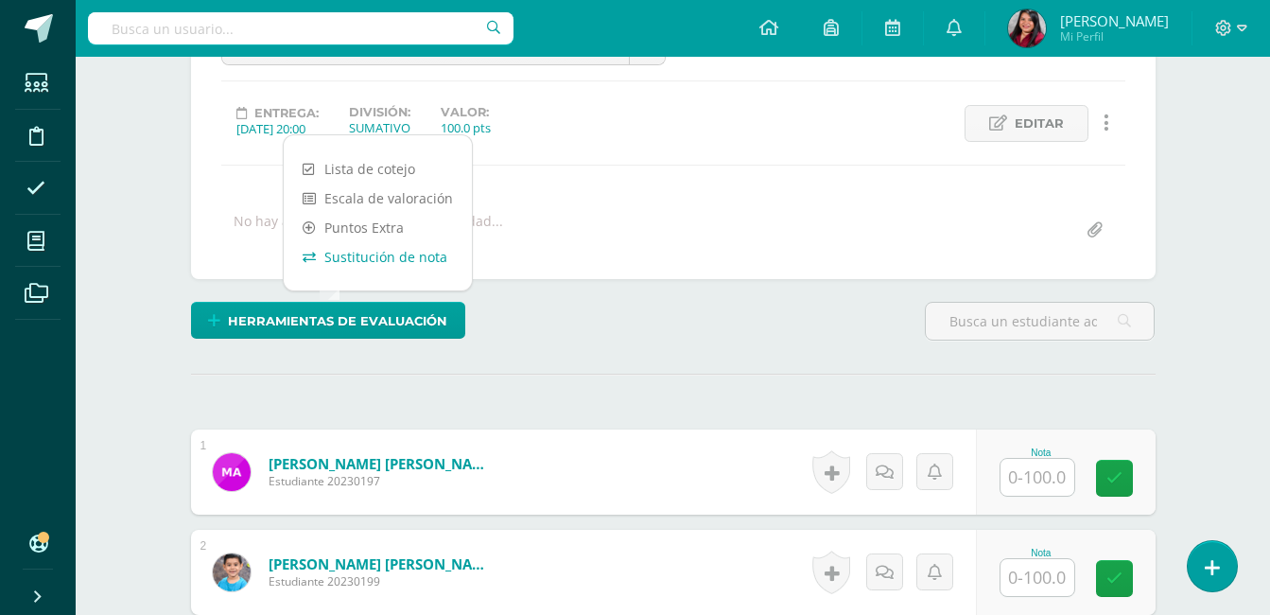
click at [365, 269] on link "Sustitución de nota" at bounding box center [378, 256] width 188 height 29
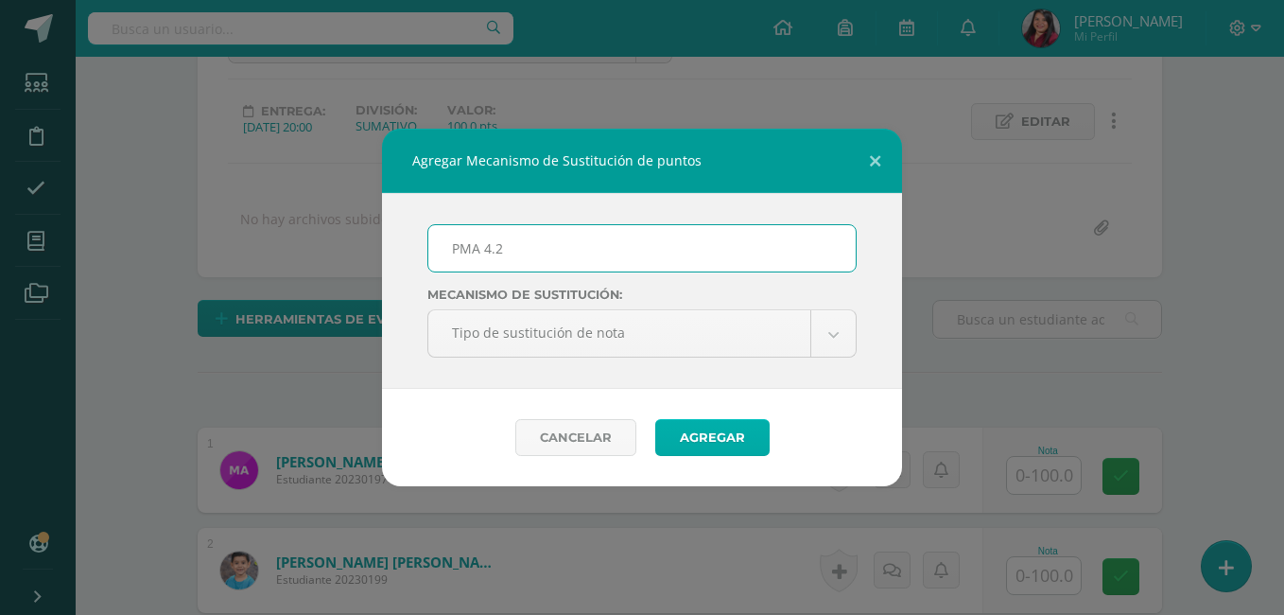
scroll to position [231, 0]
type input "PMA 4.2"
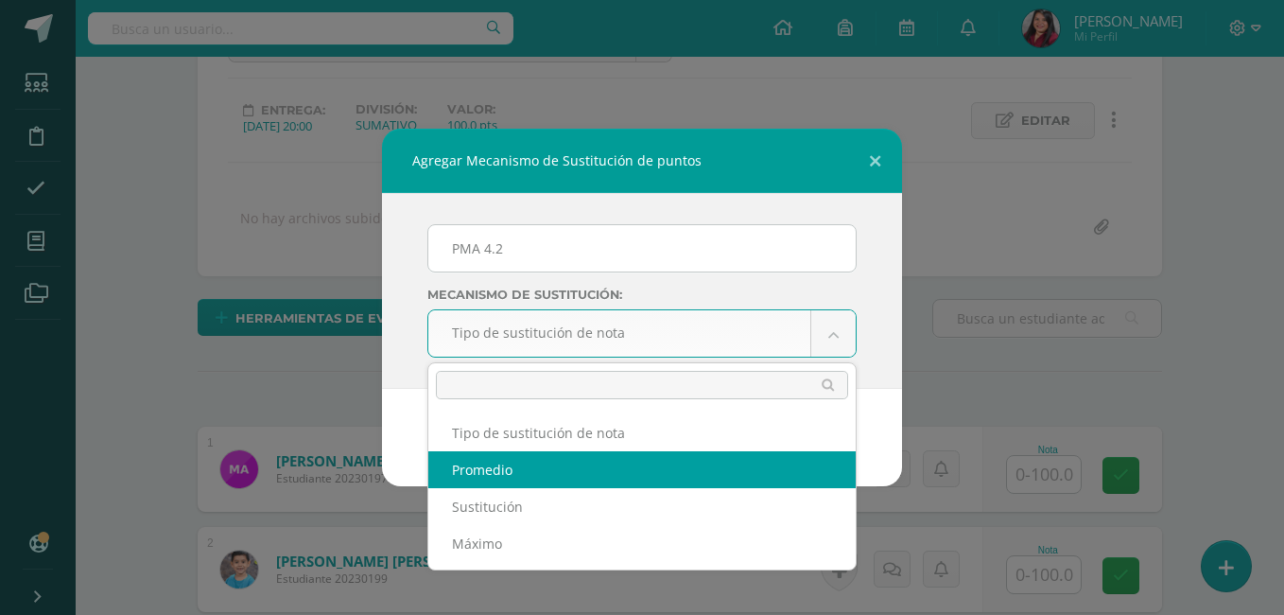
select select "average"
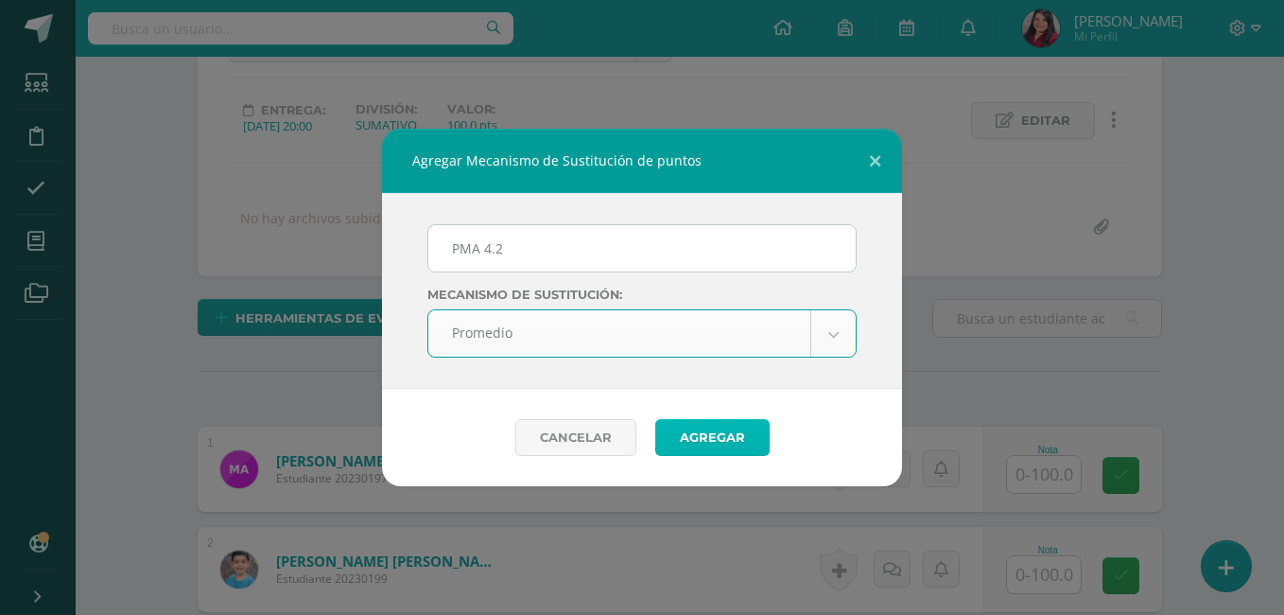
click at [702, 442] on button "Agregar" at bounding box center [712, 437] width 114 height 37
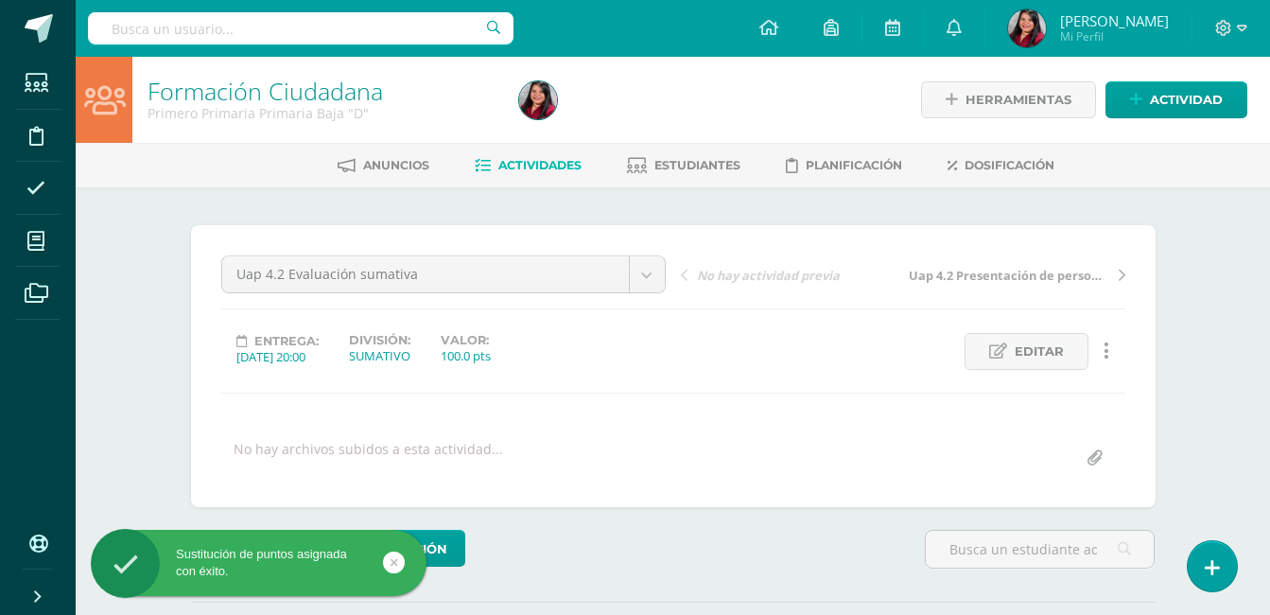
click at [1211, 327] on div "Formación Ciudadana Primero Primaria Primaria Baja "D" Herramientas Detalle de …" at bounding box center [673, 441] width 1194 height 768
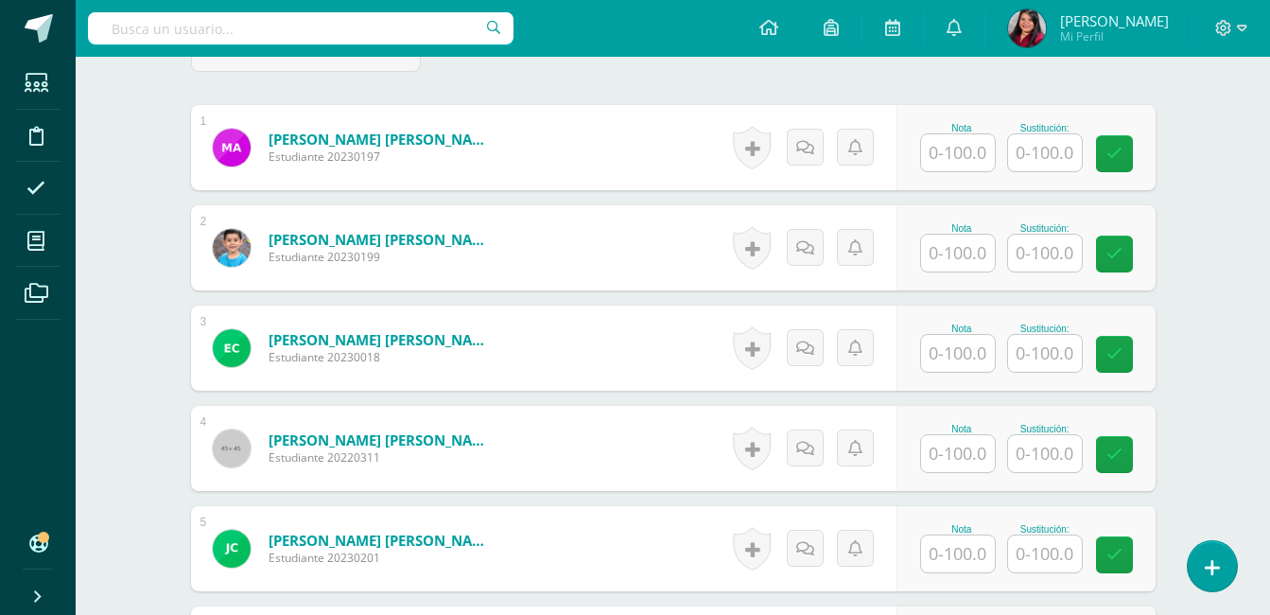
scroll to position [630, 0]
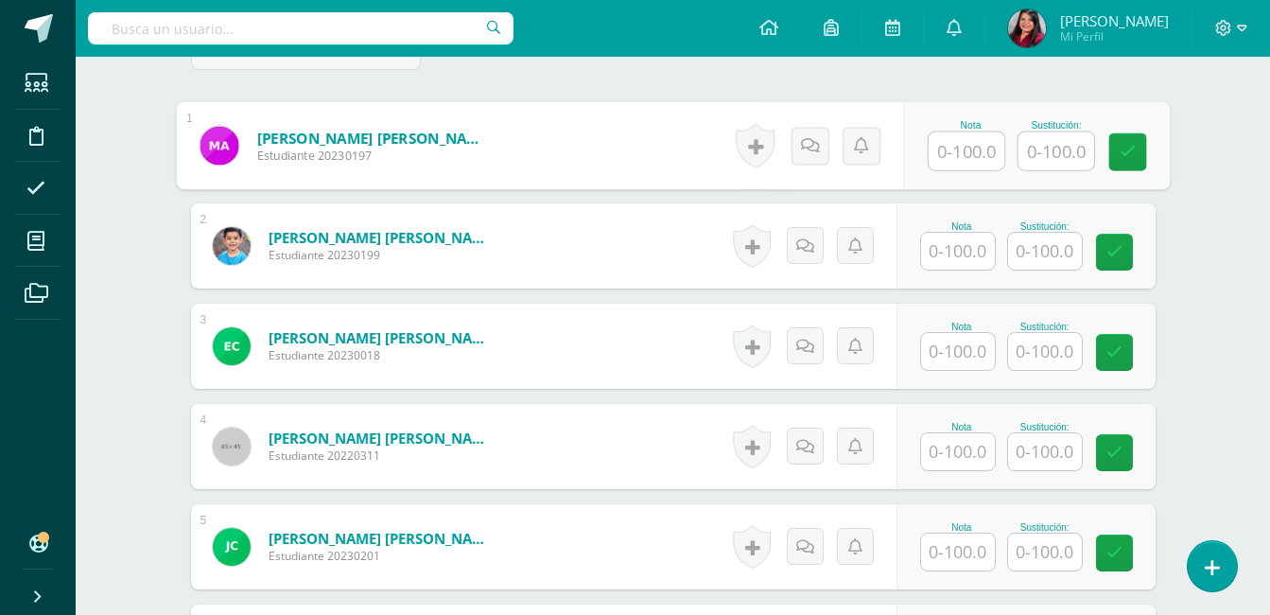
click at [948, 139] on input "text" at bounding box center [966, 151] width 76 height 38
type input "100"
click at [946, 254] on input "text" at bounding box center [958, 250] width 74 height 37
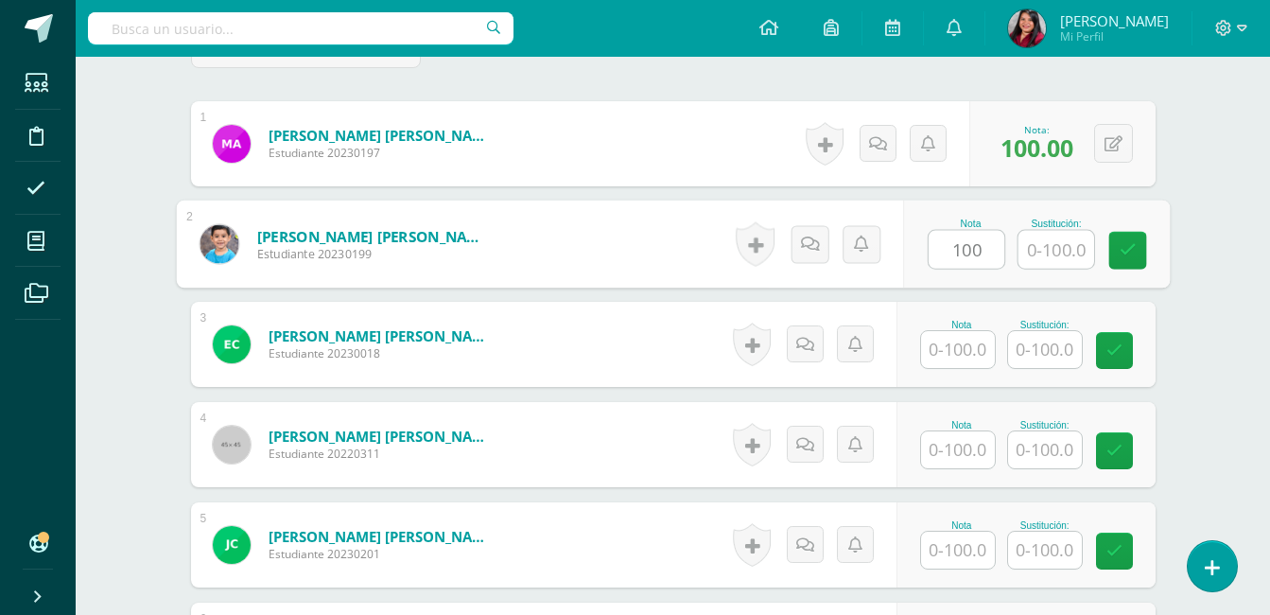
scroll to position [633, 0]
type input "100"
click at [959, 348] on input "text" at bounding box center [958, 348] width 74 height 37
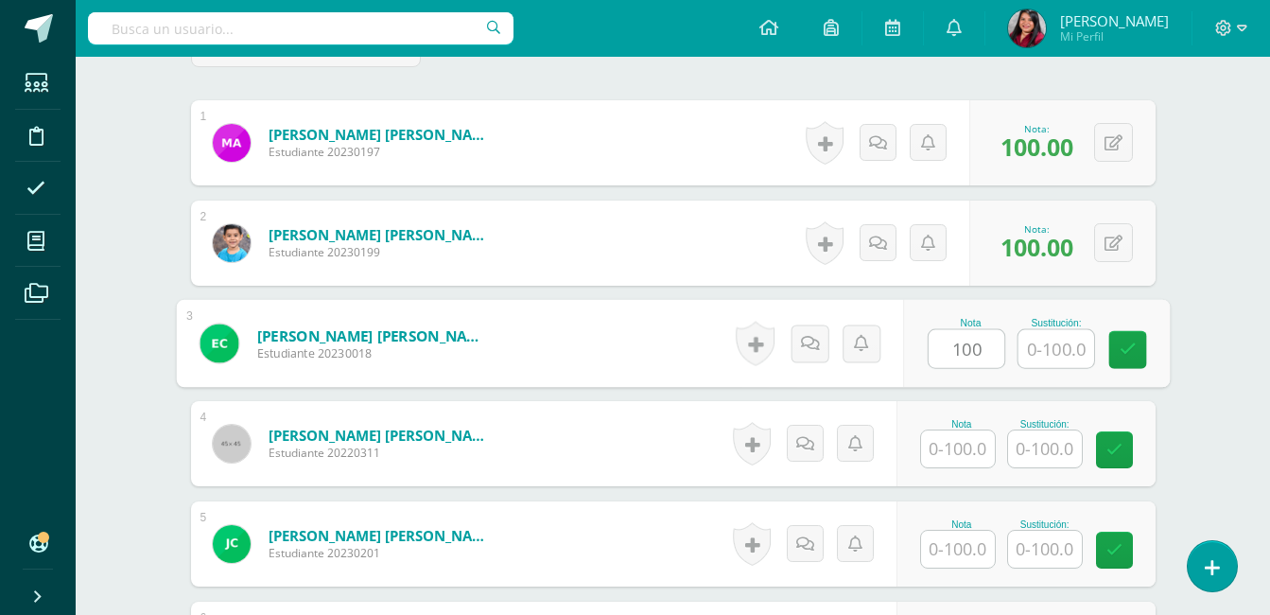
type input "100"
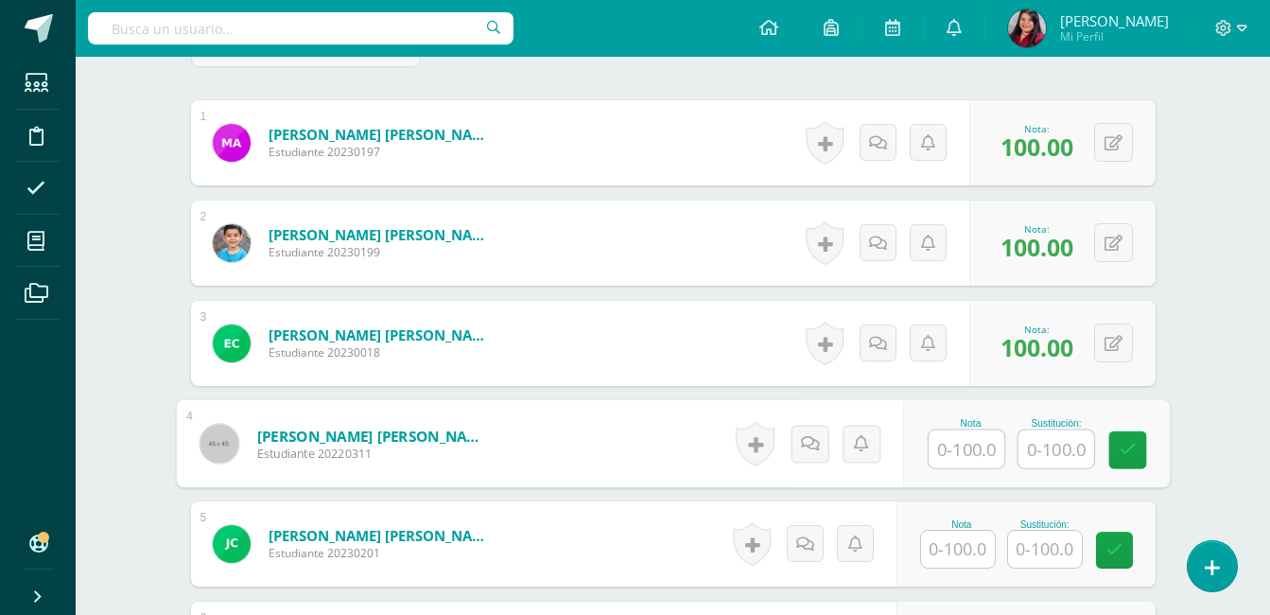
click at [959, 443] on input "text" at bounding box center [966, 449] width 76 height 38
type input "80"
click at [1046, 455] on input "text" at bounding box center [1055, 449] width 76 height 38
type input "100"
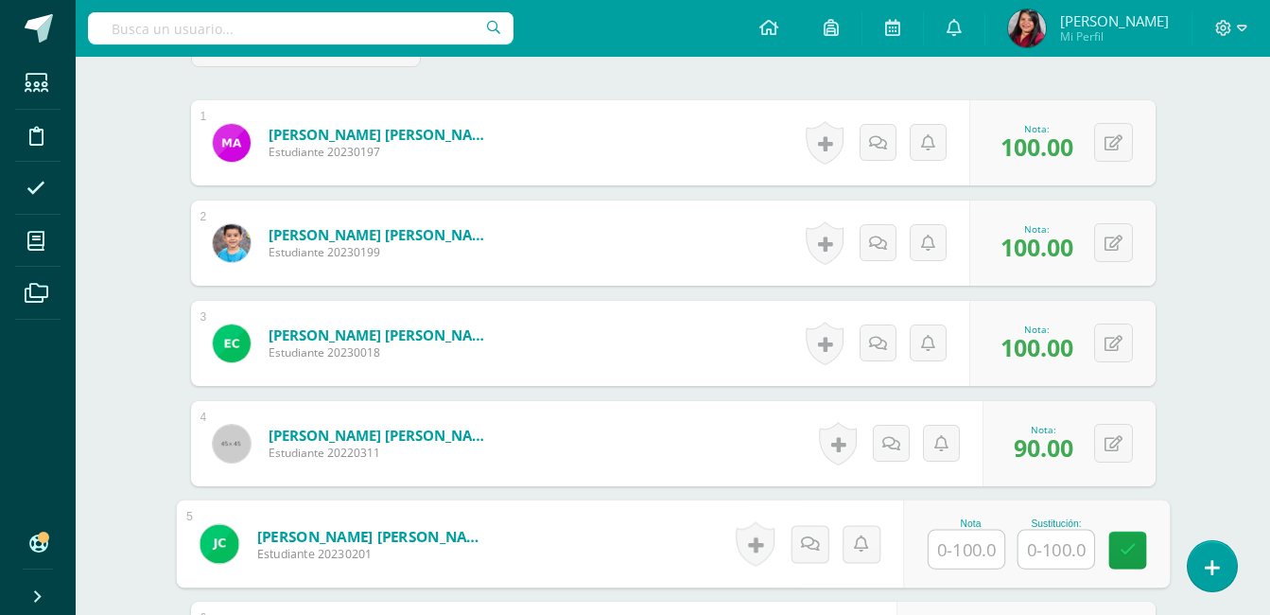
click at [980, 542] on input "text" at bounding box center [966, 549] width 76 height 38
type input "75"
click at [1054, 550] on input "text" at bounding box center [1055, 549] width 76 height 38
type input "90"
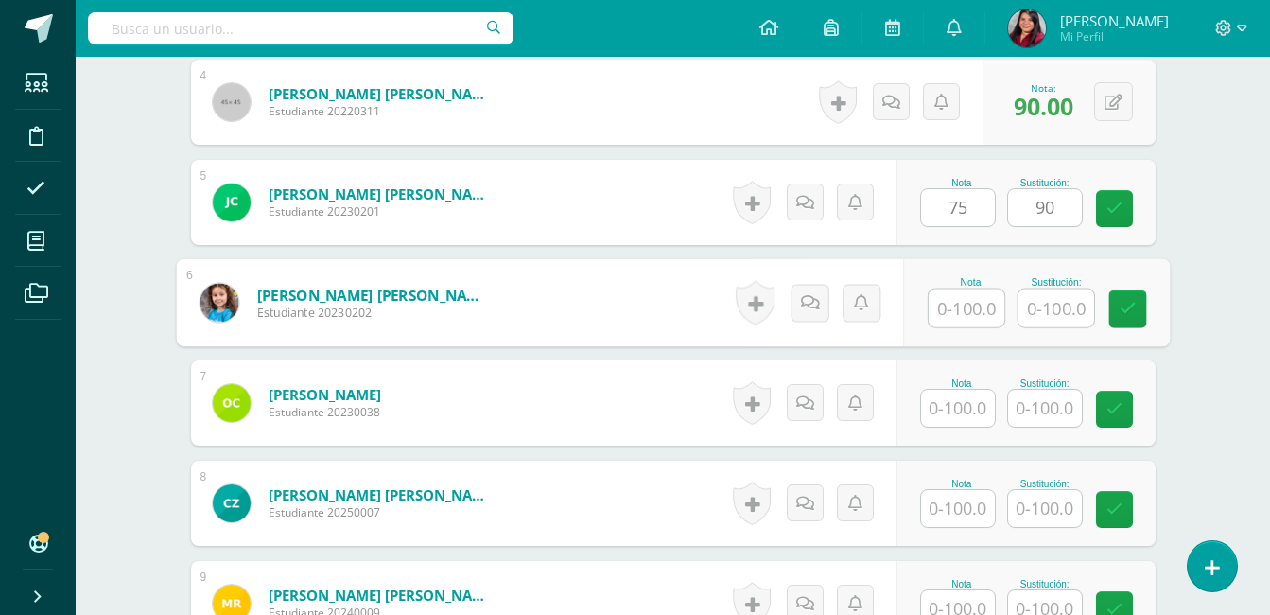
click at [968, 302] on input "text" at bounding box center [966, 308] width 76 height 38
type input "100"
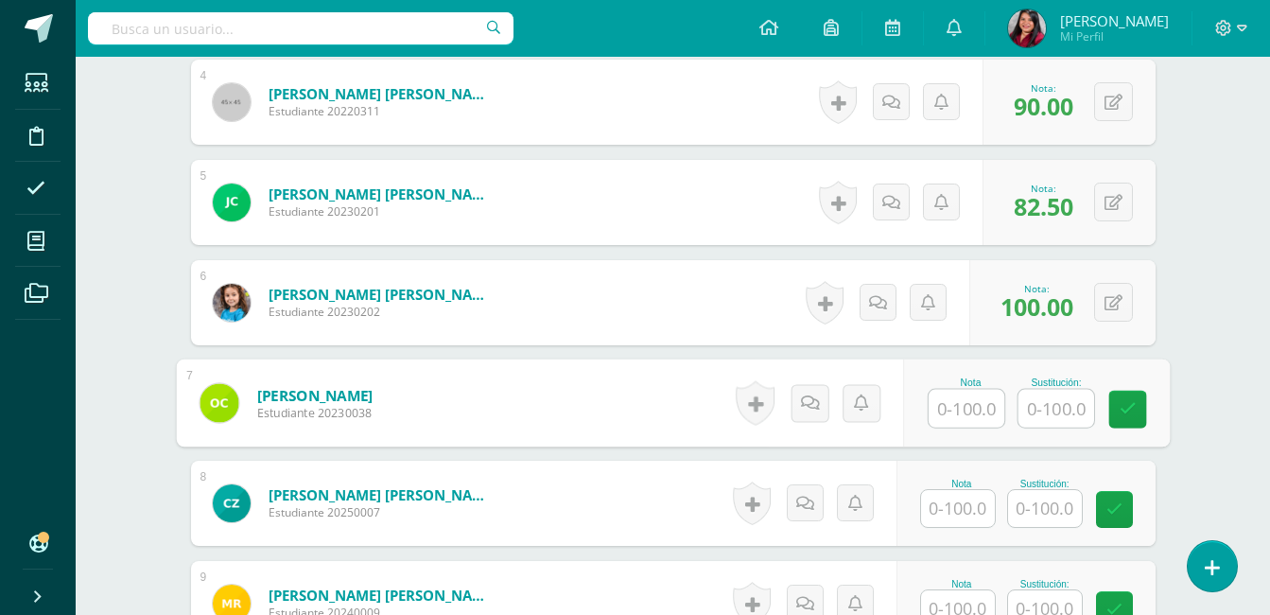
click at [963, 396] on input "text" at bounding box center [966, 409] width 76 height 38
type input "80"
click at [1038, 417] on input "text" at bounding box center [1055, 409] width 76 height 38
type input "100"
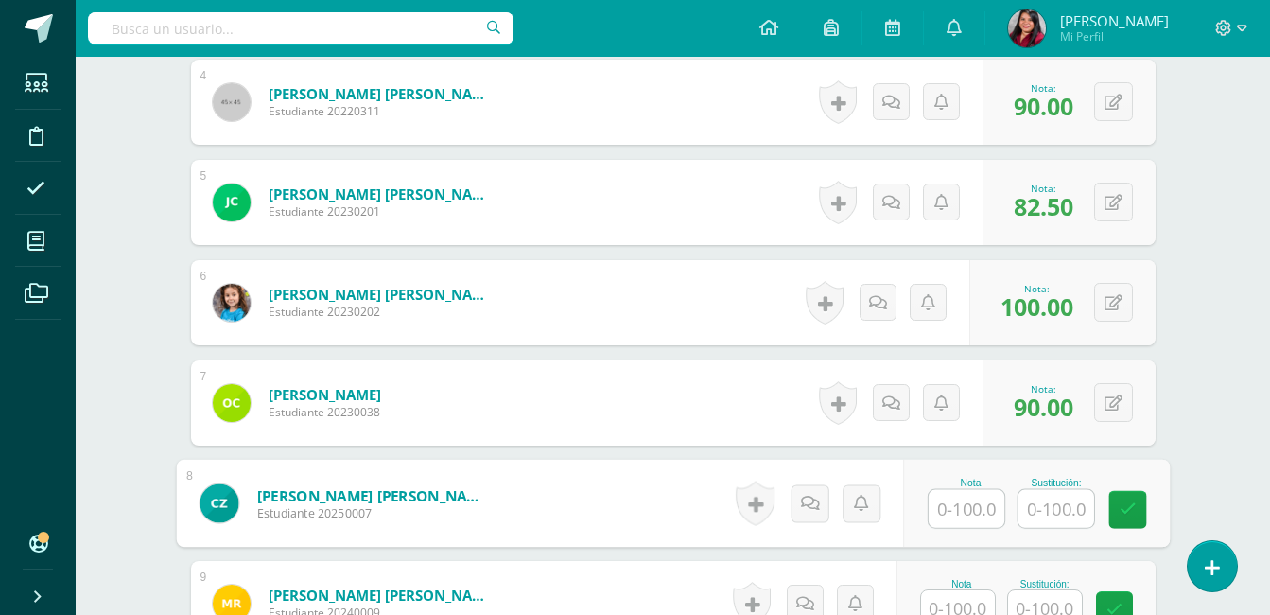
click at [958, 518] on input "text" at bounding box center [966, 509] width 76 height 38
type input "90"
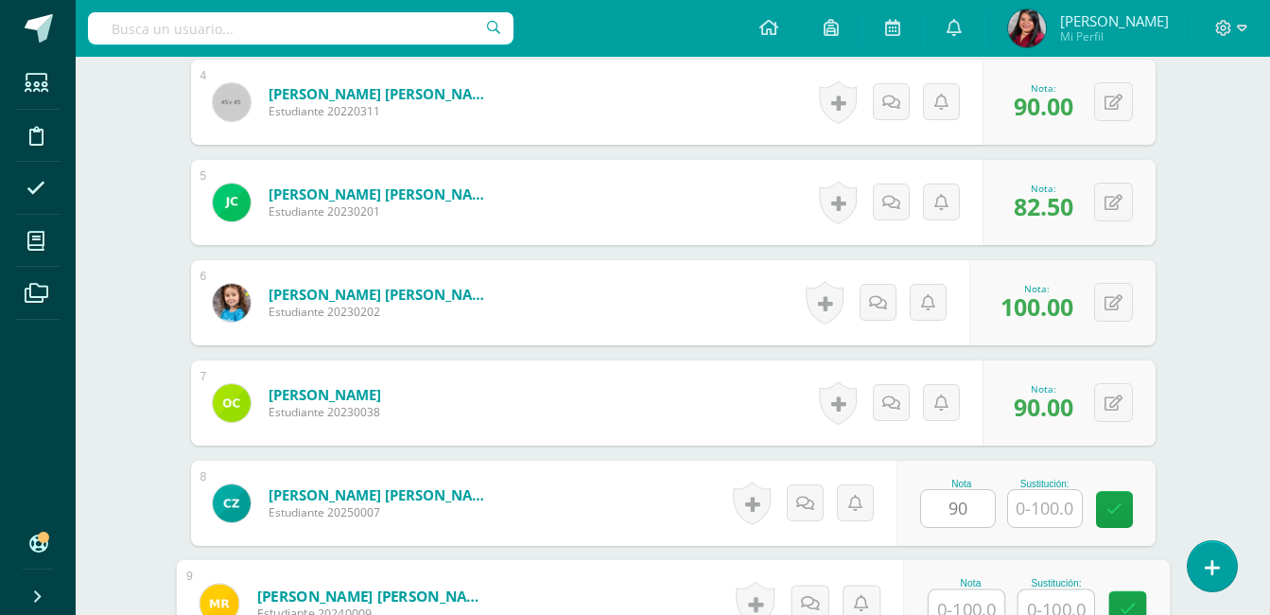
click at [965, 607] on input "text" at bounding box center [966, 609] width 76 height 38
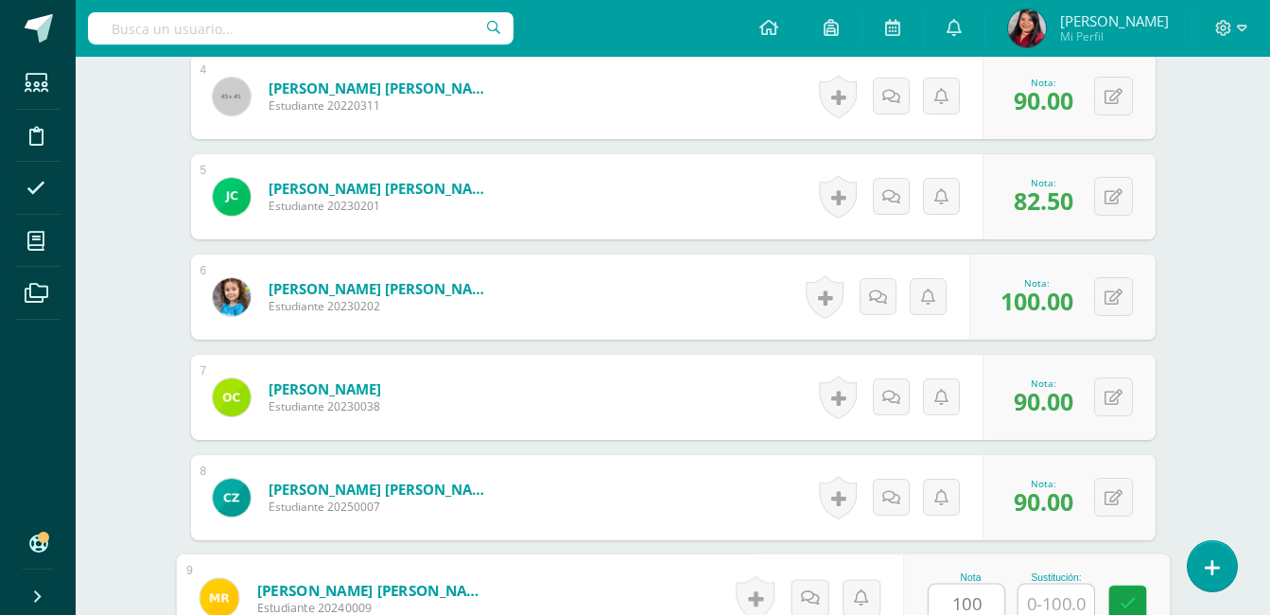
type input "100"
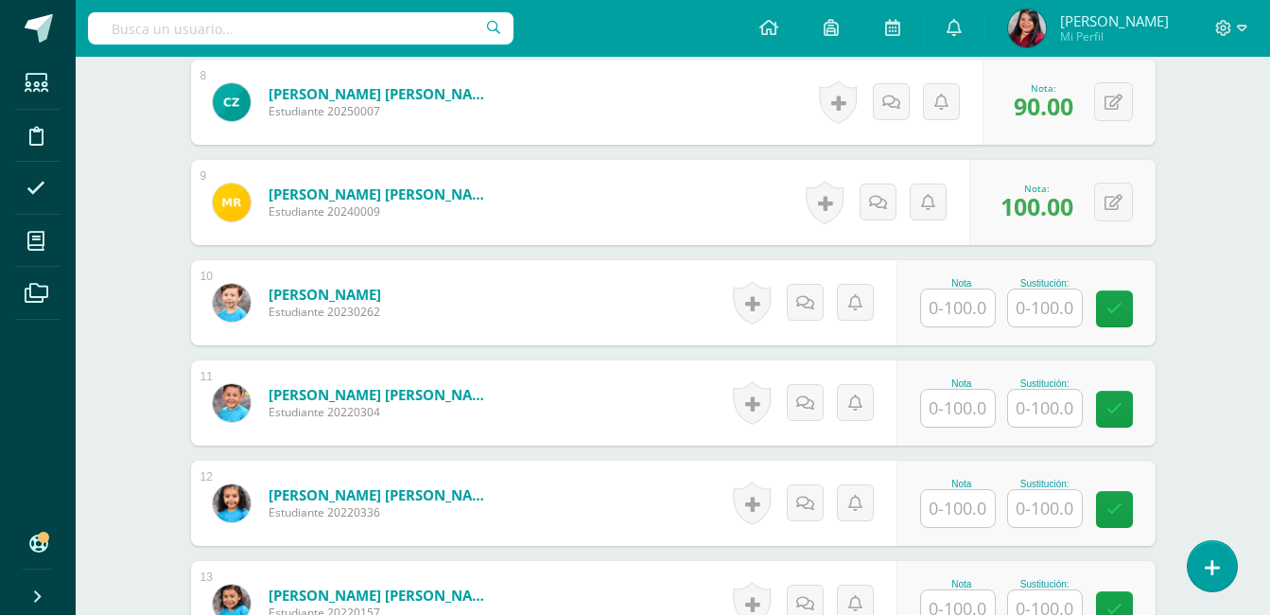
click at [965, 322] on div "Nota Sustitución:" at bounding box center [1025, 302] width 259 height 85
click at [982, 310] on input "text" at bounding box center [958, 307] width 74 height 37
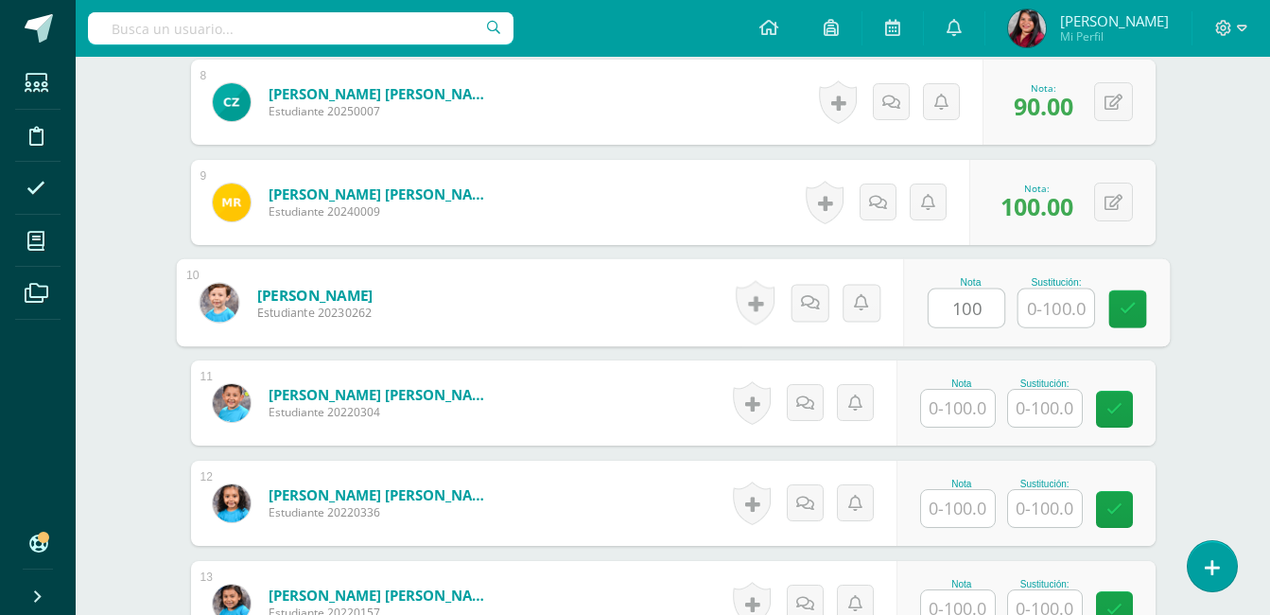
type input "100"
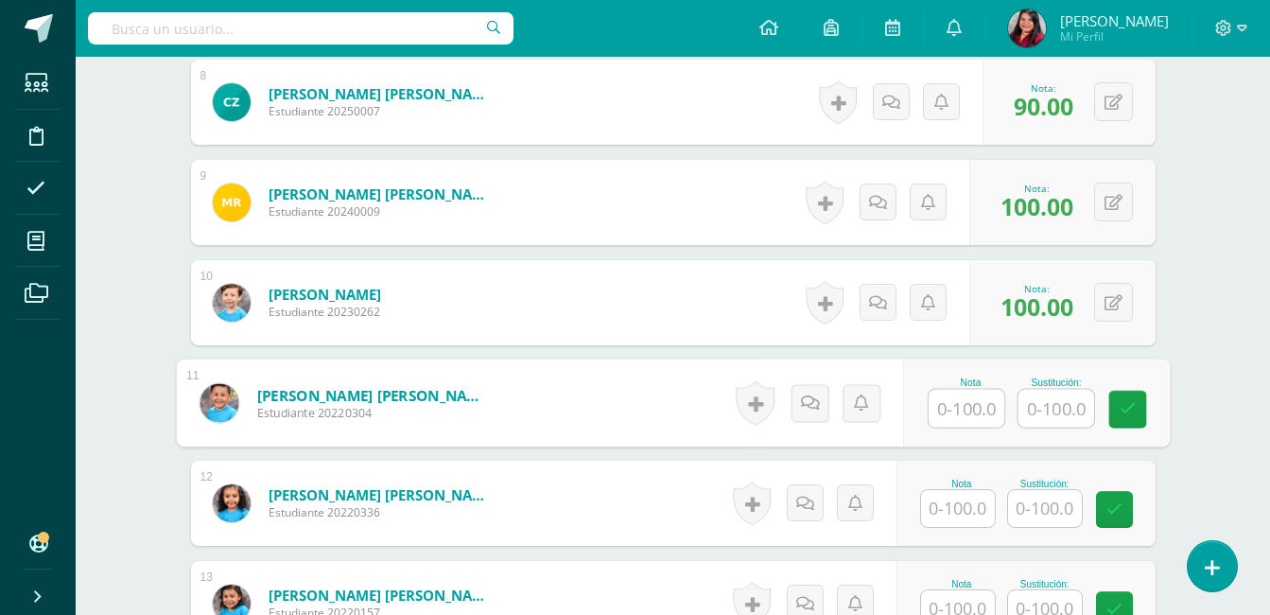
click at [972, 402] on input "text" at bounding box center [966, 409] width 76 height 38
type input "90"
click at [1058, 406] on input "text" at bounding box center [1055, 409] width 76 height 38
type input "100"
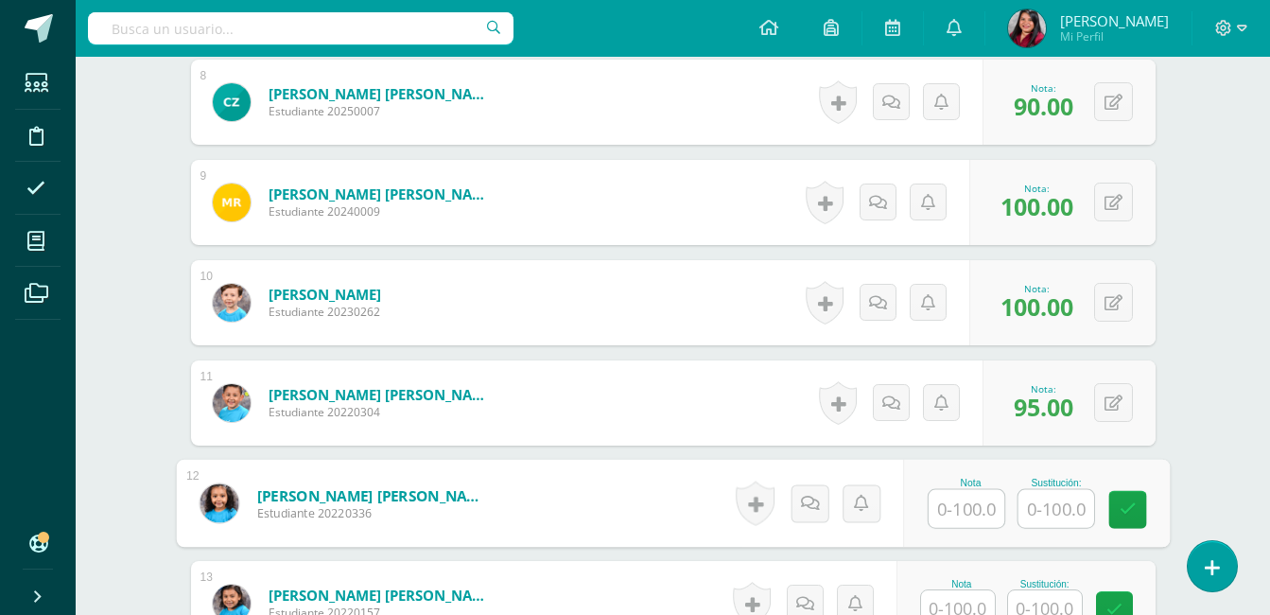
click at [980, 509] on input "text" at bounding box center [966, 509] width 76 height 38
type input "70"
click at [1049, 507] on input "text" at bounding box center [1055, 509] width 76 height 38
type input "100"
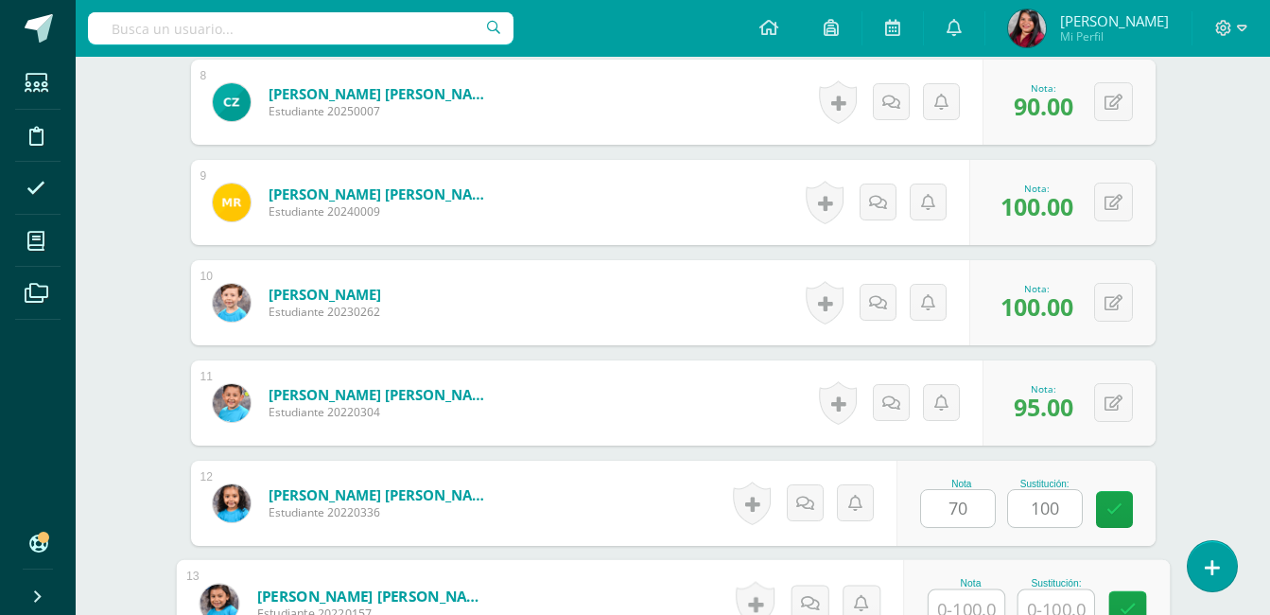
scroll to position [1387, 0]
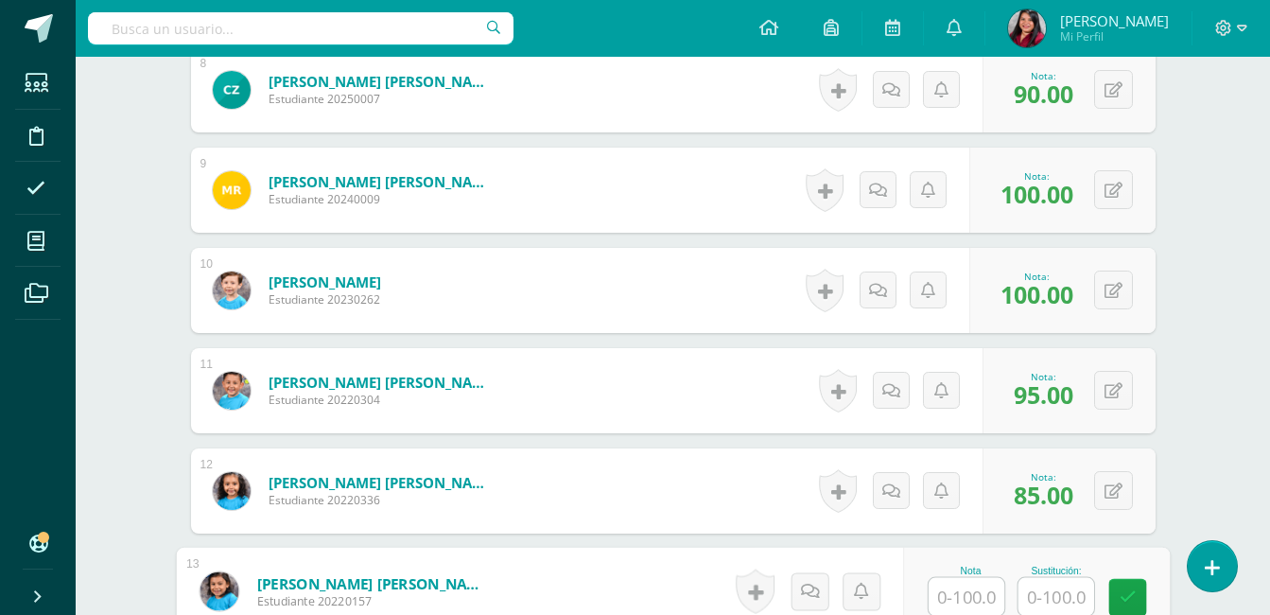
click at [974, 604] on input "text" at bounding box center [966, 597] width 76 height 38
type input "100"
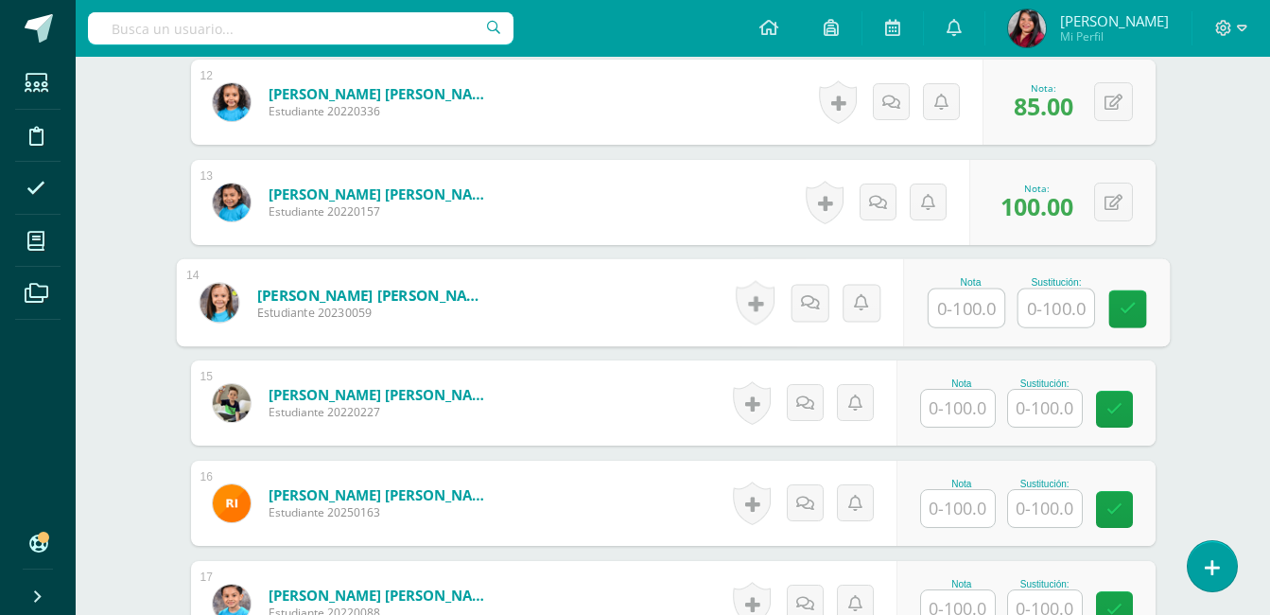
click at [962, 294] on input "text" at bounding box center [966, 308] width 76 height 38
type input "80"
click at [1036, 314] on input "text" at bounding box center [1055, 308] width 76 height 38
type input "100"
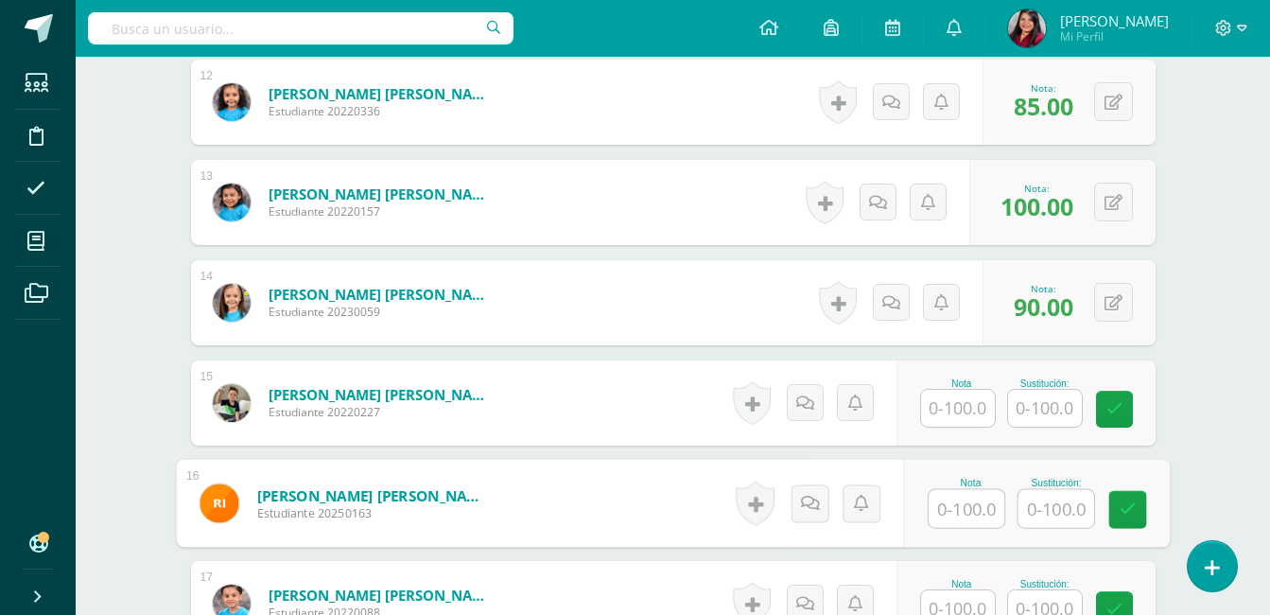
click at [978, 505] on input "text" at bounding box center [966, 509] width 76 height 38
type input "70"
click at [1054, 505] on input "text" at bounding box center [1055, 509] width 76 height 38
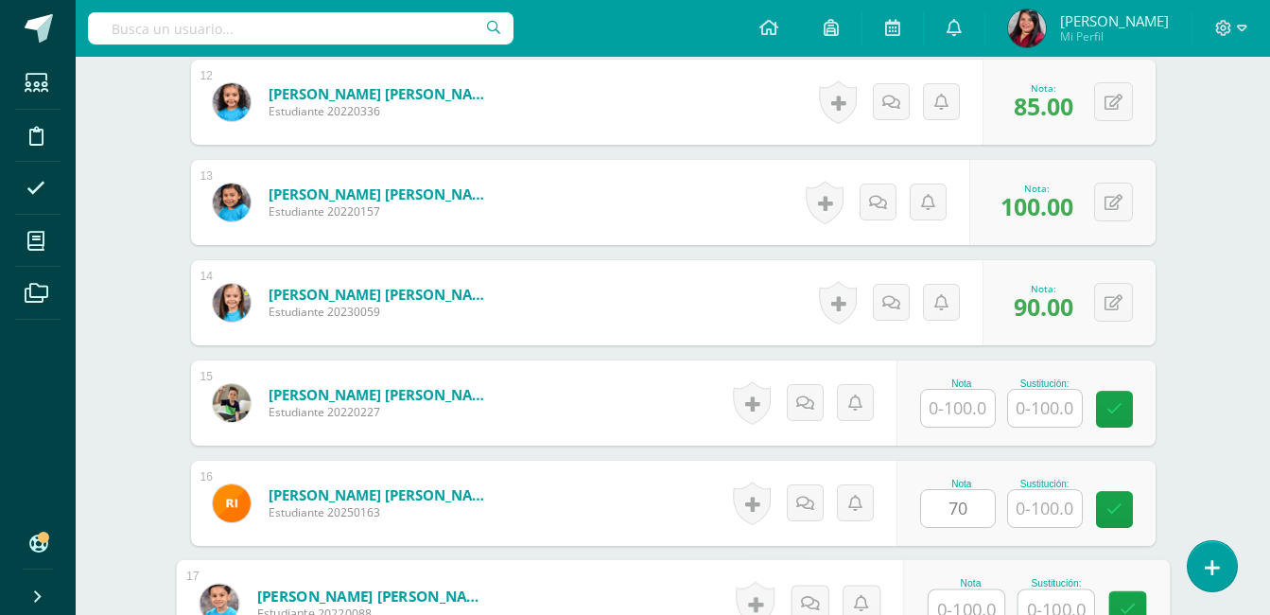
click at [970, 602] on input "text" at bounding box center [966, 609] width 76 height 38
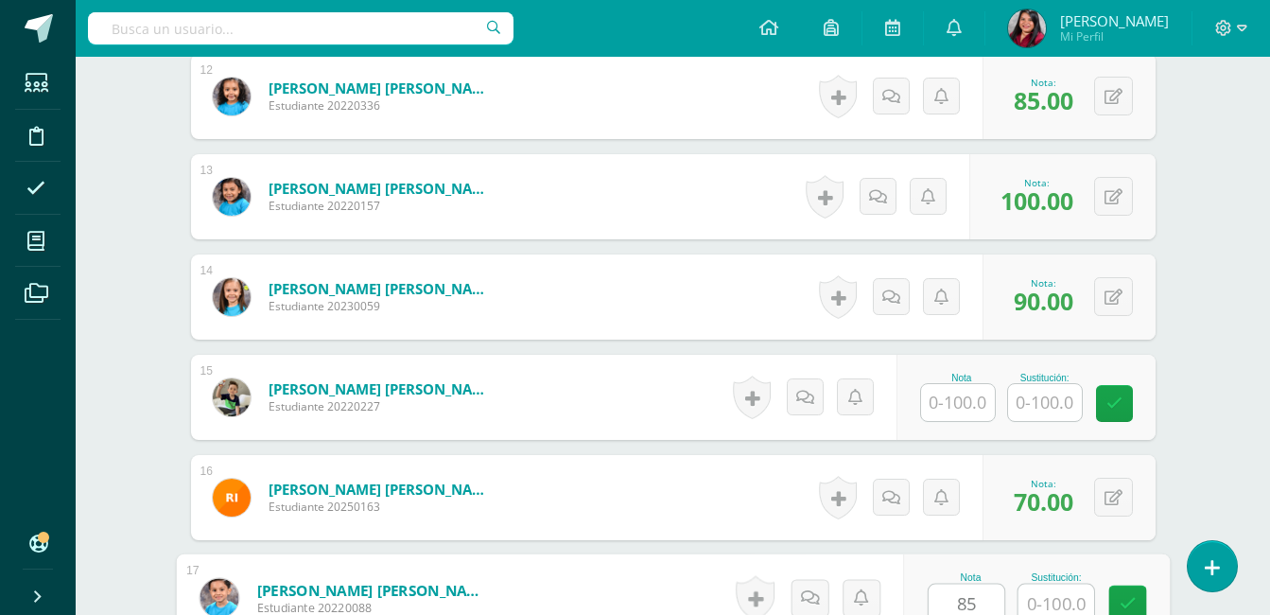
type input "85"
click at [1044, 607] on input "text" at bounding box center [1055, 603] width 76 height 38
type input "95"
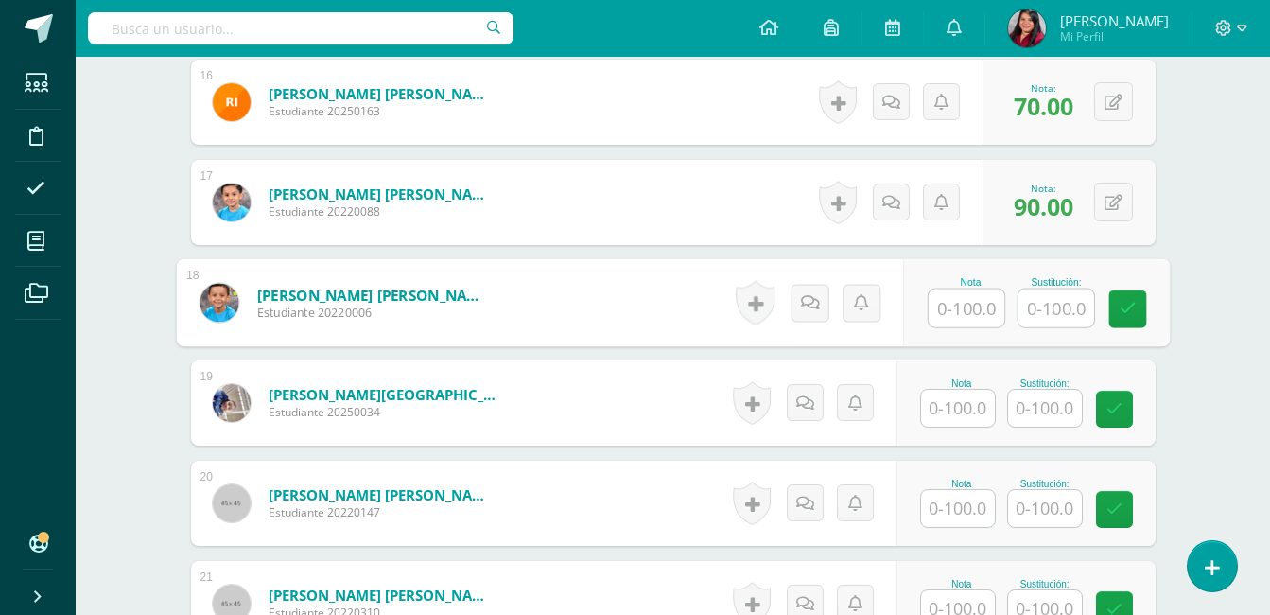
click at [976, 293] on input "text" at bounding box center [966, 308] width 76 height 38
type input "100"
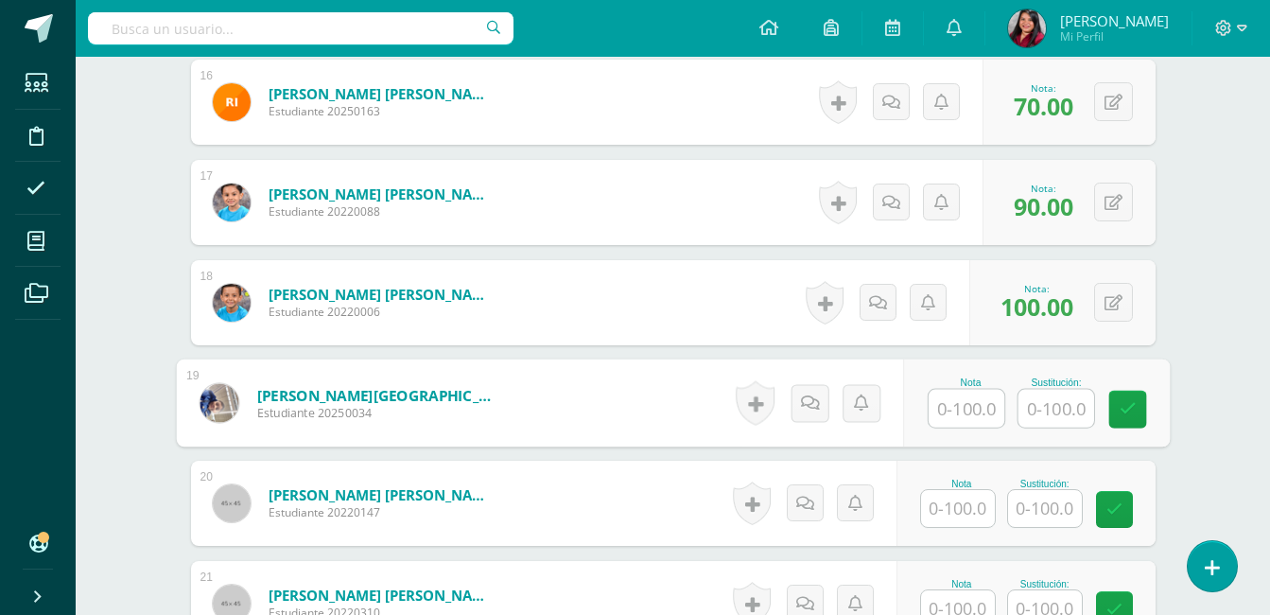
click at [983, 421] on input "text" at bounding box center [966, 409] width 76 height 38
type input "80"
click at [1040, 410] on input "text" at bounding box center [1055, 409] width 76 height 38
type input "100"
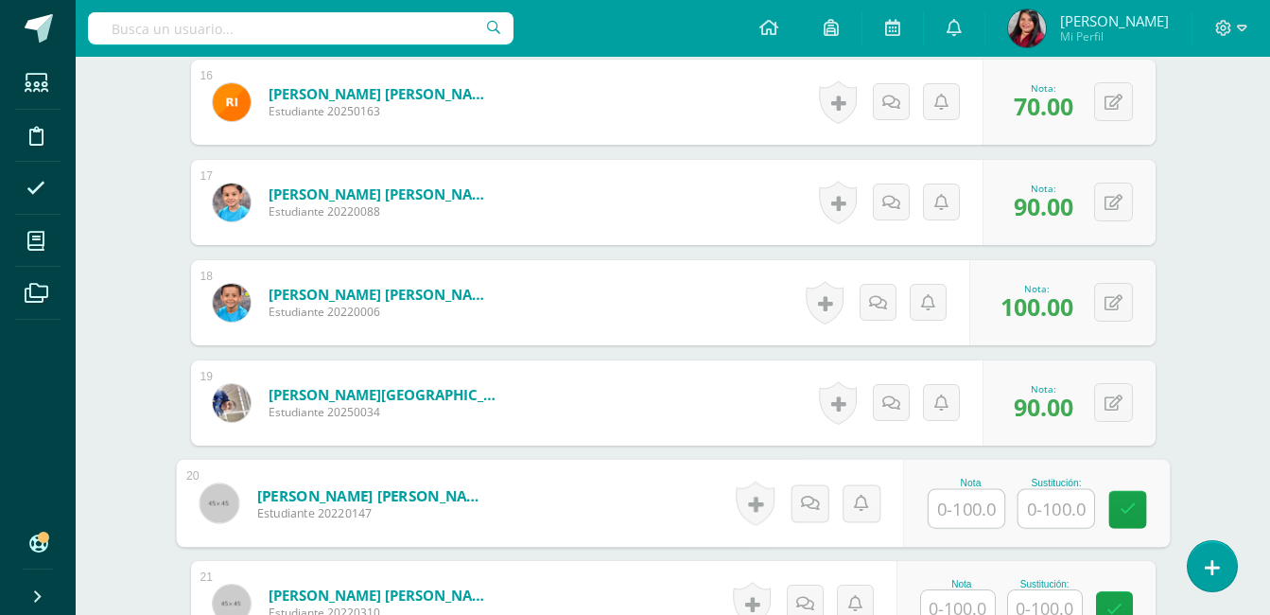
click at [969, 512] on input "text" at bounding box center [966, 509] width 76 height 38
type input "100"
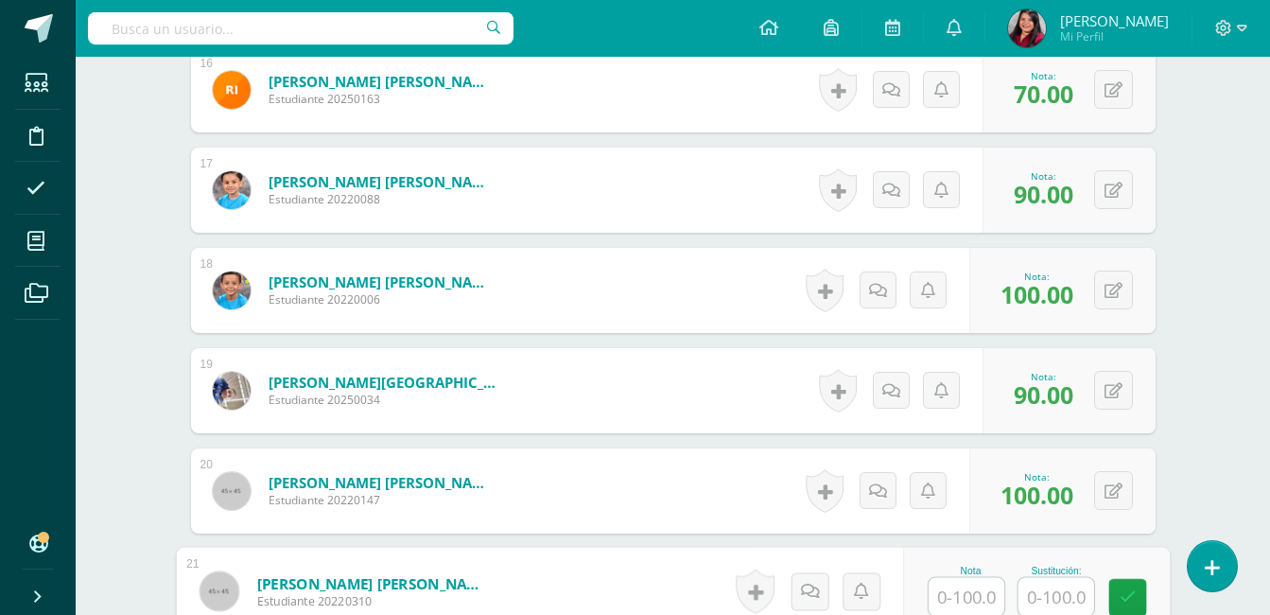
click at [951, 590] on input "text" at bounding box center [966, 597] width 76 height 38
type input "80"
click at [1045, 606] on input "text" at bounding box center [1055, 597] width 76 height 38
type input "100"
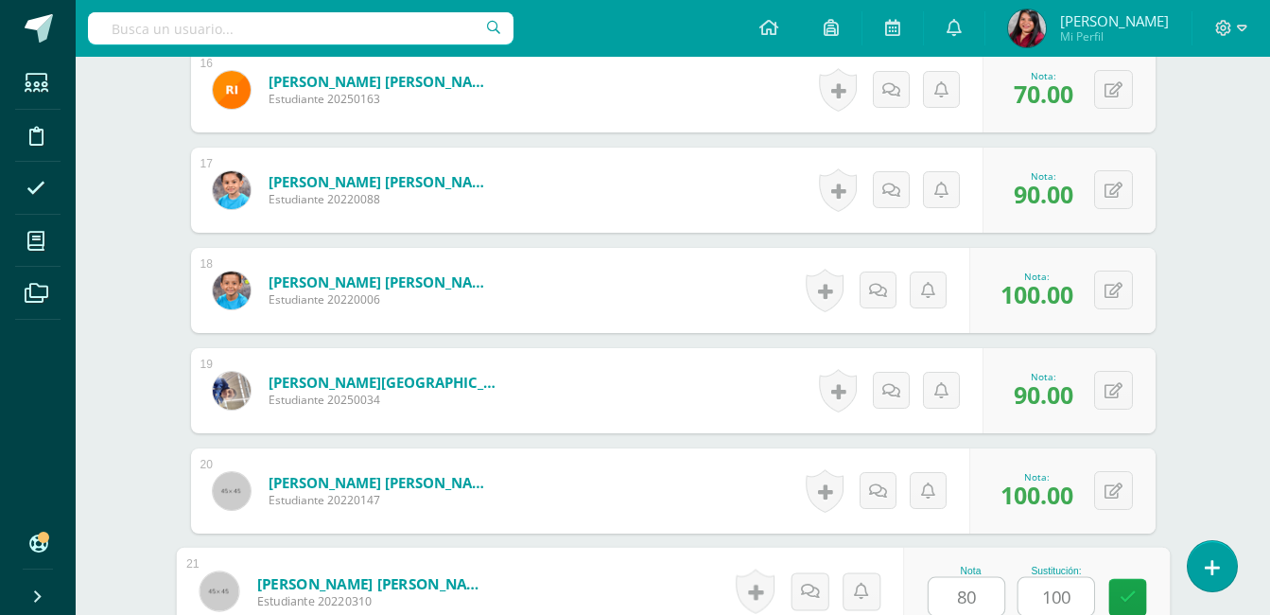
scroll to position [2577, 0]
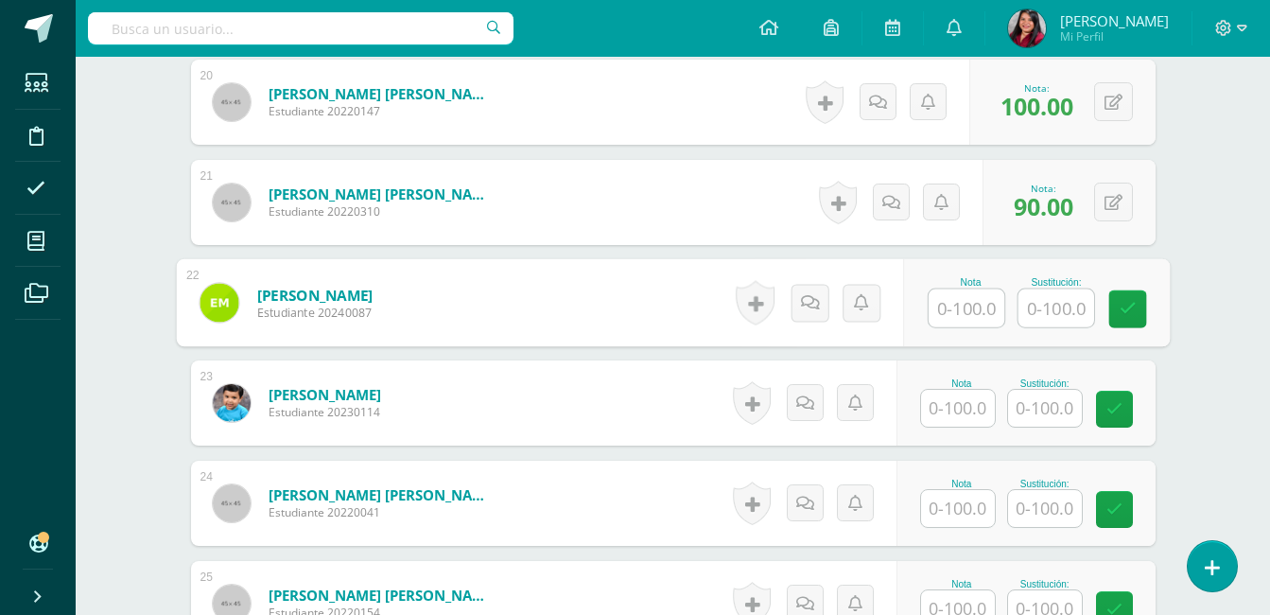
click at [971, 309] on input "text" at bounding box center [966, 308] width 76 height 38
type input "100"
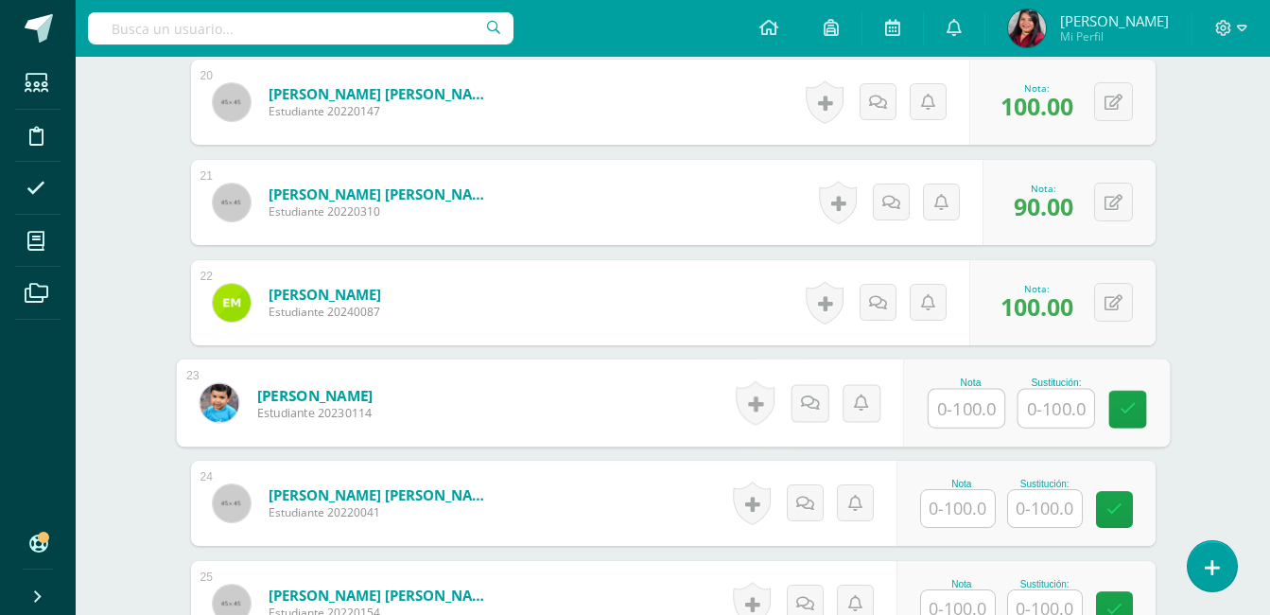
click at [956, 402] on input "text" at bounding box center [966, 409] width 76 height 38
type input "80"
click at [1035, 412] on input "text" at bounding box center [1055, 409] width 76 height 38
type input "100"
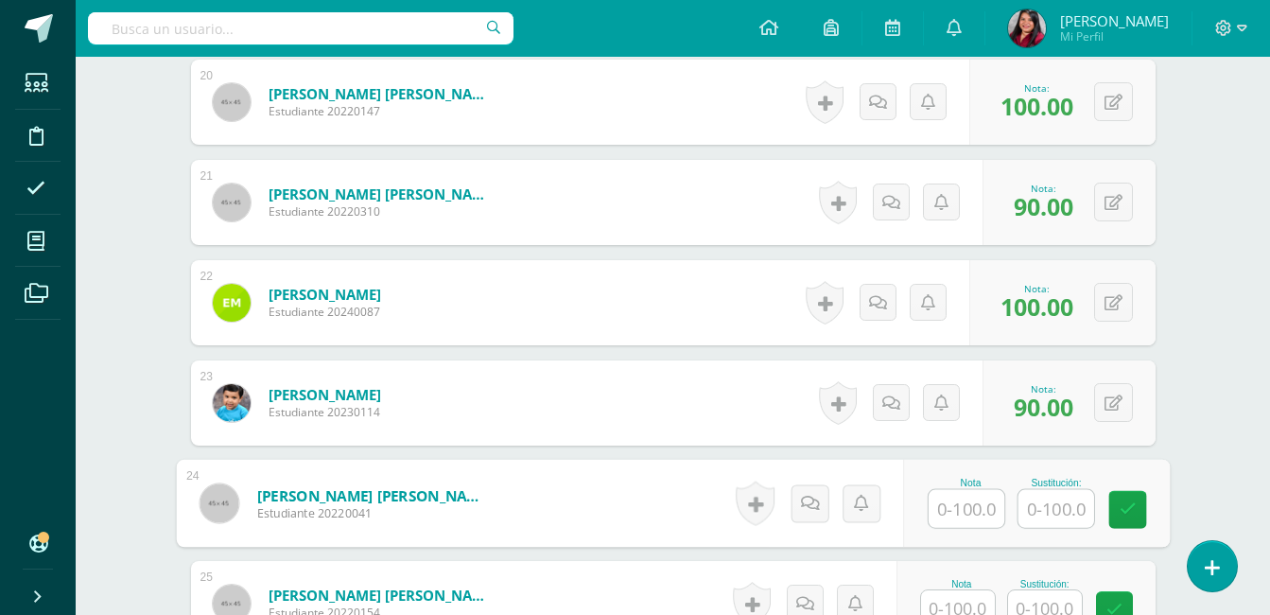
click at [965, 511] on input "text" at bounding box center [966, 509] width 76 height 38
type input "60"
click at [1046, 514] on input "text" at bounding box center [1055, 509] width 76 height 38
type input "90"
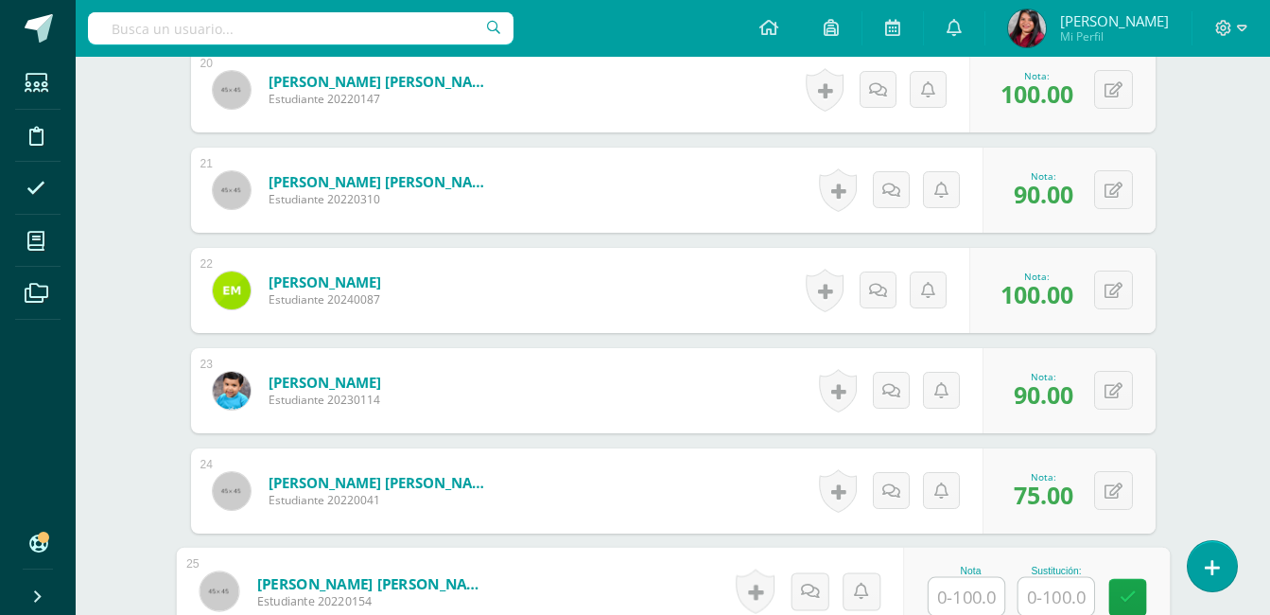
click at [979, 590] on input "text" at bounding box center [966, 597] width 76 height 38
type input "100"
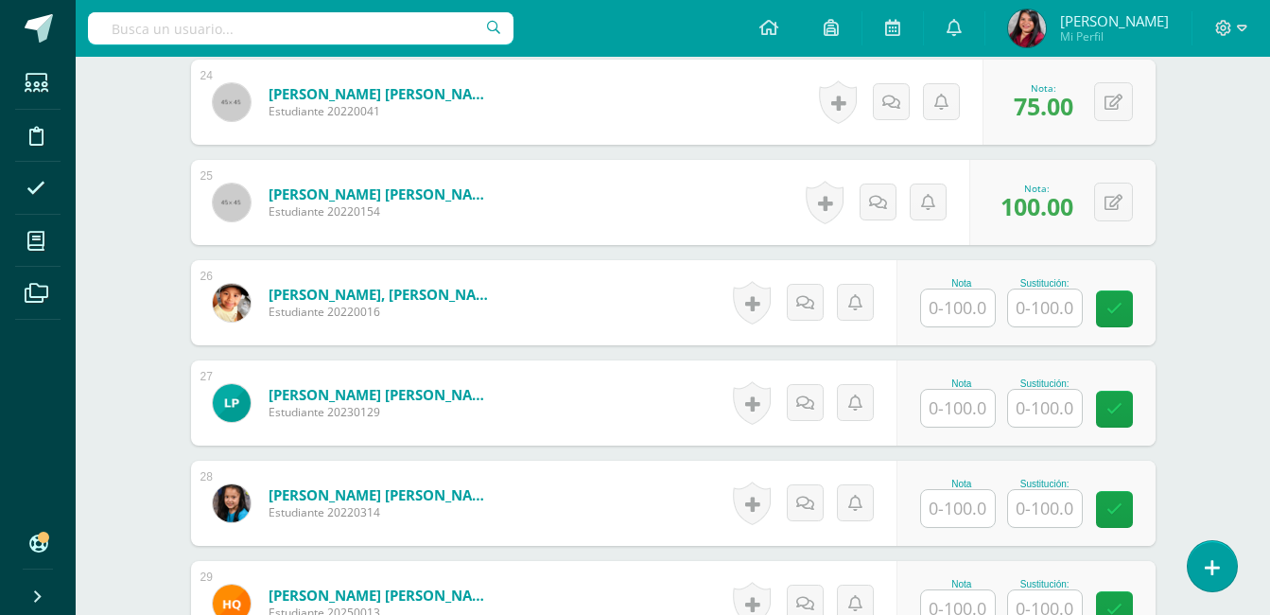
click at [966, 285] on div "Nota" at bounding box center [961, 283] width 83 height 10
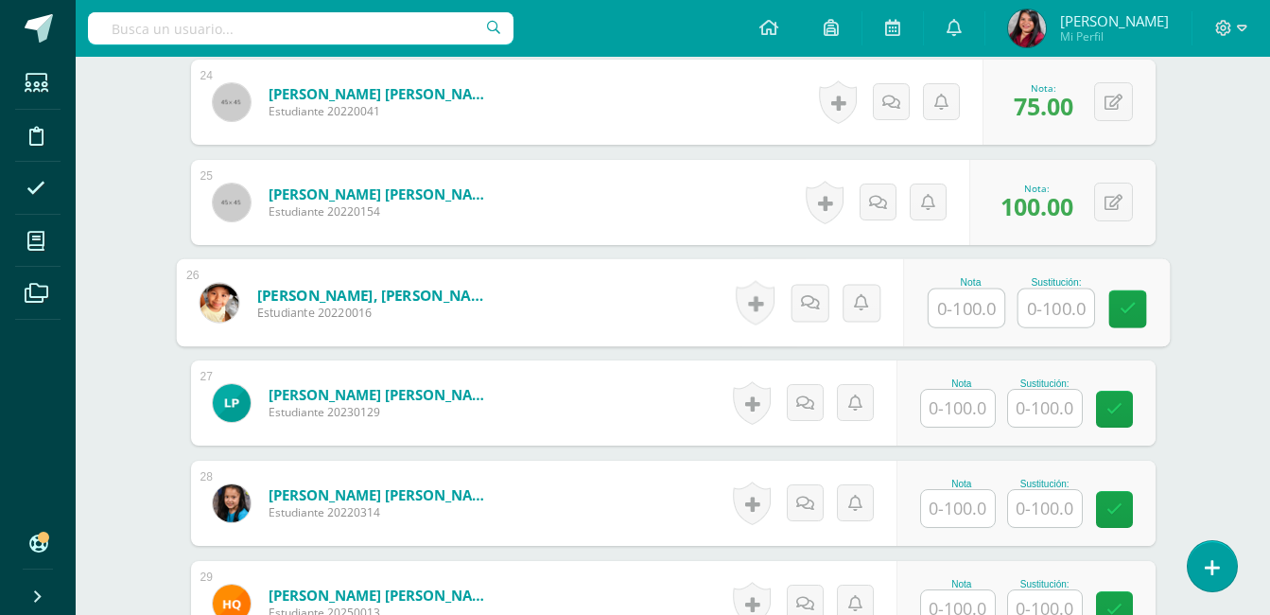
click at [957, 313] on input "text" at bounding box center [966, 308] width 76 height 38
type input "100"
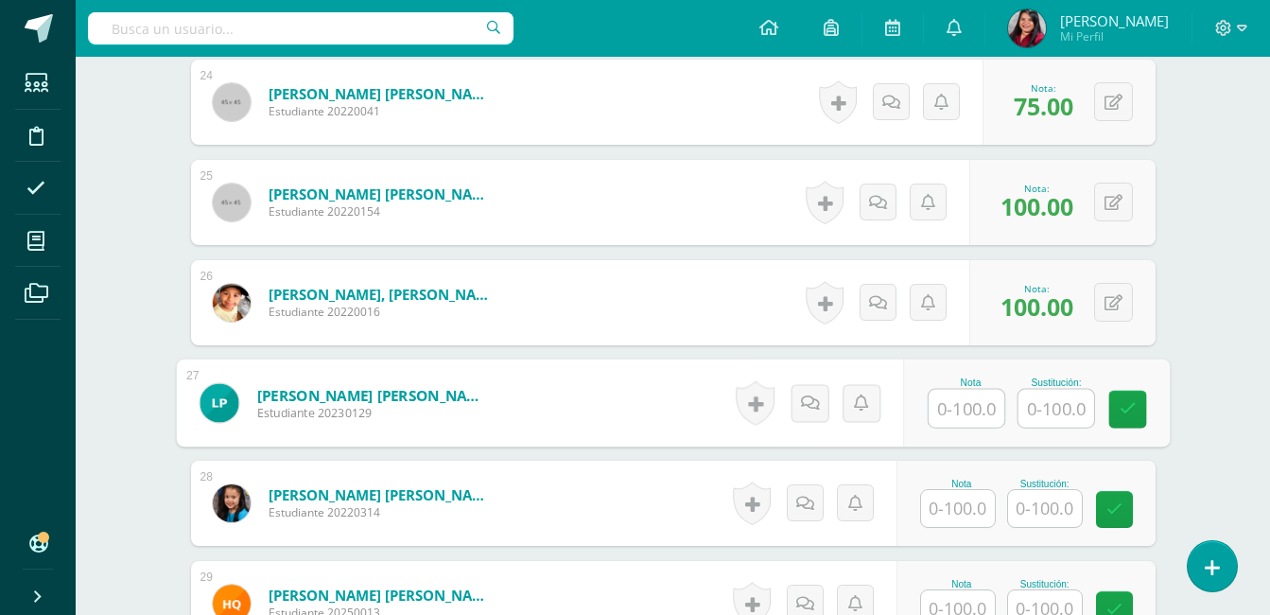
click at [968, 415] on input "text" at bounding box center [966, 409] width 76 height 38
type input "100"
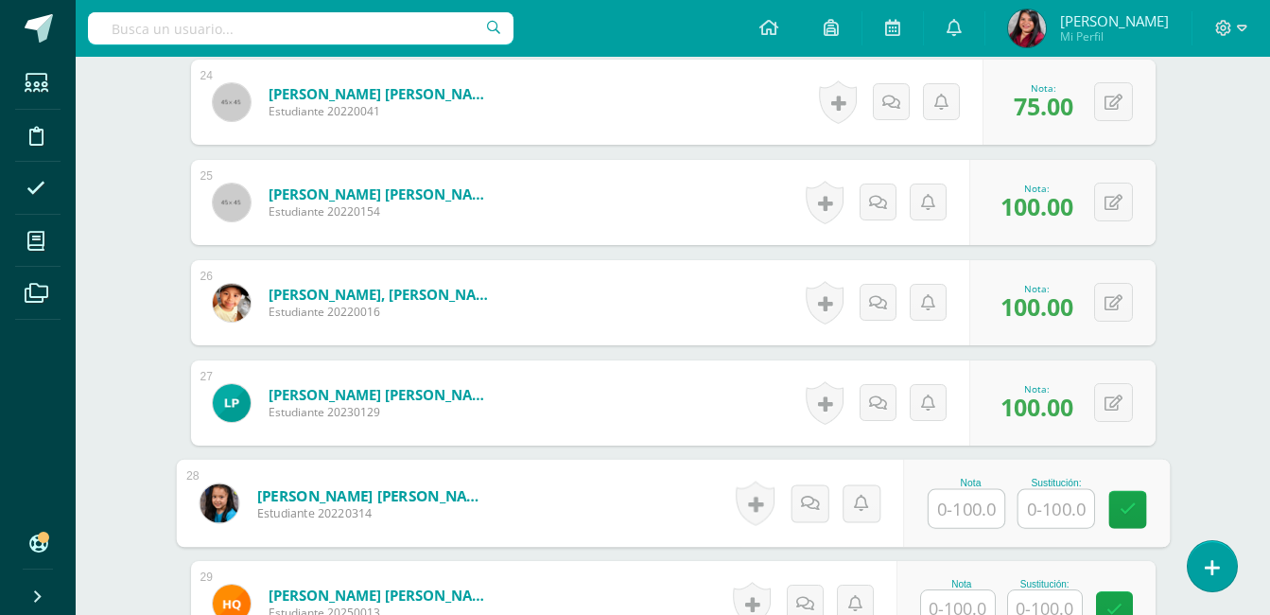
click at [945, 514] on input "text" at bounding box center [966, 509] width 76 height 38
type input "90"
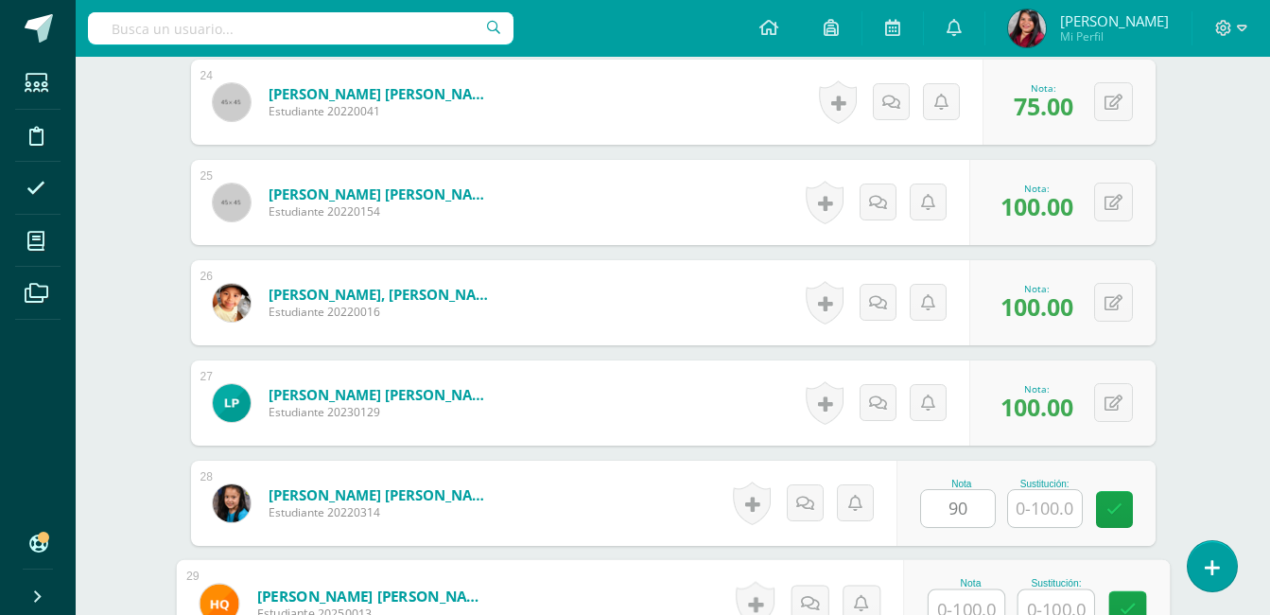
scroll to position [2990, 0]
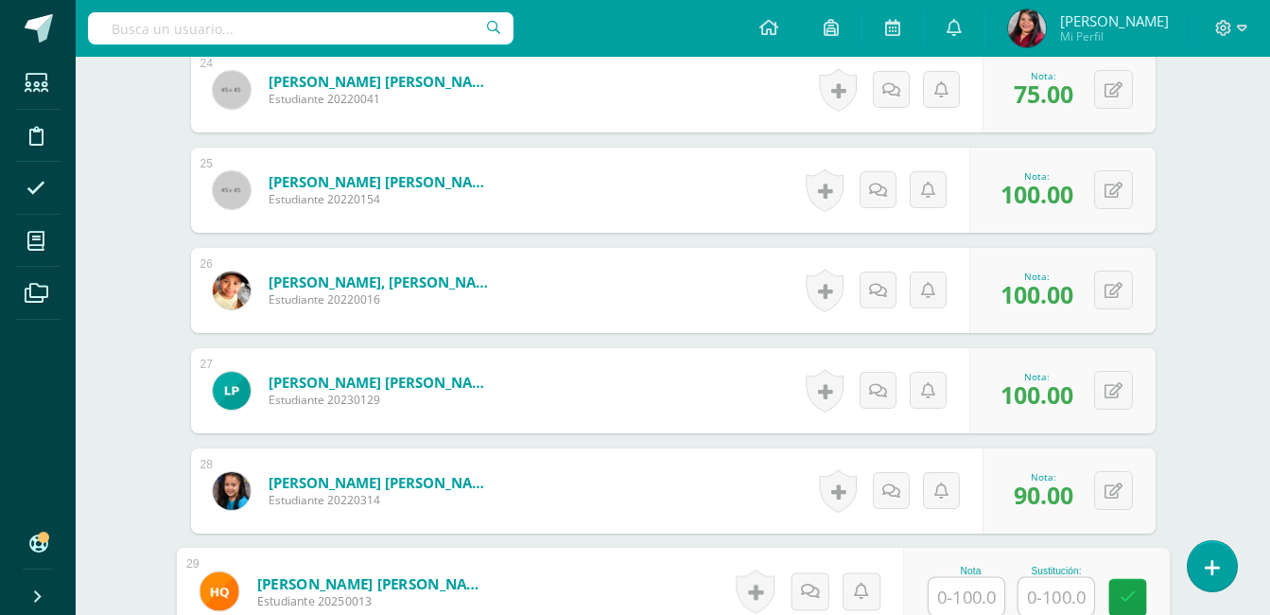
click at [960, 608] on input "text" at bounding box center [966, 597] width 76 height 38
type input "100"
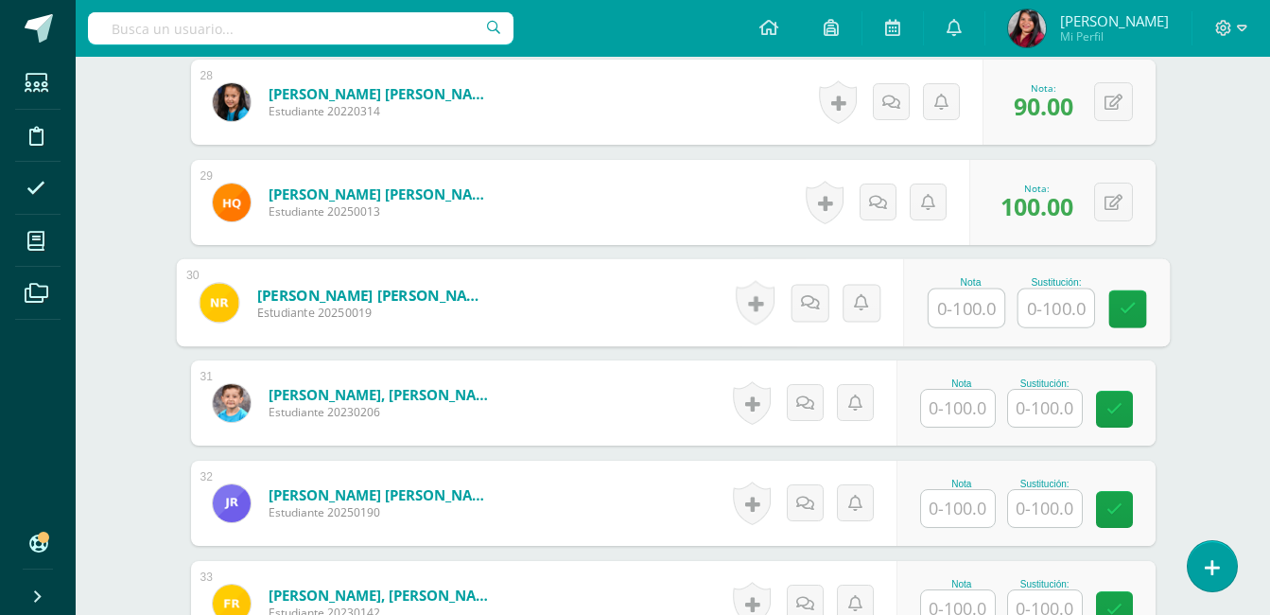
click at [956, 322] on input "text" at bounding box center [966, 308] width 76 height 38
type input "100"
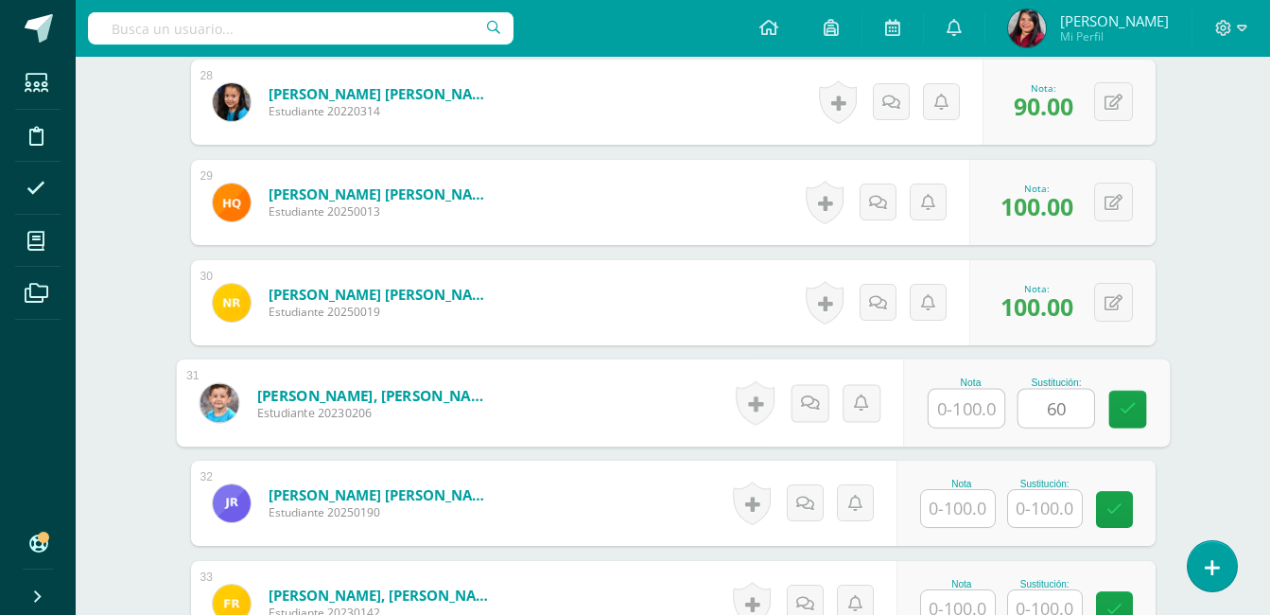
type input "6"
click at [990, 412] on input "text" at bounding box center [966, 409] width 76 height 38
type input "60"
click at [1034, 412] on input "text" at bounding box center [1055, 409] width 76 height 38
type input "85"
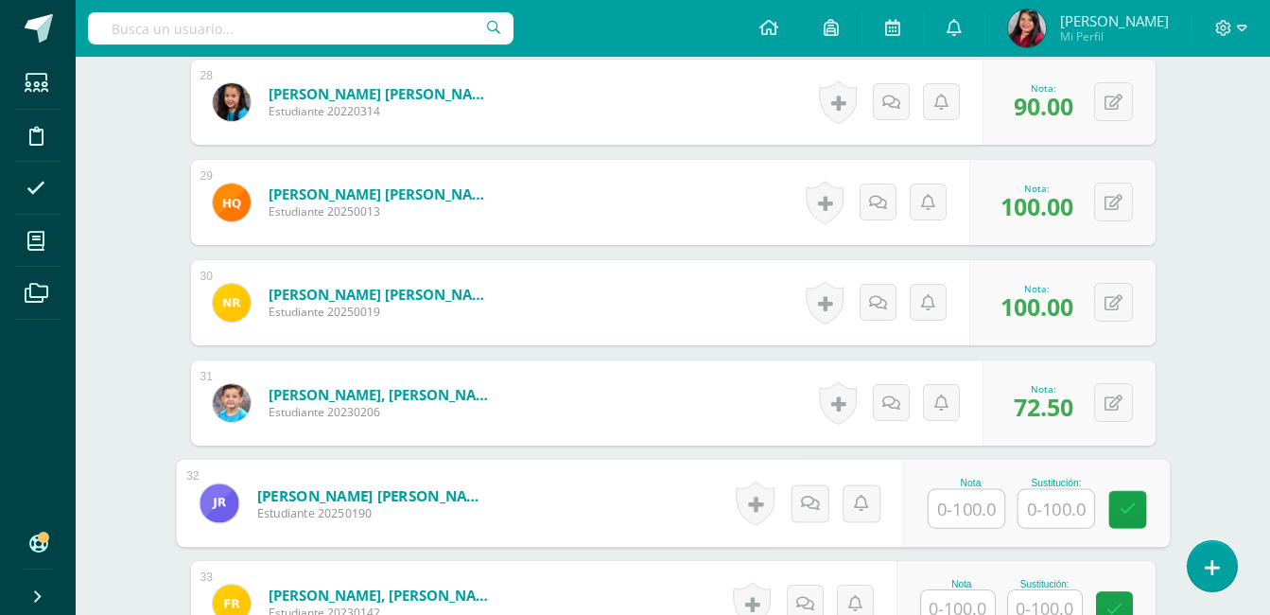
click at [968, 509] on input "text" at bounding box center [966, 509] width 76 height 38
type input "100"
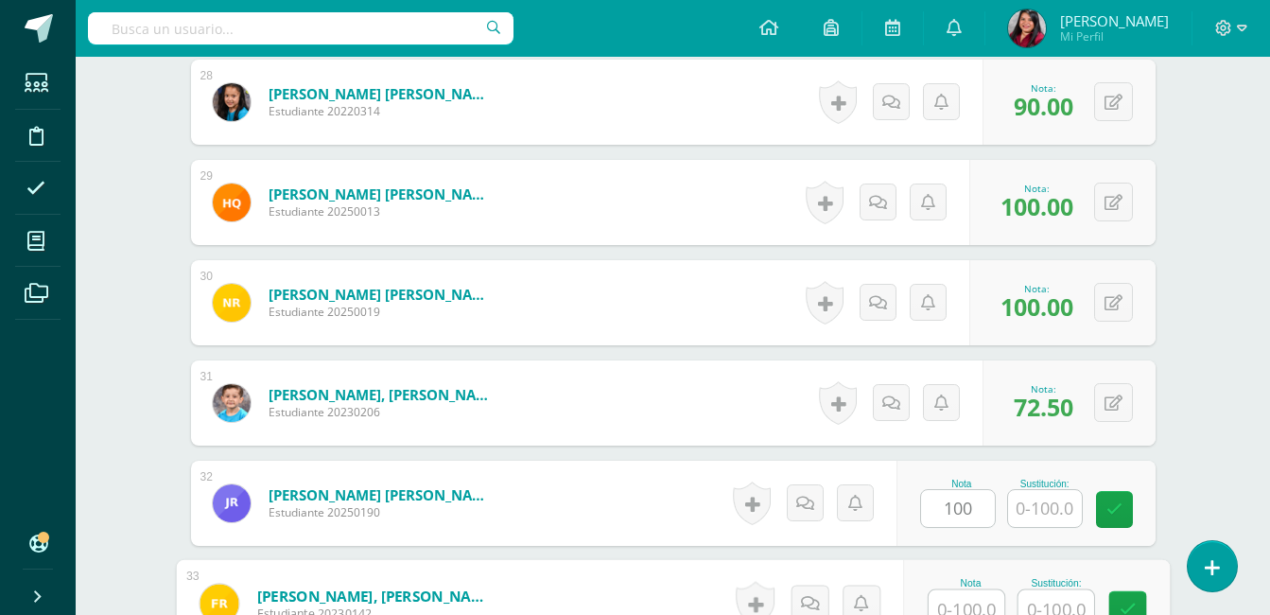
click at [963, 602] on input "text" at bounding box center [966, 609] width 76 height 38
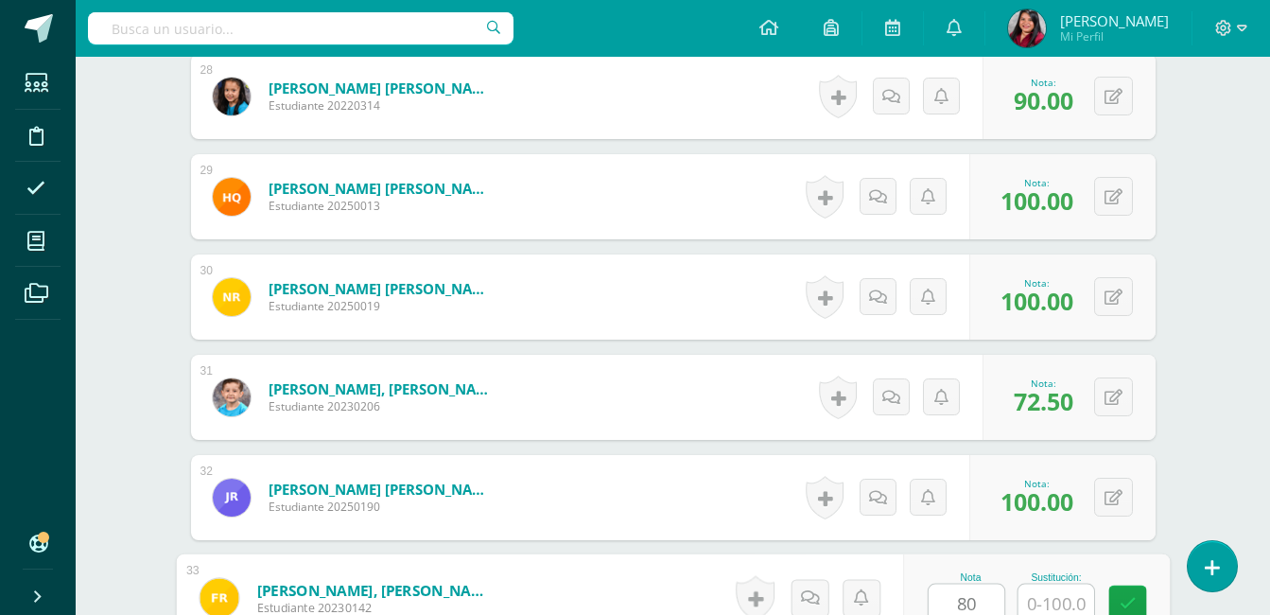
type input "80"
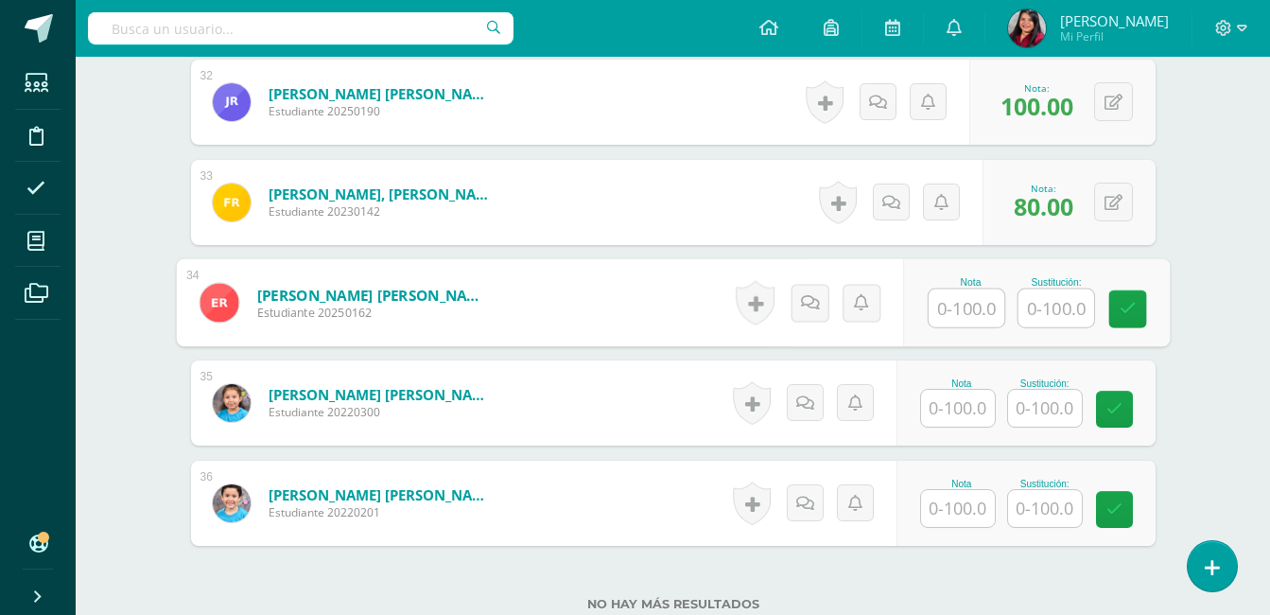
click at [945, 319] on input "text" at bounding box center [966, 308] width 76 height 38
click at [1103, 214] on div "0 Logros Logros obtenidos Aún no hay logros agregados Nota: 80.00" at bounding box center [1068, 202] width 173 height 85
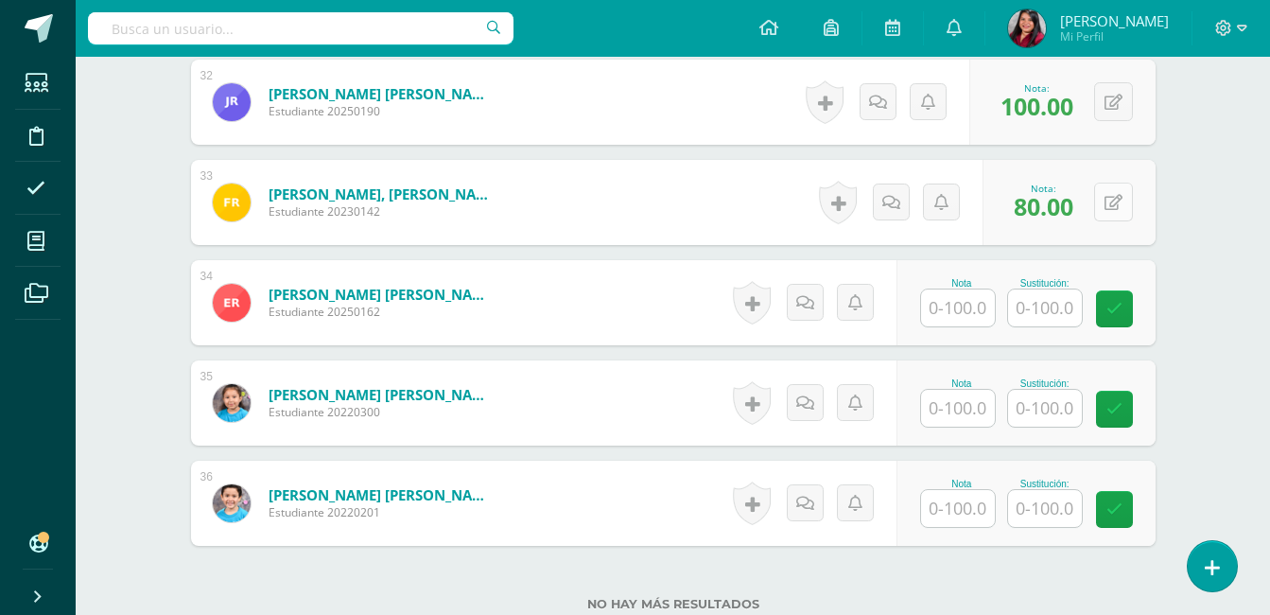
click at [1103, 214] on div "0 Logros Logros obtenidos Aún no hay logros agregados Nota: 80.00" at bounding box center [1068, 202] width 173 height 85
click at [1111, 204] on button at bounding box center [1126, 202] width 40 height 40
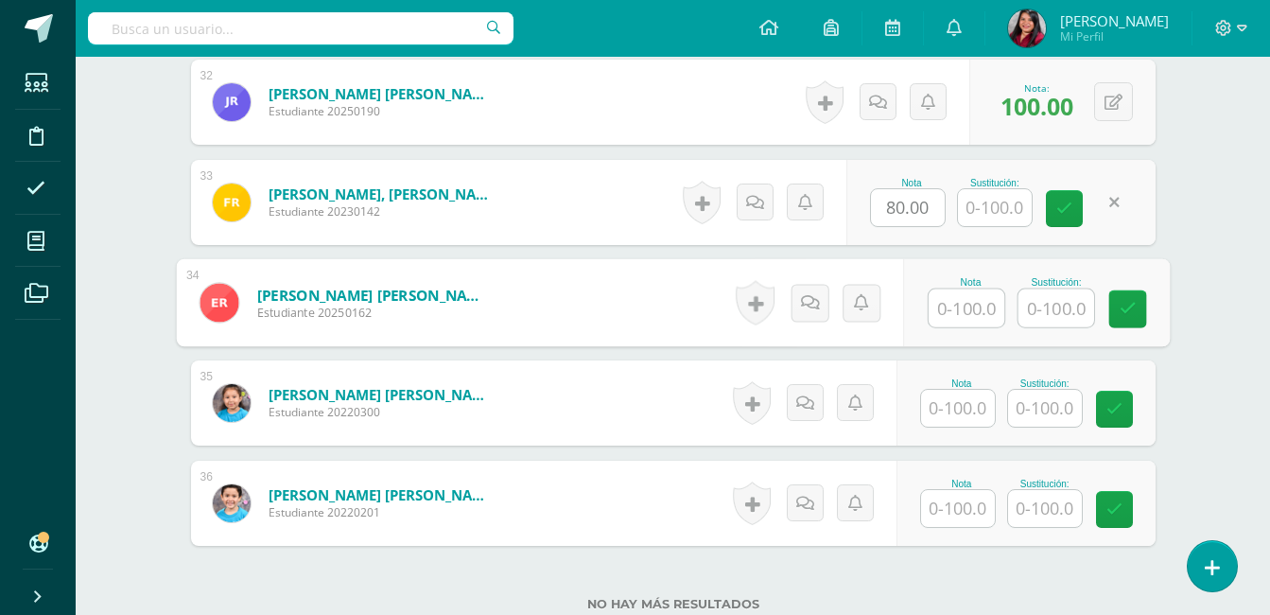
click at [962, 310] on input "text" at bounding box center [966, 308] width 76 height 38
type input "70"
click at [1029, 320] on input "text" at bounding box center [1055, 308] width 76 height 38
type input "100"
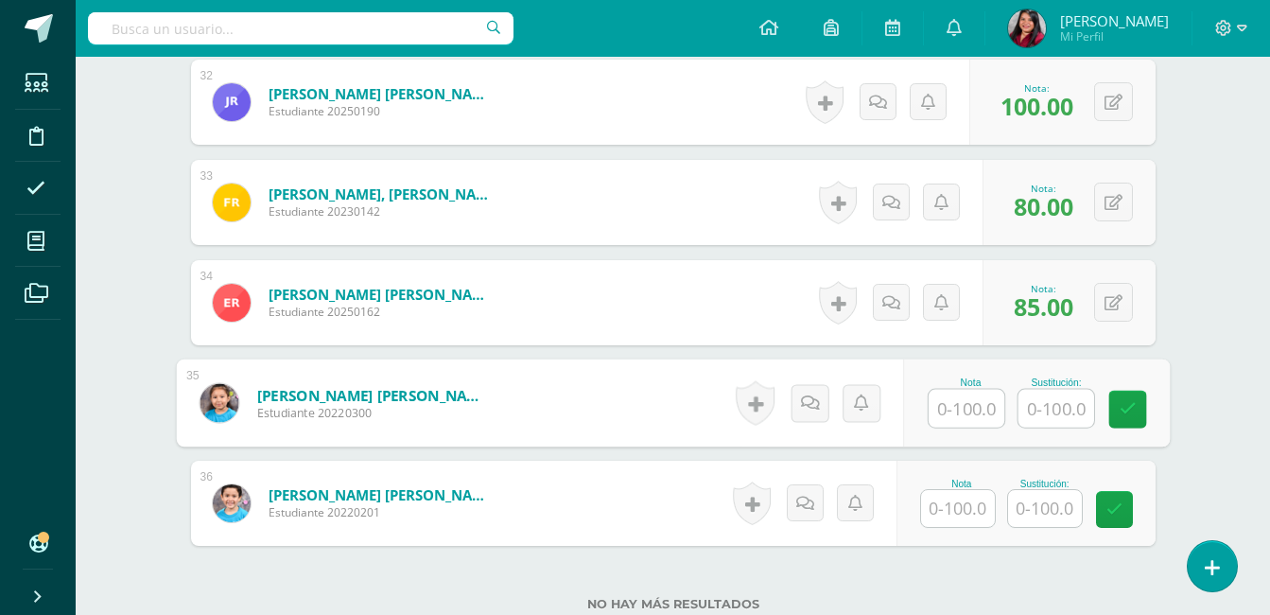
click at [979, 416] on input "text" at bounding box center [966, 409] width 76 height 38
type input "100"
click at [968, 504] on input "text" at bounding box center [958, 508] width 74 height 37
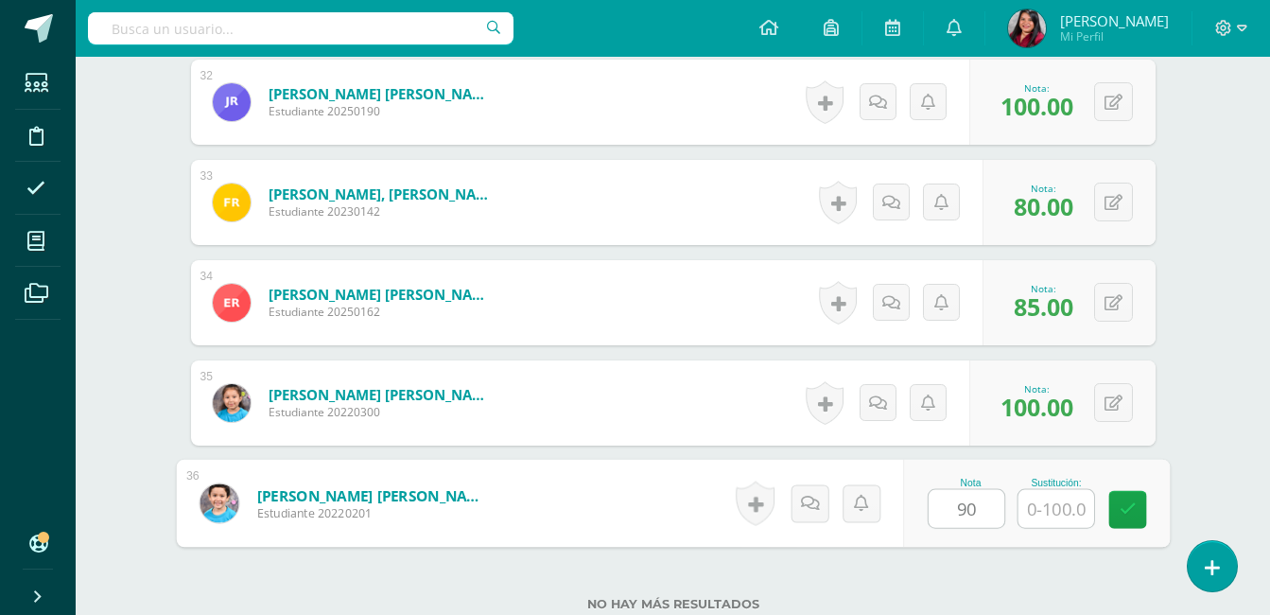
type input "90"
click at [1080, 509] on input "text" at bounding box center [1055, 509] width 76 height 38
type input "100"
click at [1115, 509] on link at bounding box center [1127, 510] width 38 height 38
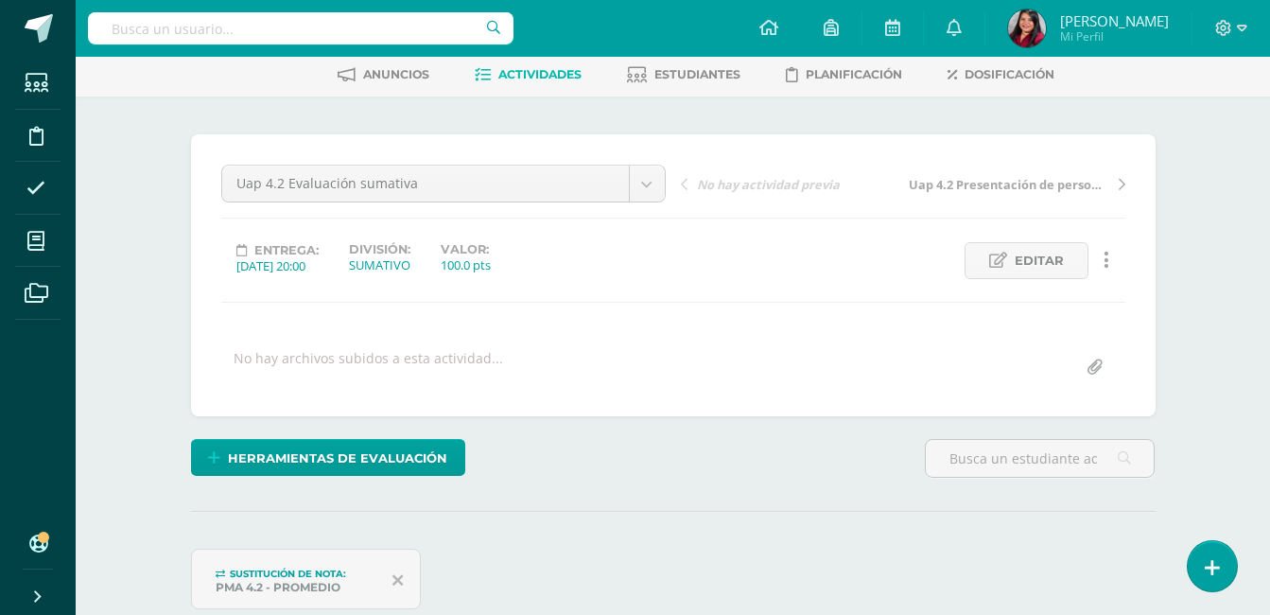
scroll to position [0, 0]
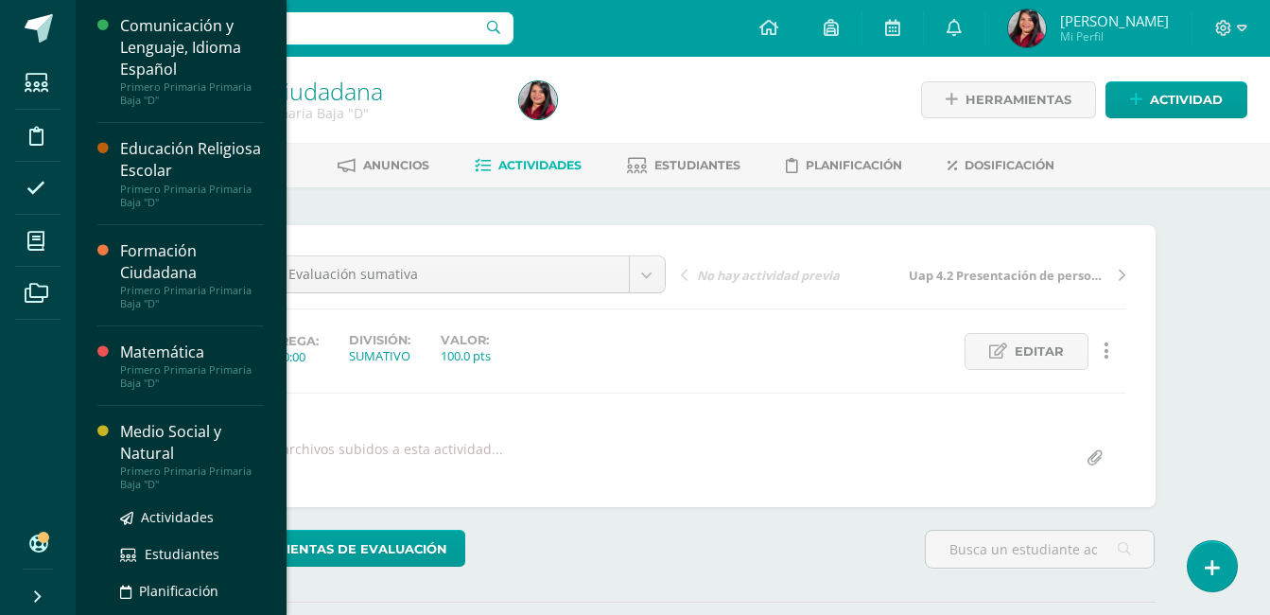
click at [166, 435] on div "Medio Social y Natural" at bounding box center [192, 442] width 144 height 43
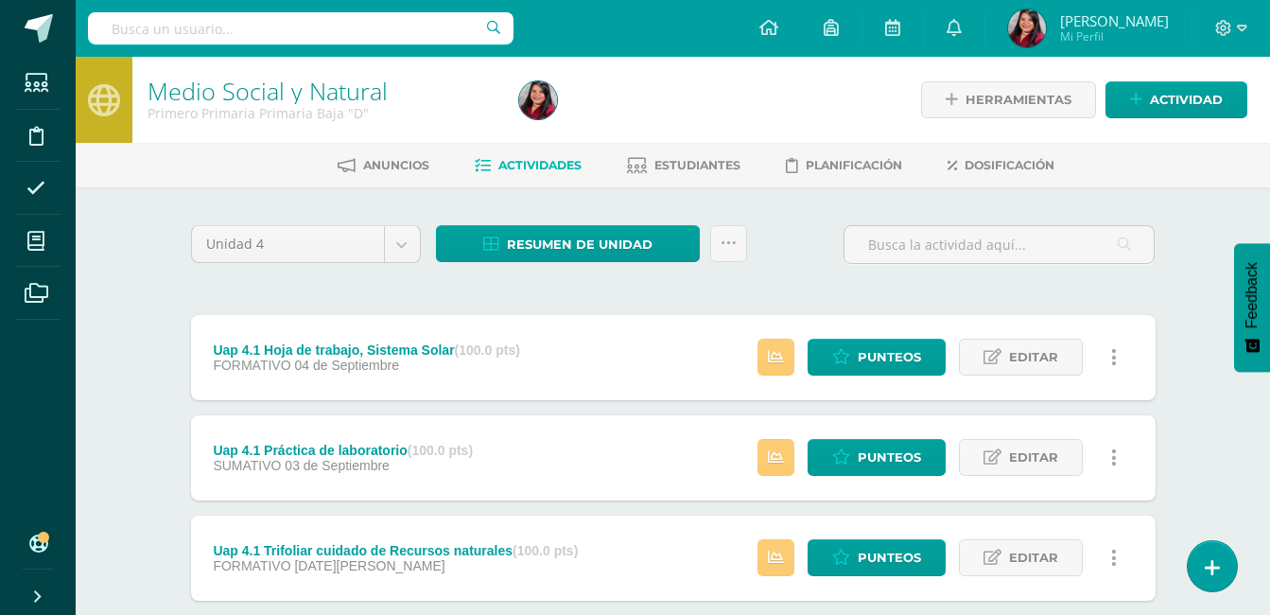
click at [167, 396] on div "Unidad 4 Unidad 1 Unidad 2 Unidad 3 Unidad 4 Resumen de unidad Descargar como H…" at bounding box center [673, 456] width 1040 height 539
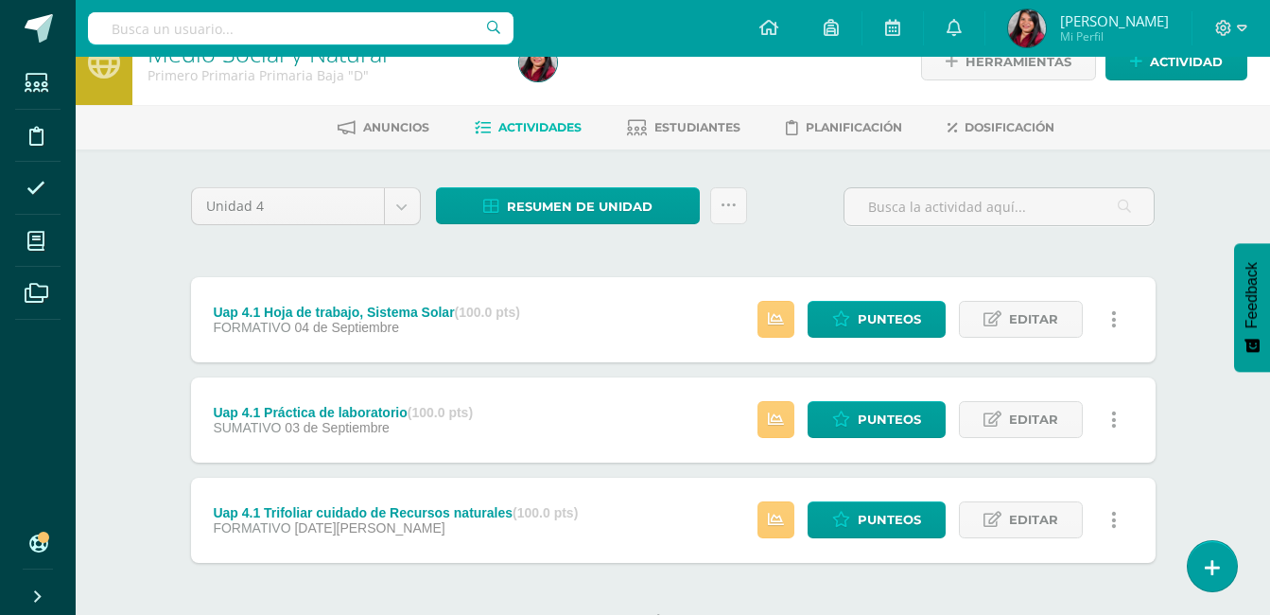
scroll to position [112, 0]
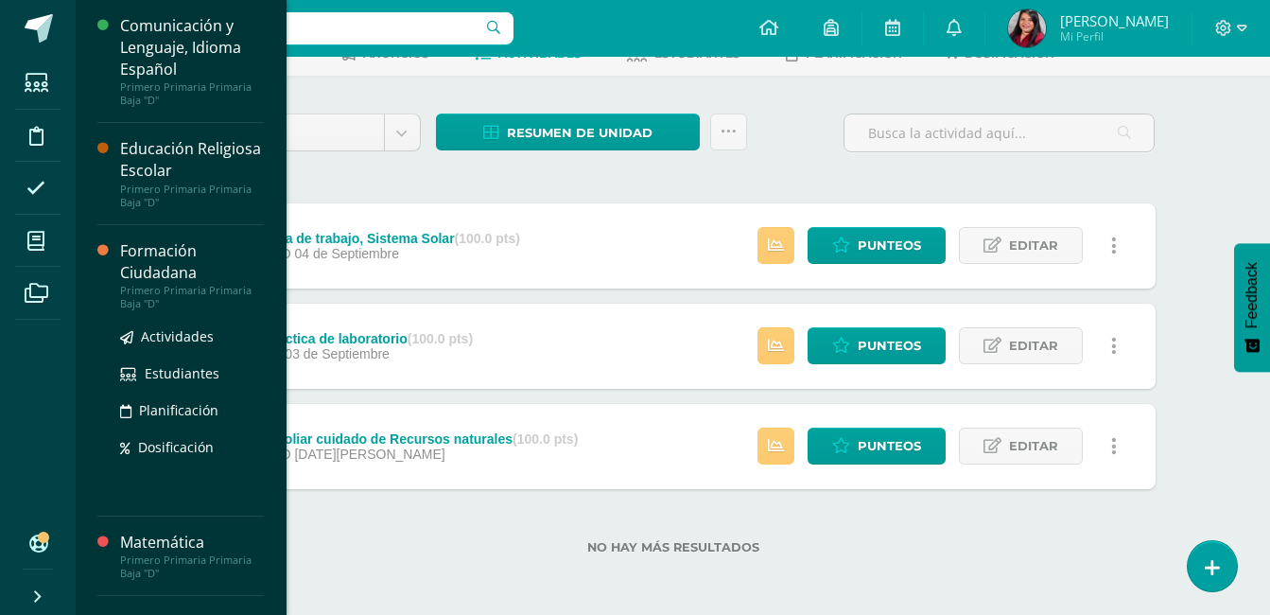
click at [147, 258] on div "Formación Ciudadana" at bounding box center [192, 261] width 144 height 43
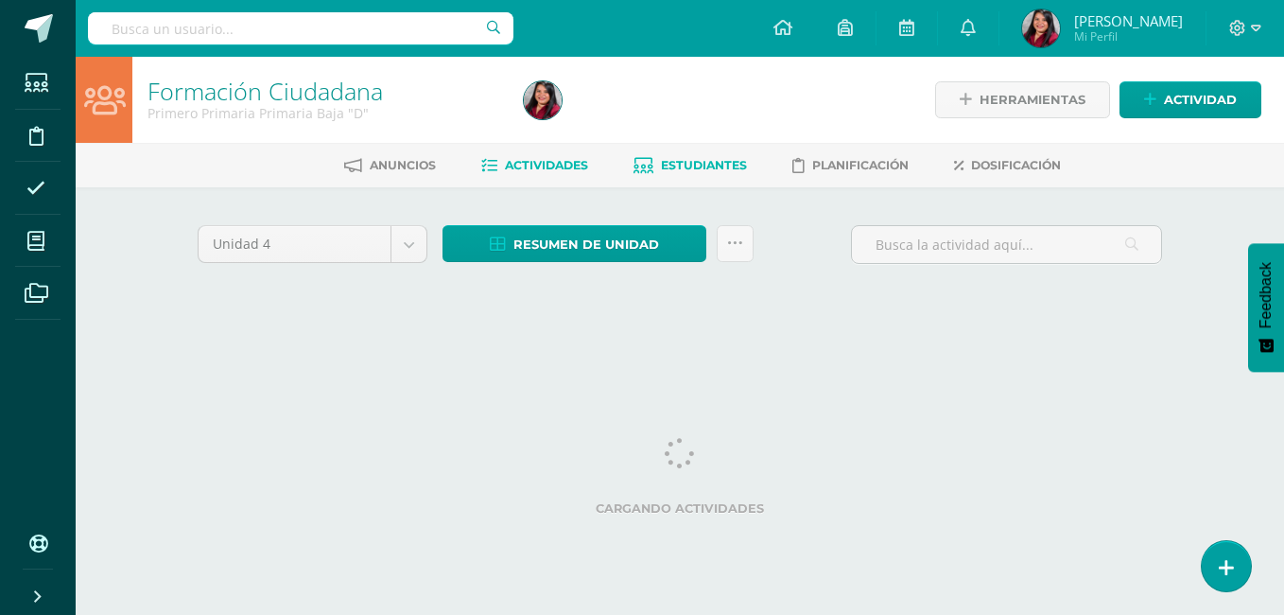
click at [683, 167] on span "Estudiantes" at bounding box center [704, 165] width 86 height 14
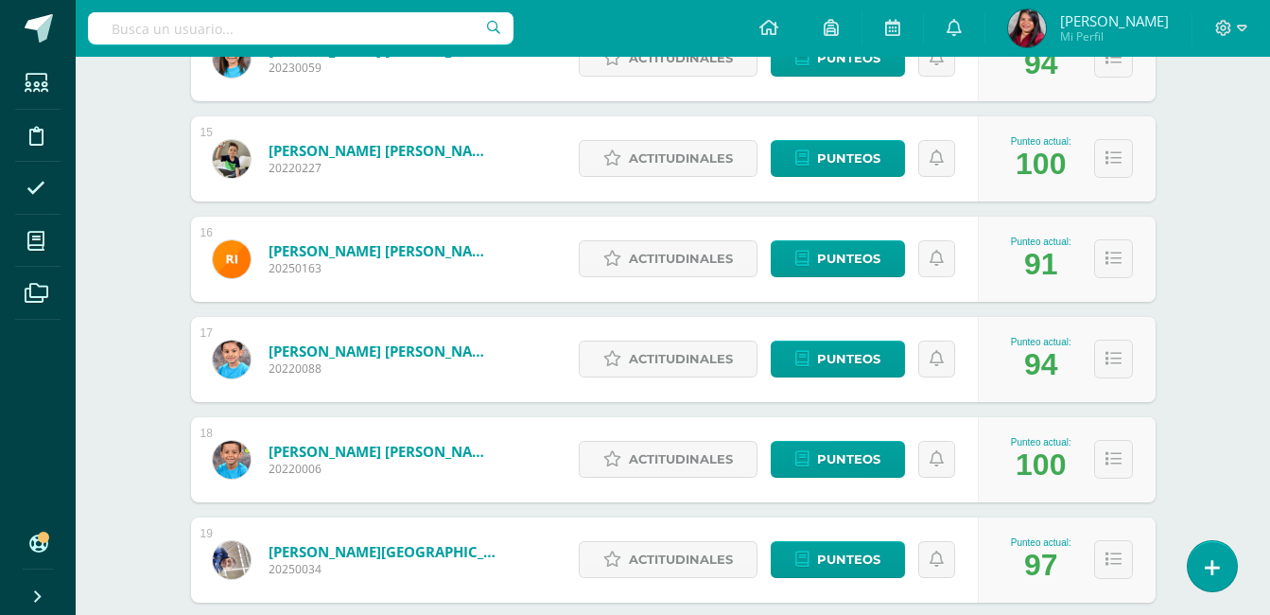
scroll to position [1700, 0]
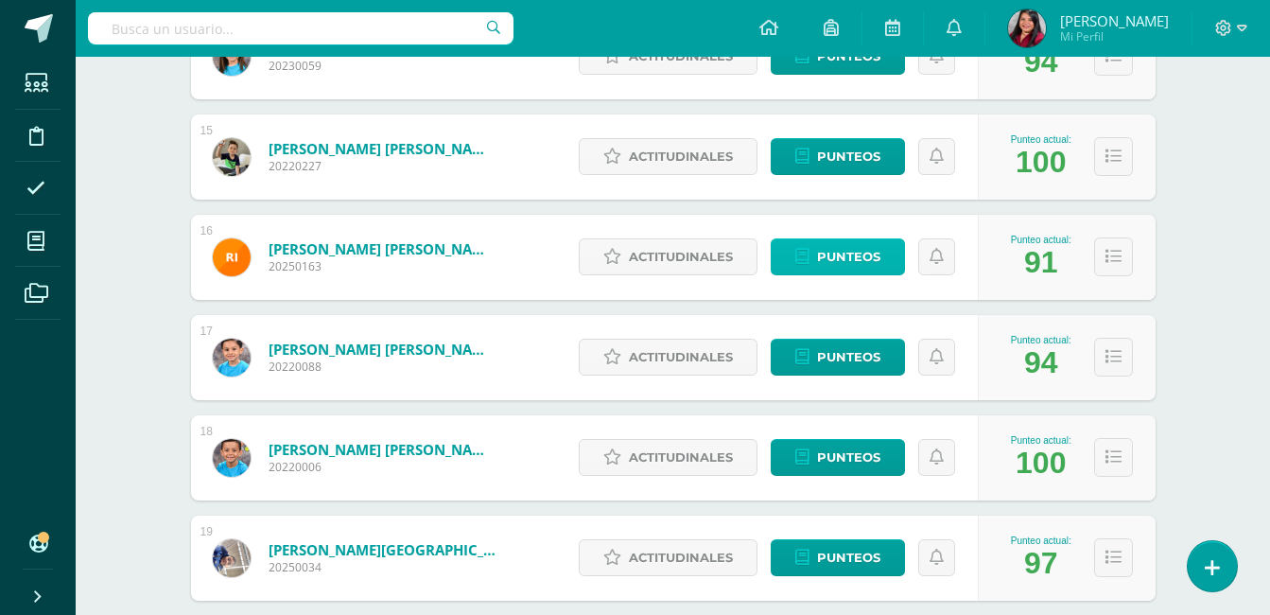
click at [865, 257] on span "Punteos" at bounding box center [848, 256] width 63 height 35
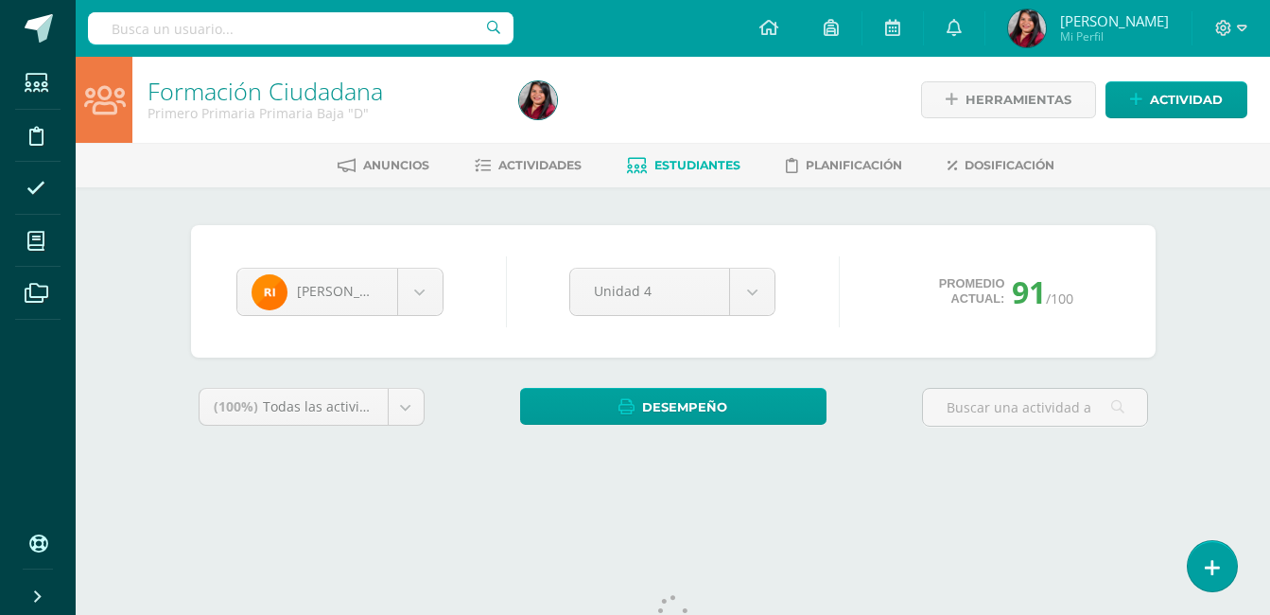
click at [1163, 434] on div "[PERSON_NAME] [PERSON_NAME] [PERSON_NAME] [PERSON_NAME] [PERSON_NAME] [PERSON_N…" at bounding box center [673, 348] width 1040 height 322
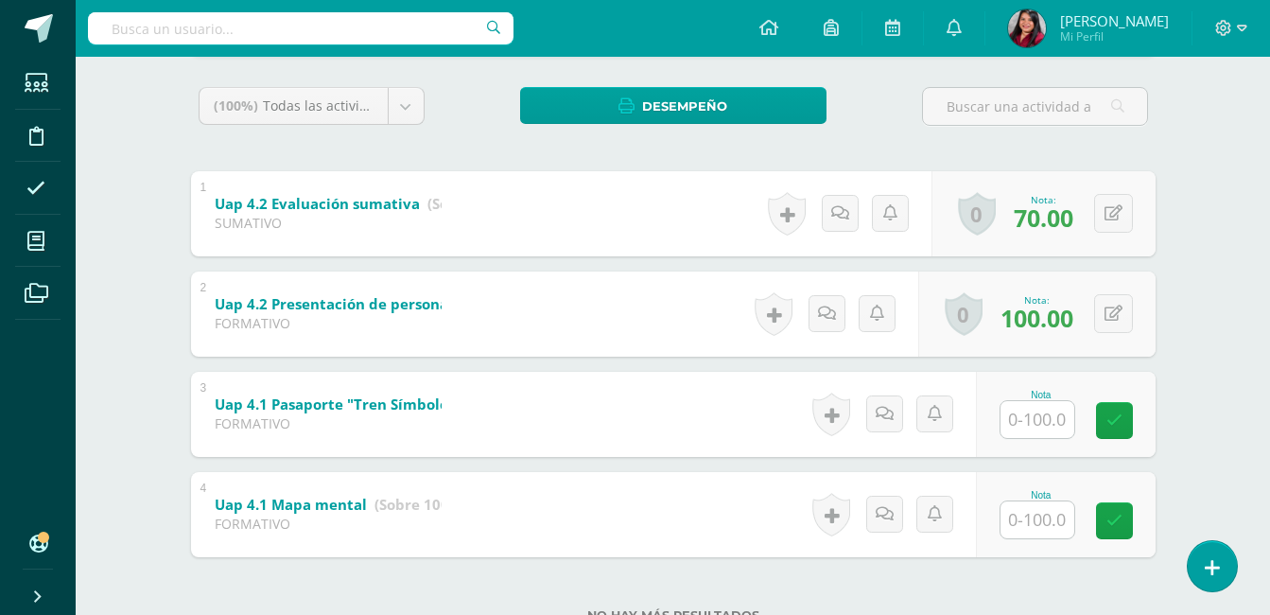
scroll to position [369, 0]
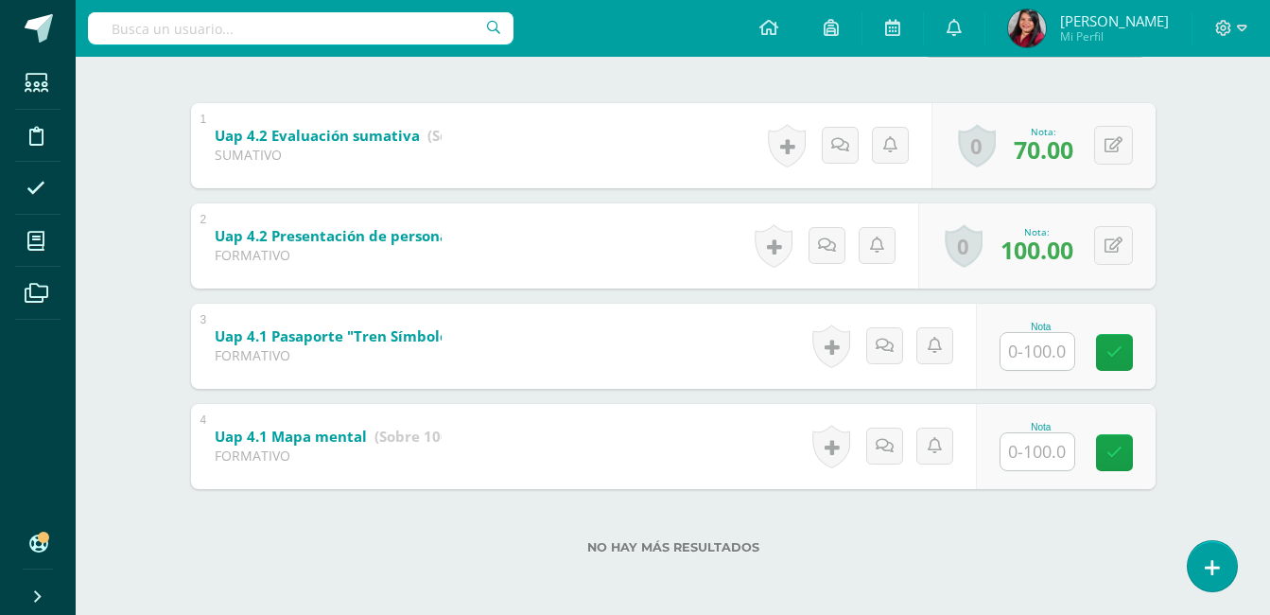
click at [588, 99] on div "(100%) Todas las actividades de esta unidad Todas las actividades de esta unida…" at bounding box center [673, 298] width 964 height 558
click at [1216, 179] on div "Formación Ciudadana Primero Primaria Primaria Baja "D" Herramientas Detalle de …" at bounding box center [673, 151] width 1194 height 927
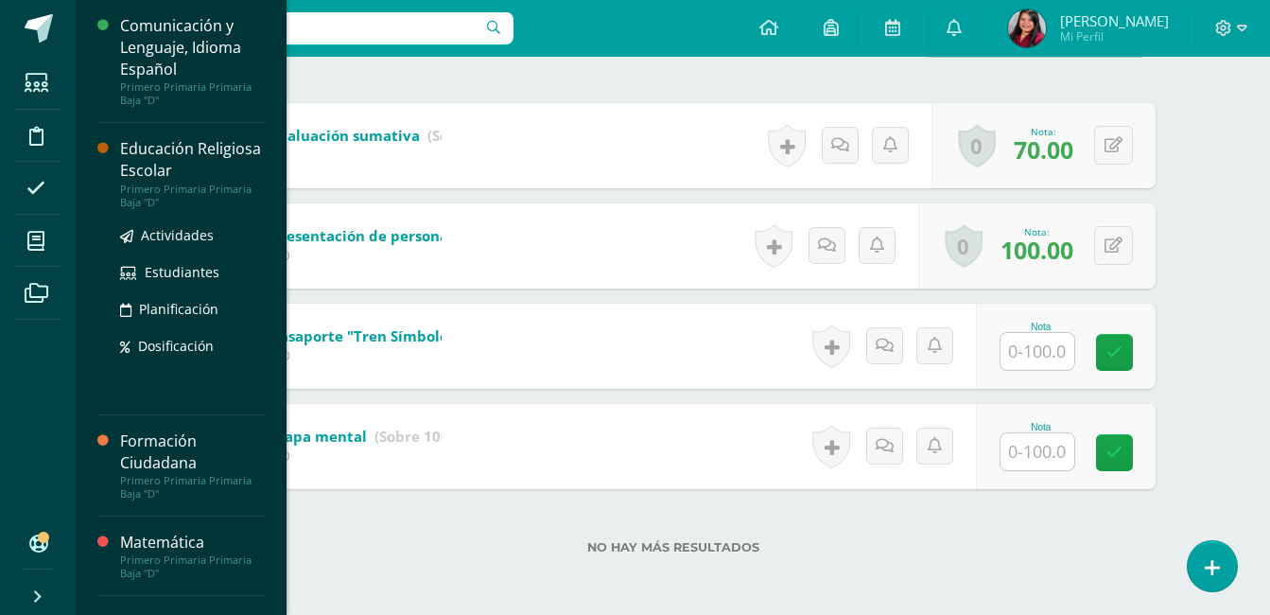
click at [149, 181] on div "Educación Religiosa Escolar" at bounding box center [192, 159] width 144 height 43
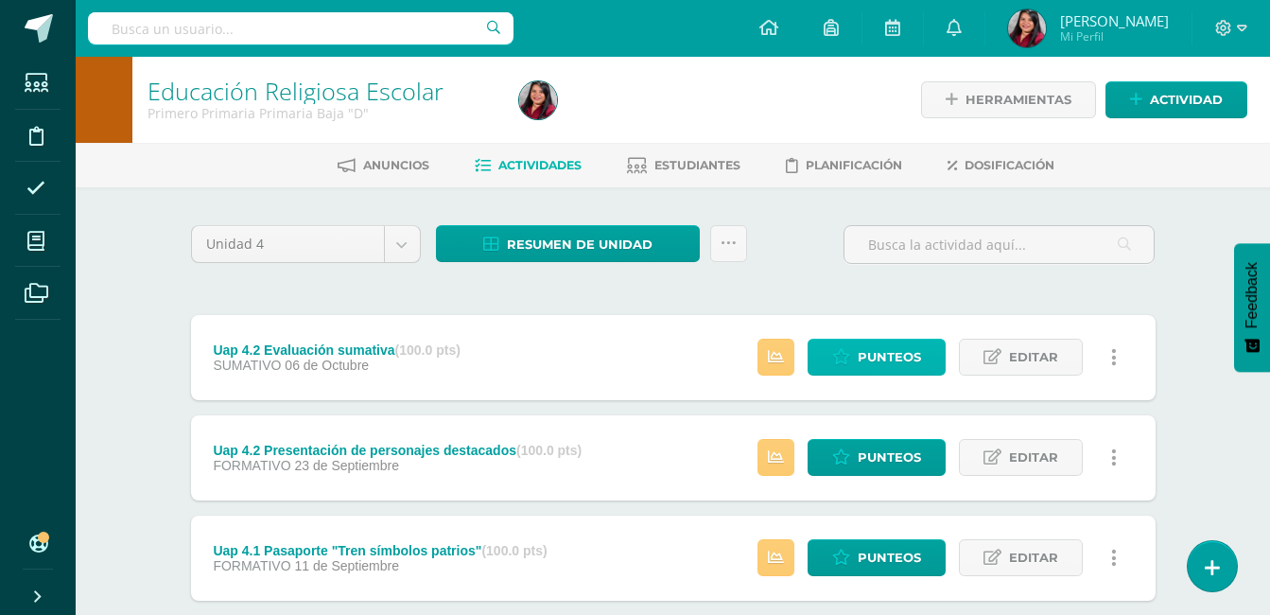
click at [885, 361] on span "Punteos" at bounding box center [889, 356] width 63 height 35
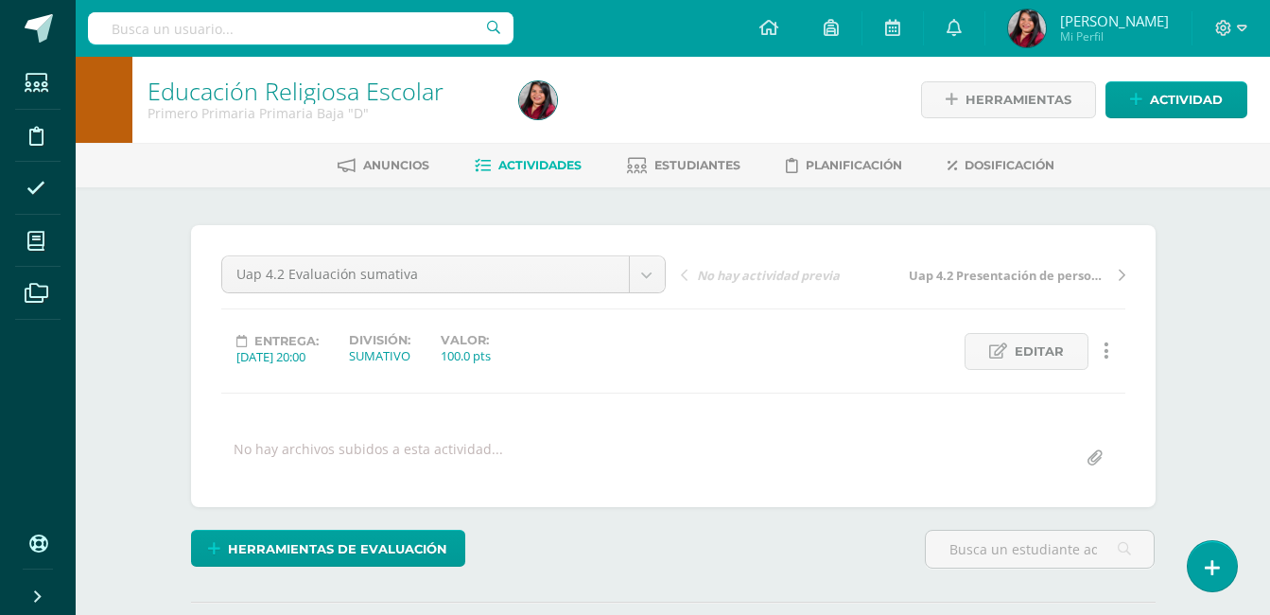
click at [838, 220] on div "¿Estás seguro que quieres eliminar esta actividad? Esto borrará la actividad y …" at bounding box center [673, 505] width 1040 height 637
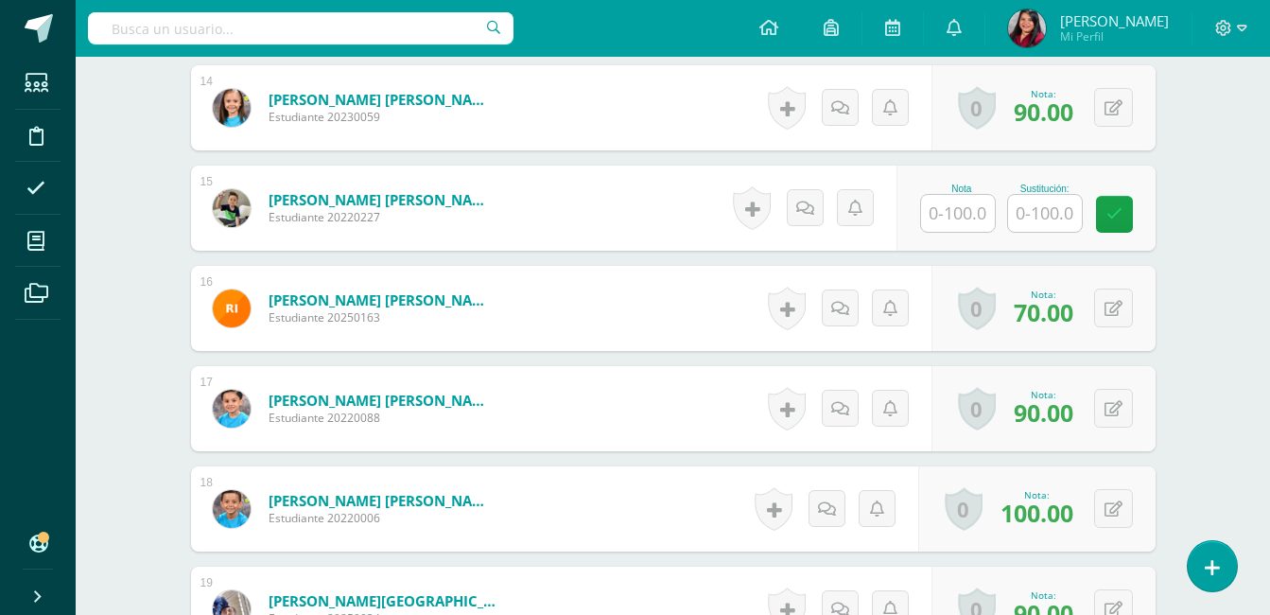
scroll to position [1974, 0]
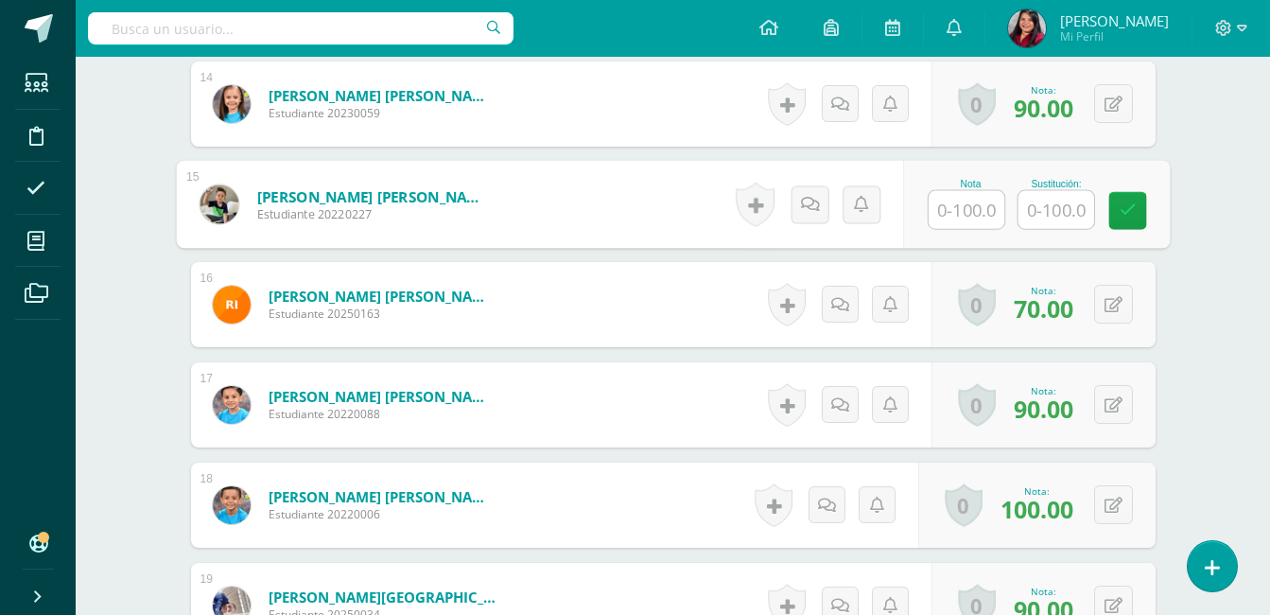
click at [941, 205] on input "text" at bounding box center [966, 210] width 76 height 38
type input "100"
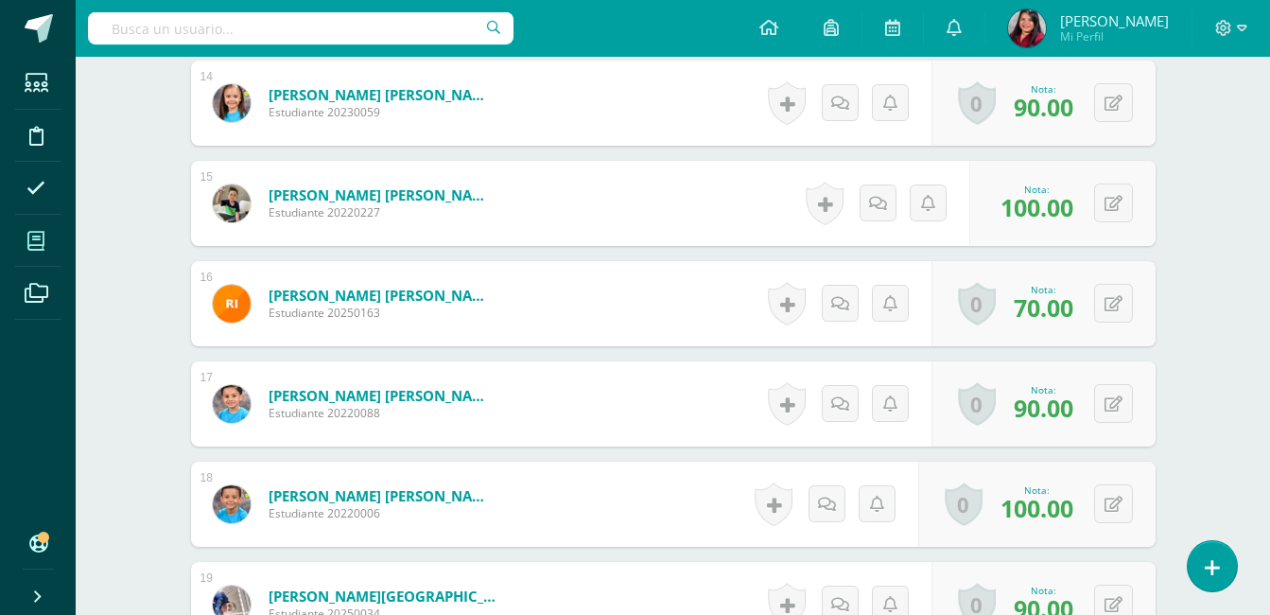
scroll to position [1976, 0]
click at [1211, 238] on div "Educación Religiosa Escolar Primero Primaria Primaria Baja "D" Herramientas Det…" at bounding box center [673, 323] width 1194 height 4485
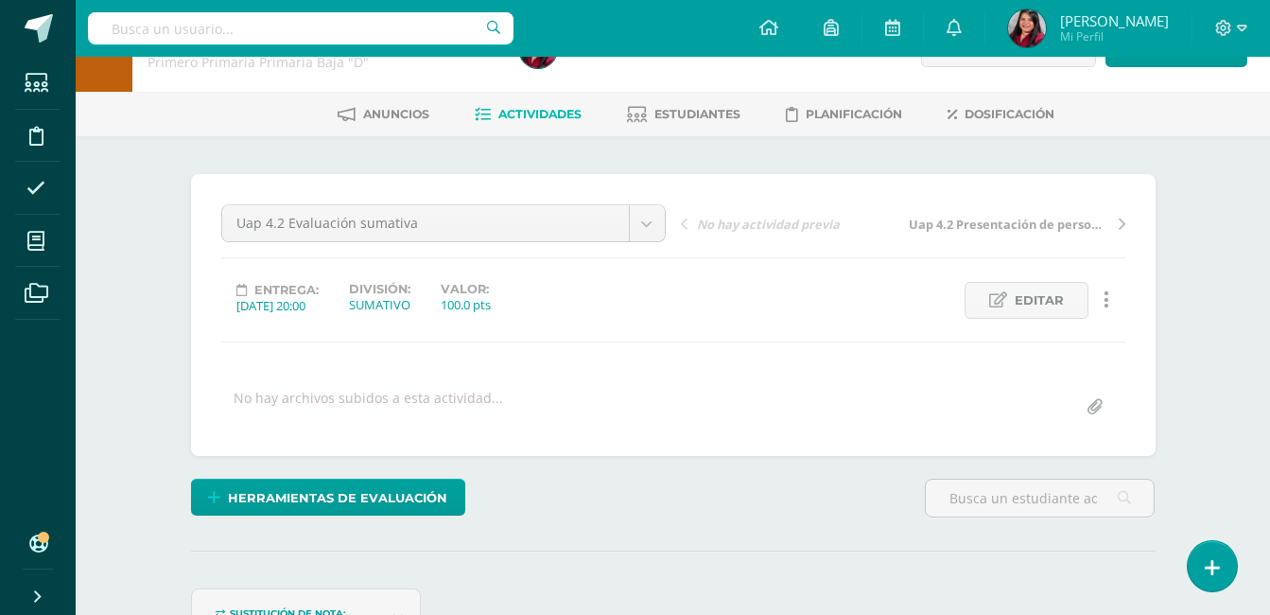
scroll to position [0, 0]
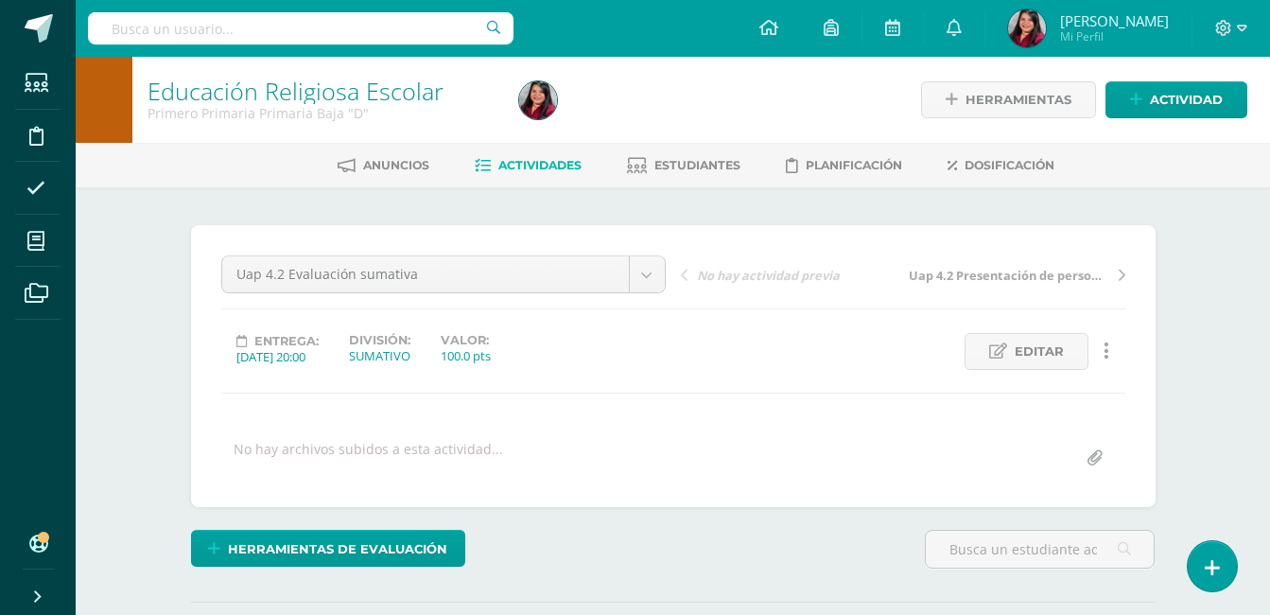
click at [529, 162] on span "Actividades" at bounding box center [539, 165] width 83 height 14
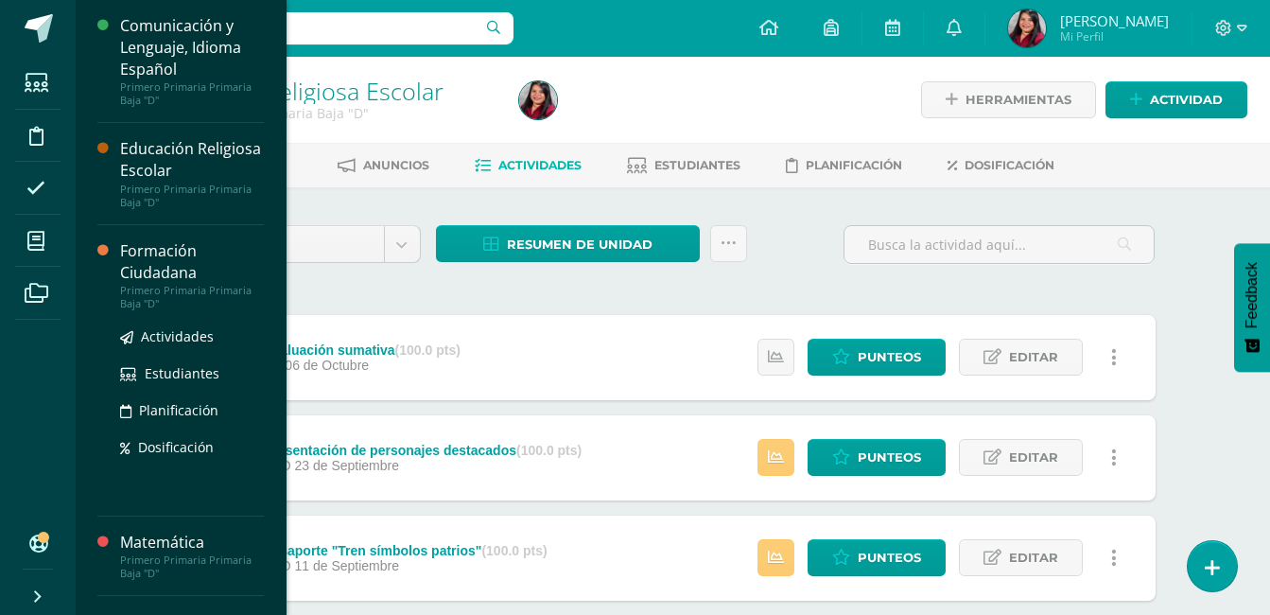
click at [151, 256] on div "Formación Ciudadana" at bounding box center [192, 261] width 144 height 43
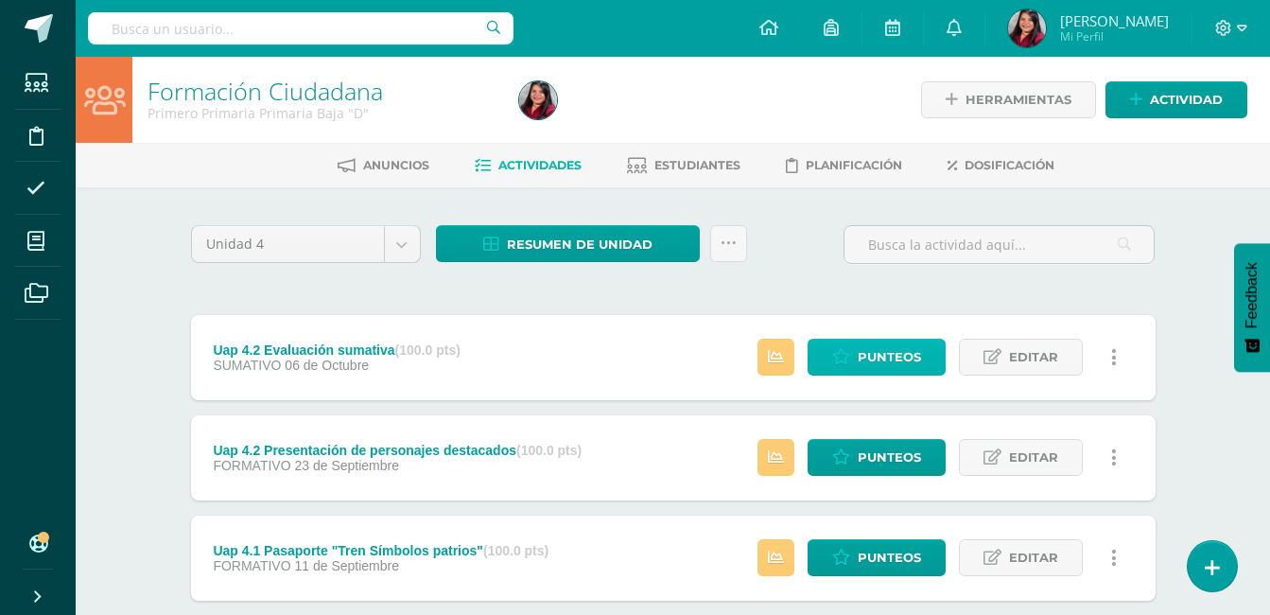
click at [872, 354] on span "Punteos" at bounding box center [889, 356] width 63 height 35
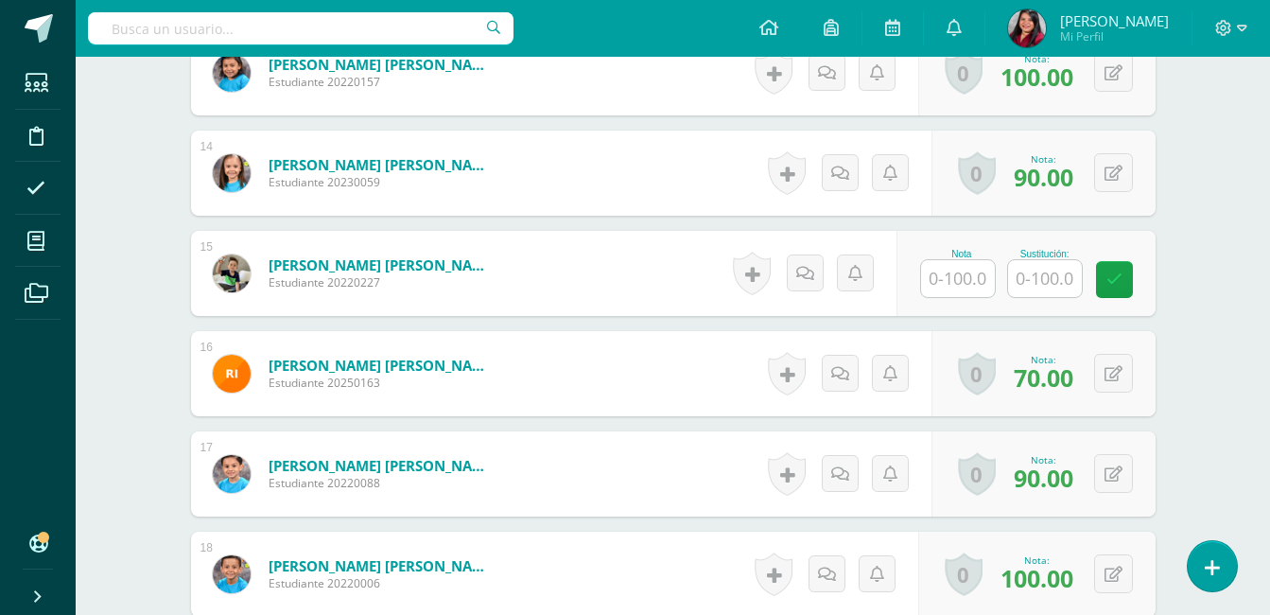
scroll to position [1928, 0]
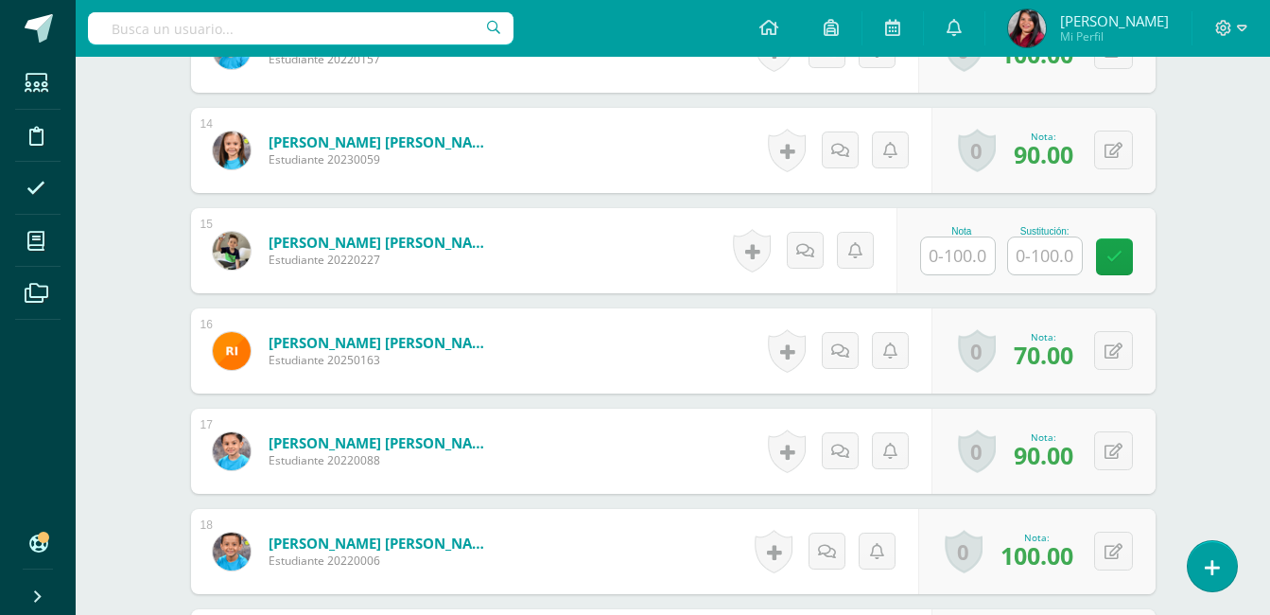
click at [963, 262] on input "text" at bounding box center [958, 255] width 74 height 37
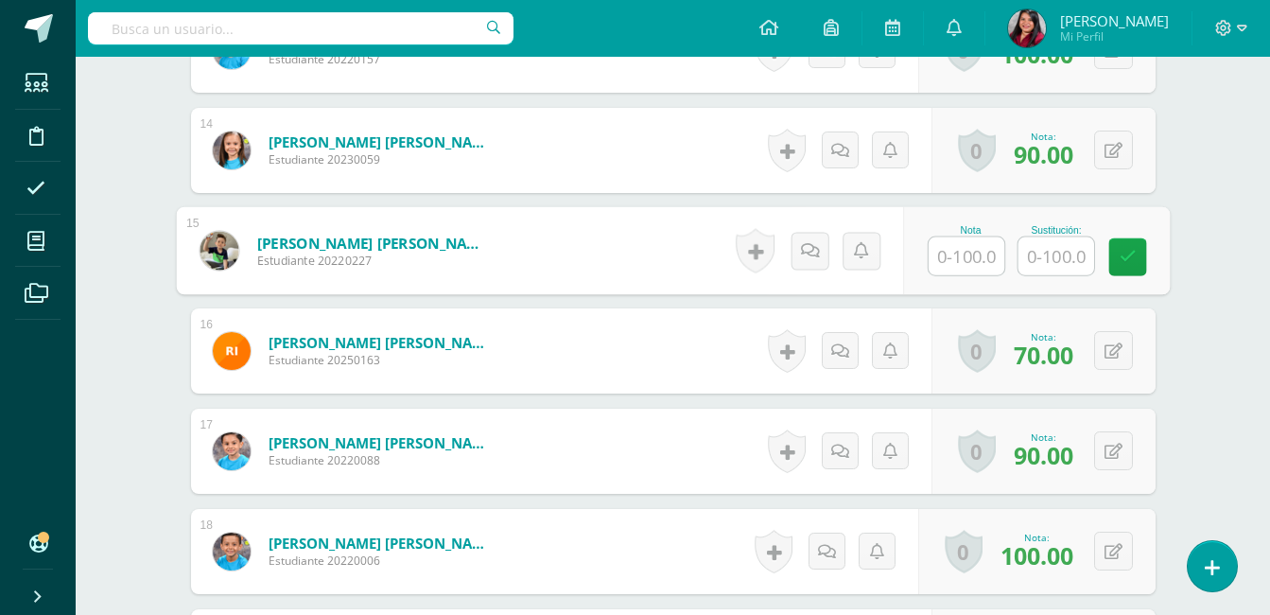
scroll to position [1929, 0]
click at [963, 262] on input "text" at bounding box center [966, 255] width 76 height 38
type input "100"
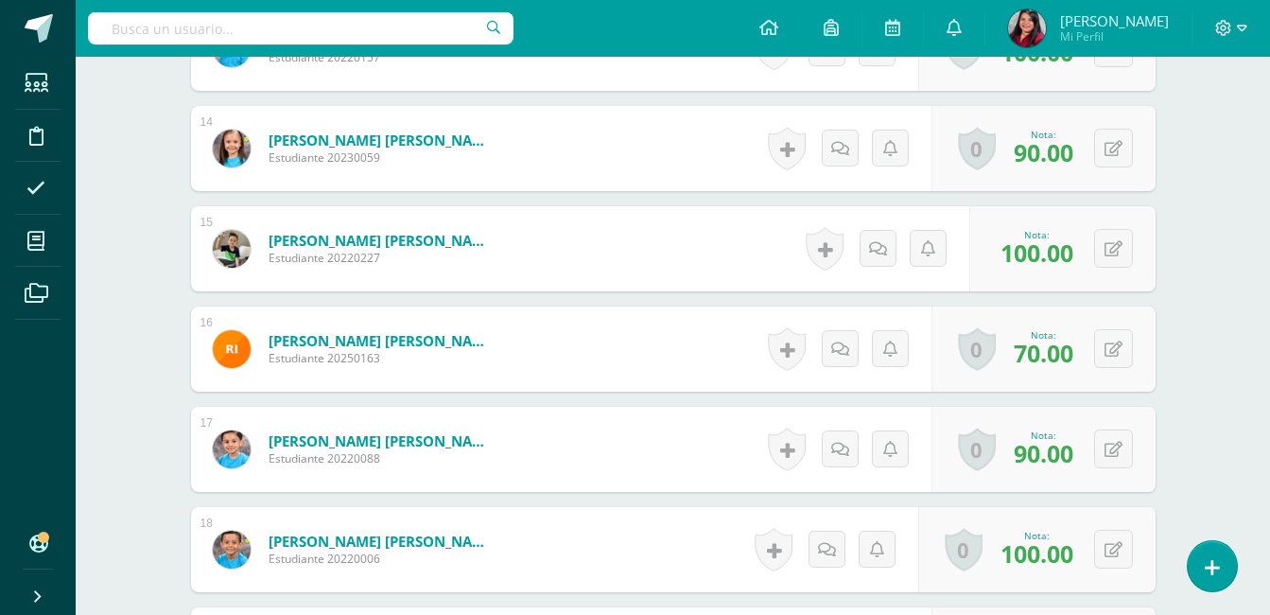
click at [1223, 343] on div "Formación Ciudadana Primero Primaria Primaria Baja "D" Herramientas Detalle de …" at bounding box center [673, 589] width 1194 height 4925
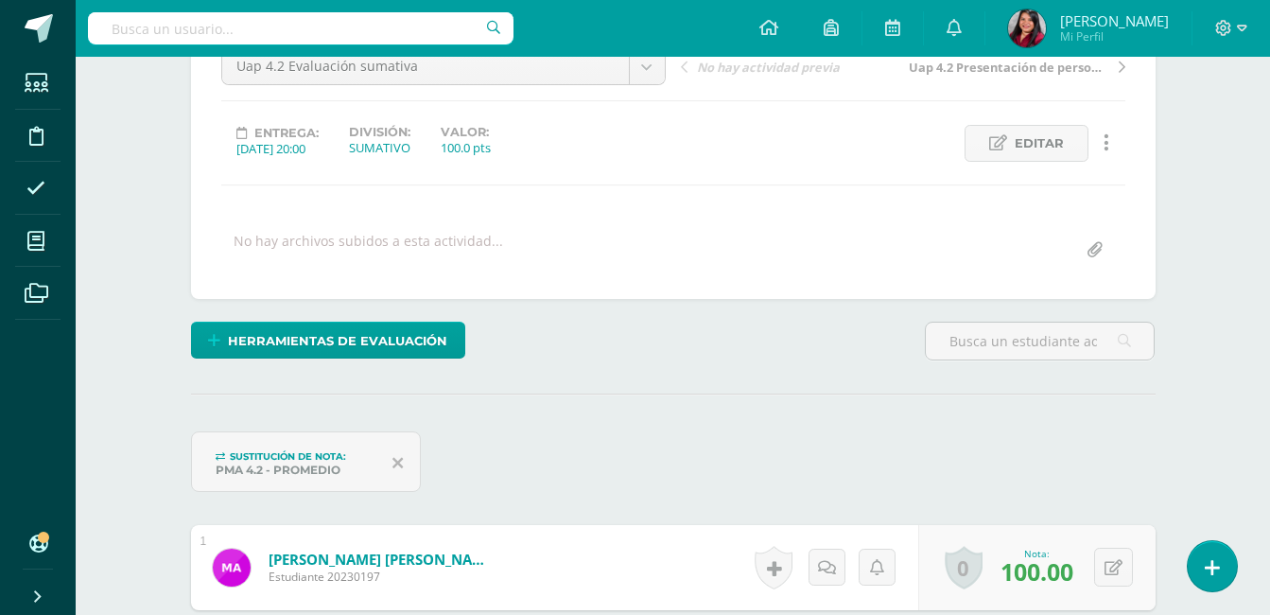
scroll to position [0, 0]
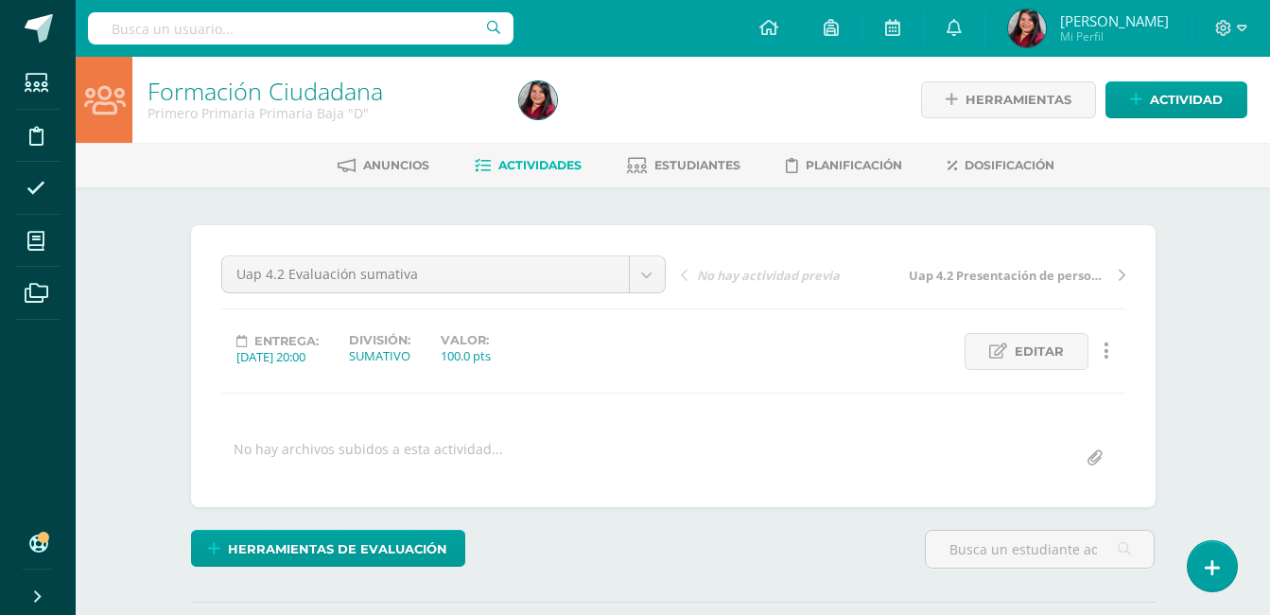
click at [529, 158] on span "Actividades" at bounding box center [539, 165] width 83 height 14
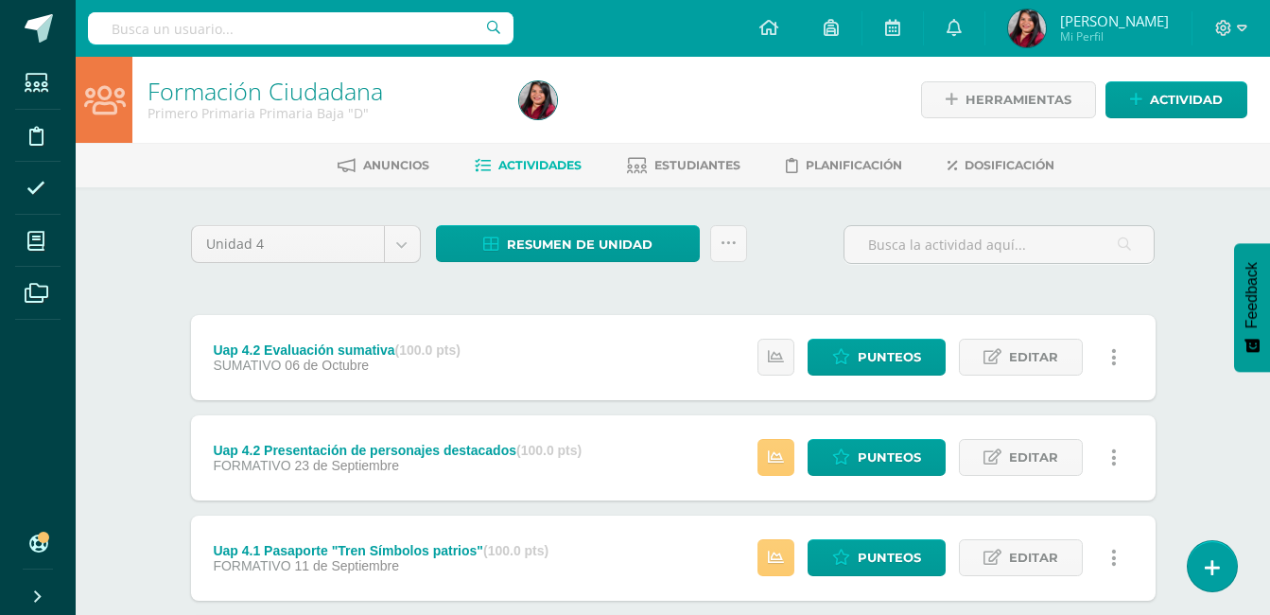
click at [657, 85] on div at bounding box center [700, 100] width 379 height 86
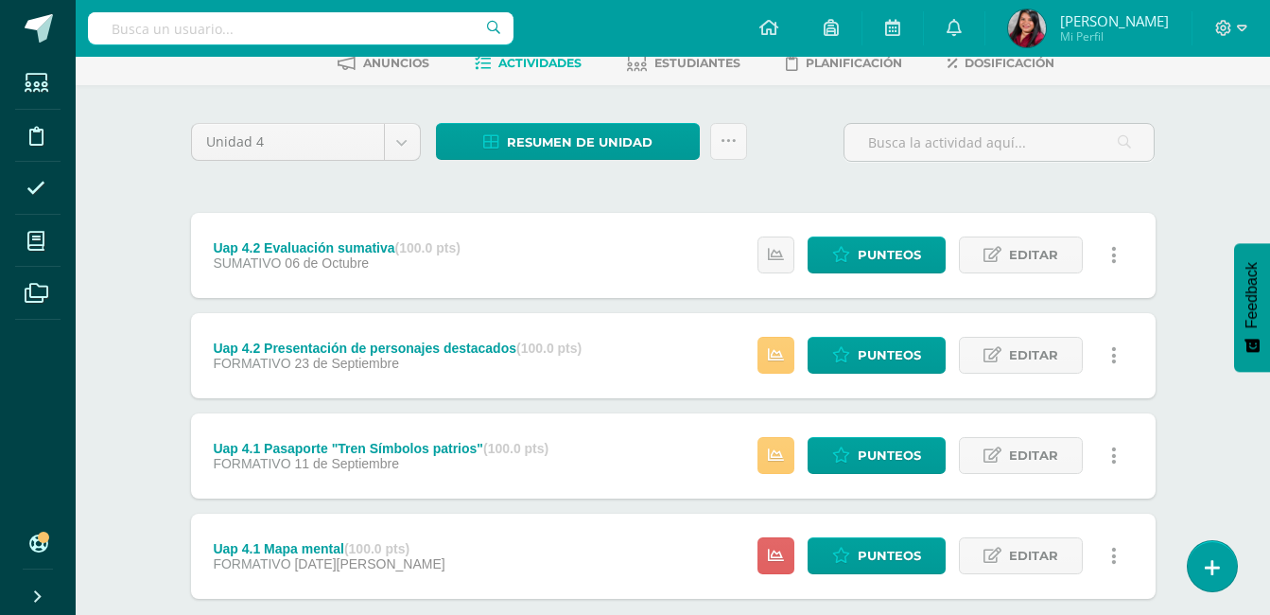
scroll to position [98, 0]
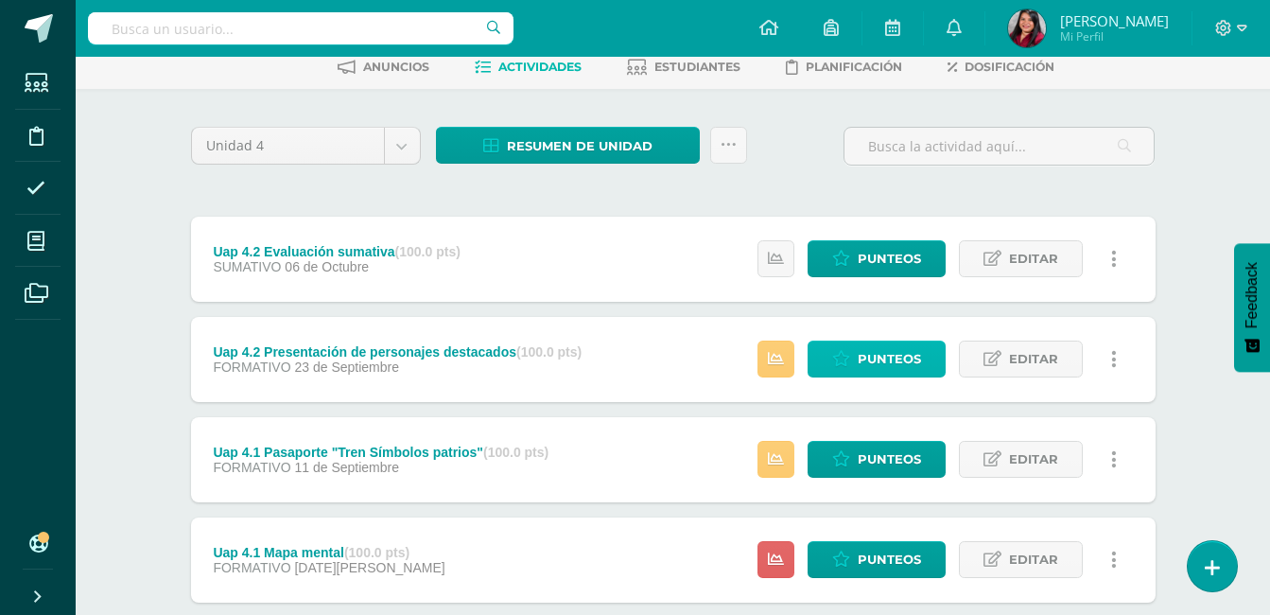
click at [890, 360] on span "Punteos" at bounding box center [889, 358] width 63 height 35
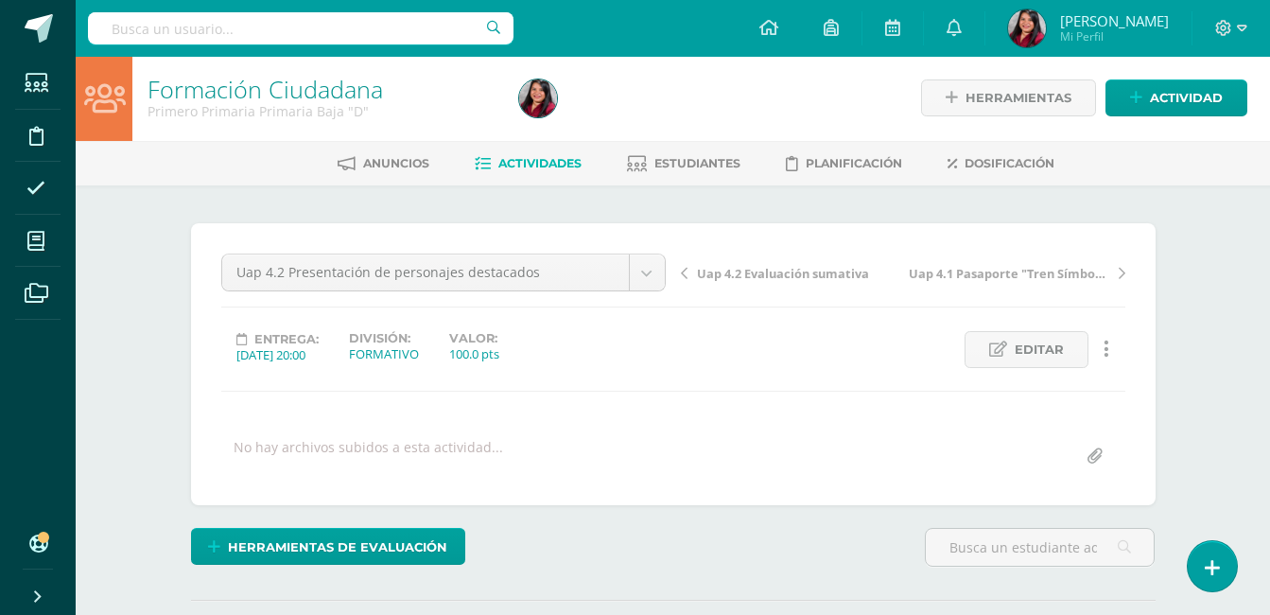
scroll to position [3, 0]
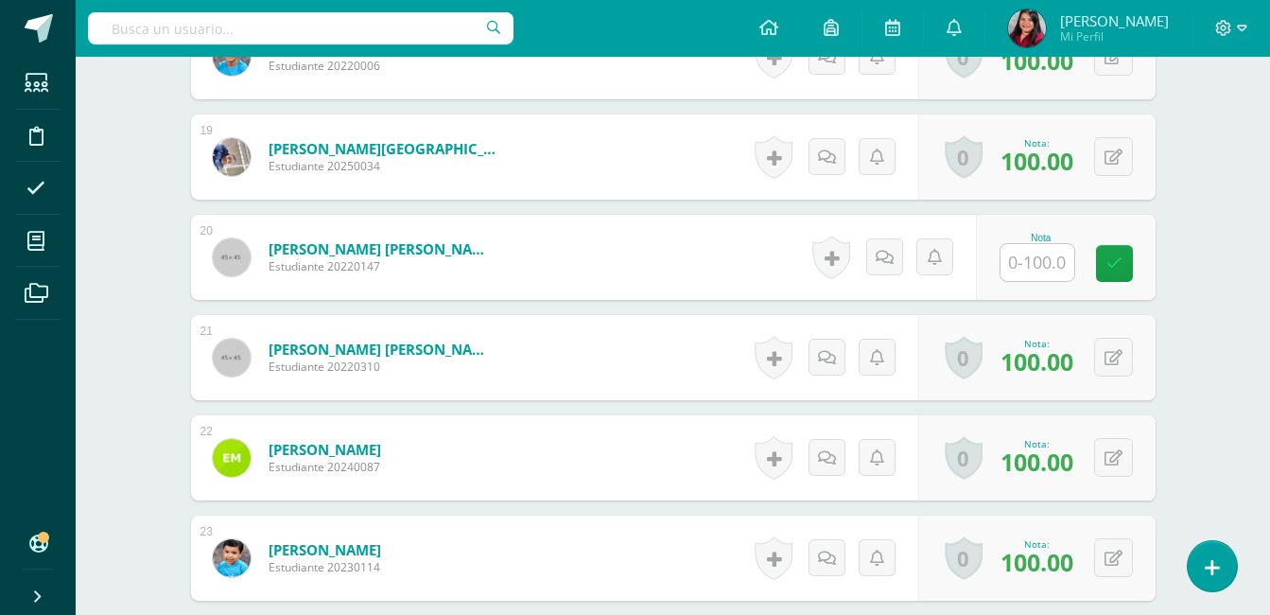
scroll to position [2349, 0]
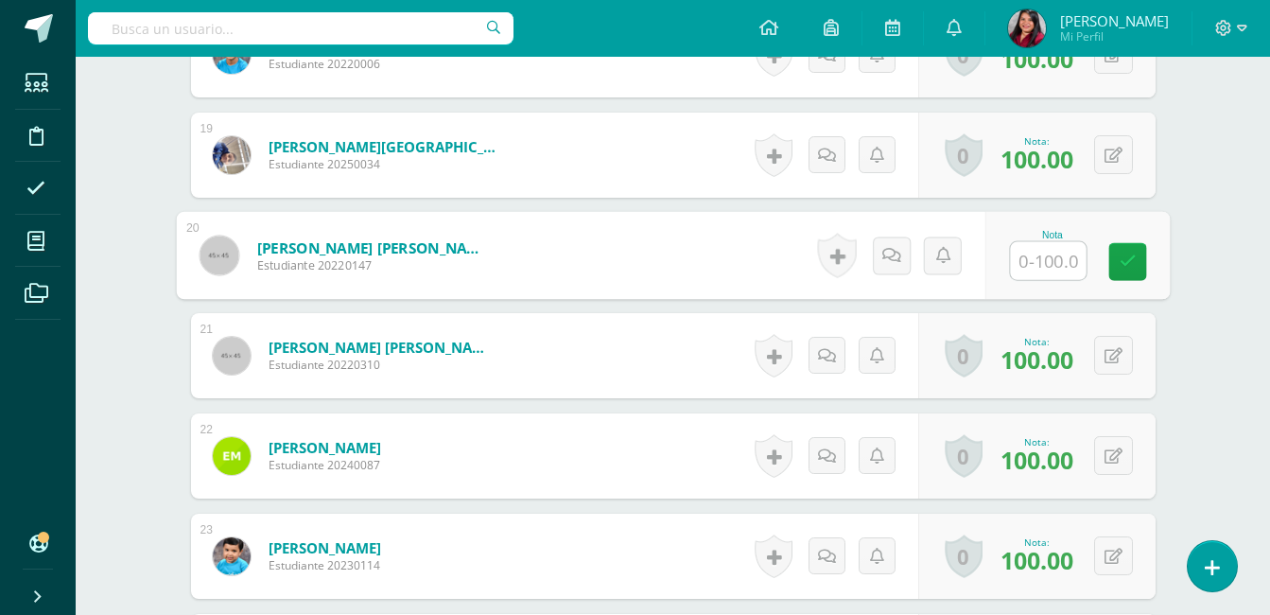
click at [1046, 260] on input "text" at bounding box center [1048, 261] width 76 height 38
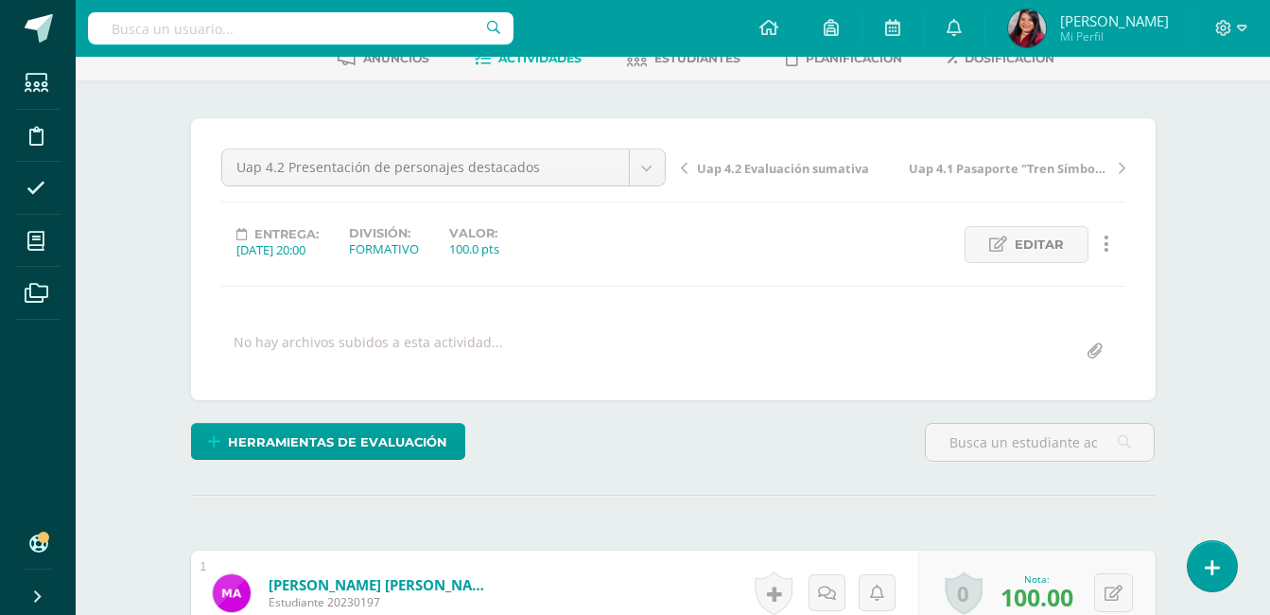
scroll to position [0, 0]
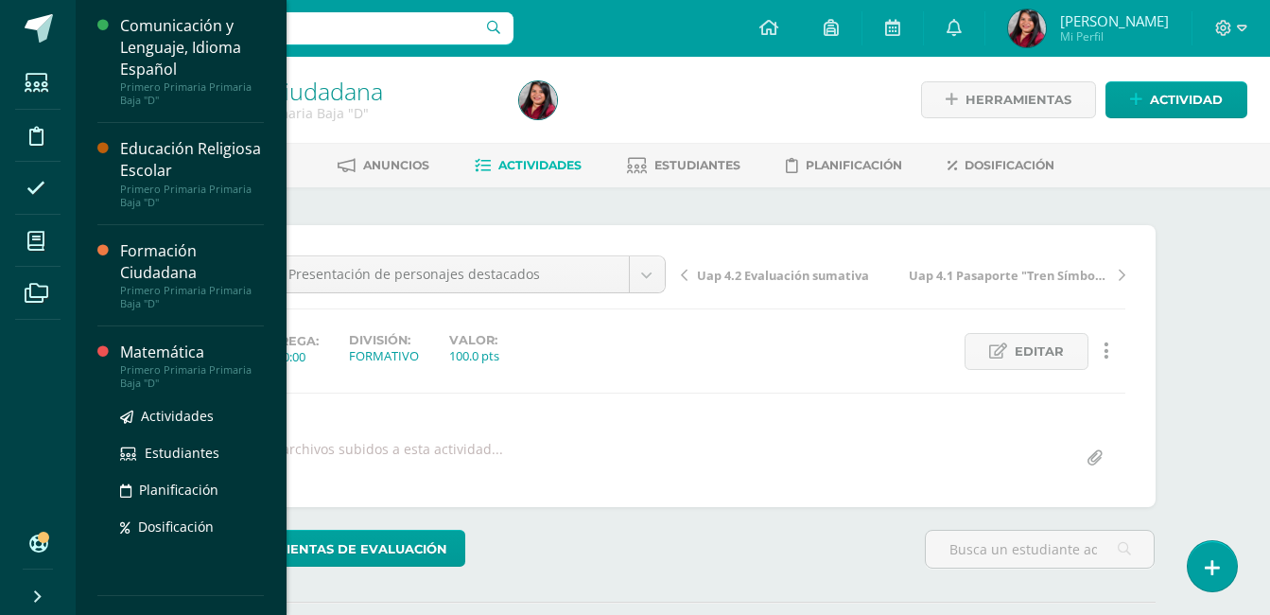
click at [166, 367] on div "Primero Primaria Primaria Baja "D"" at bounding box center [192, 376] width 144 height 26
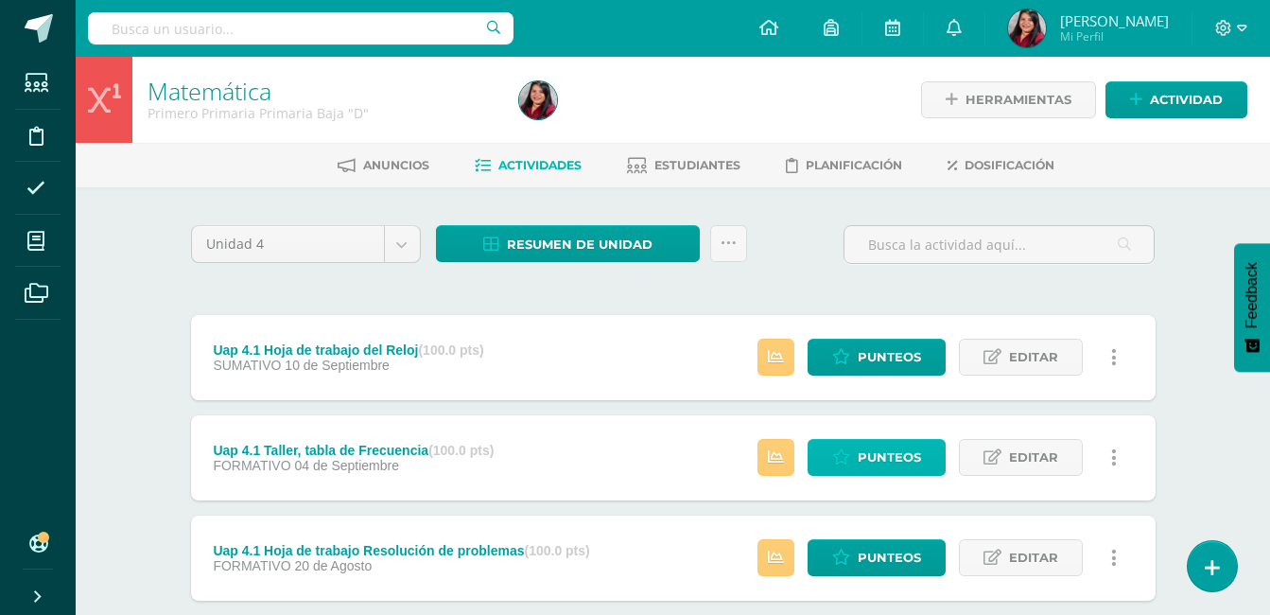
click at [892, 462] on span "Punteos" at bounding box center [889, 457] width 63 height 35
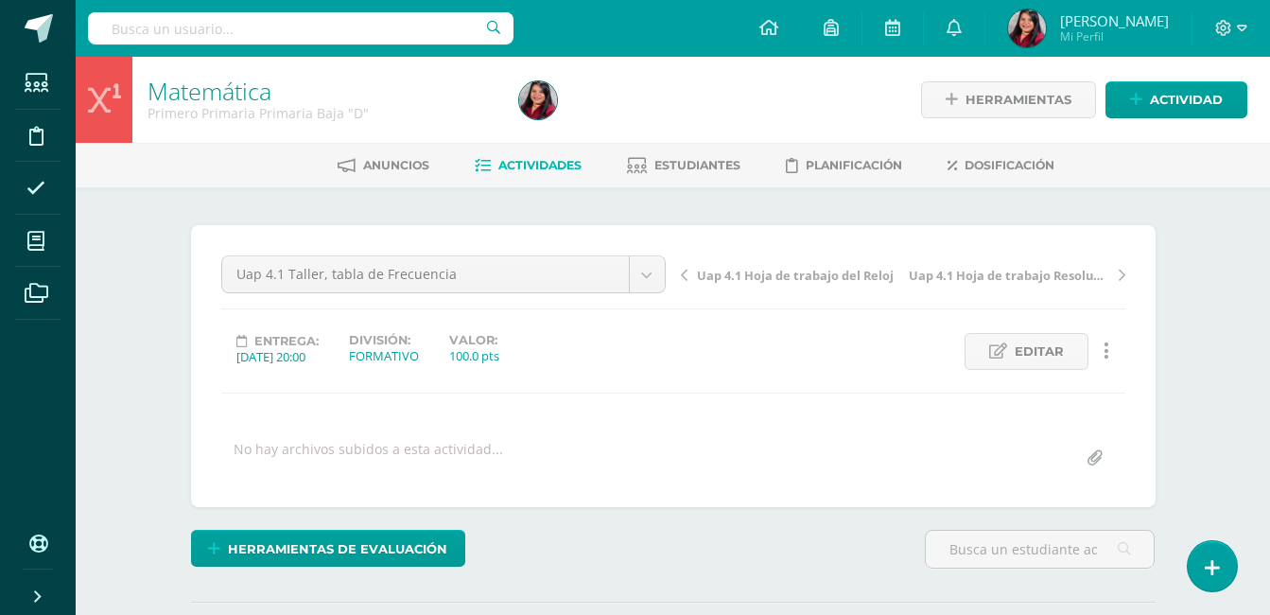
click at [1189, 399] on div "¿Estás seguro que quieres eliminar esta actividad? Esto borrará la actividad y …" at bounding box center [673, 468] width 1040 height 562
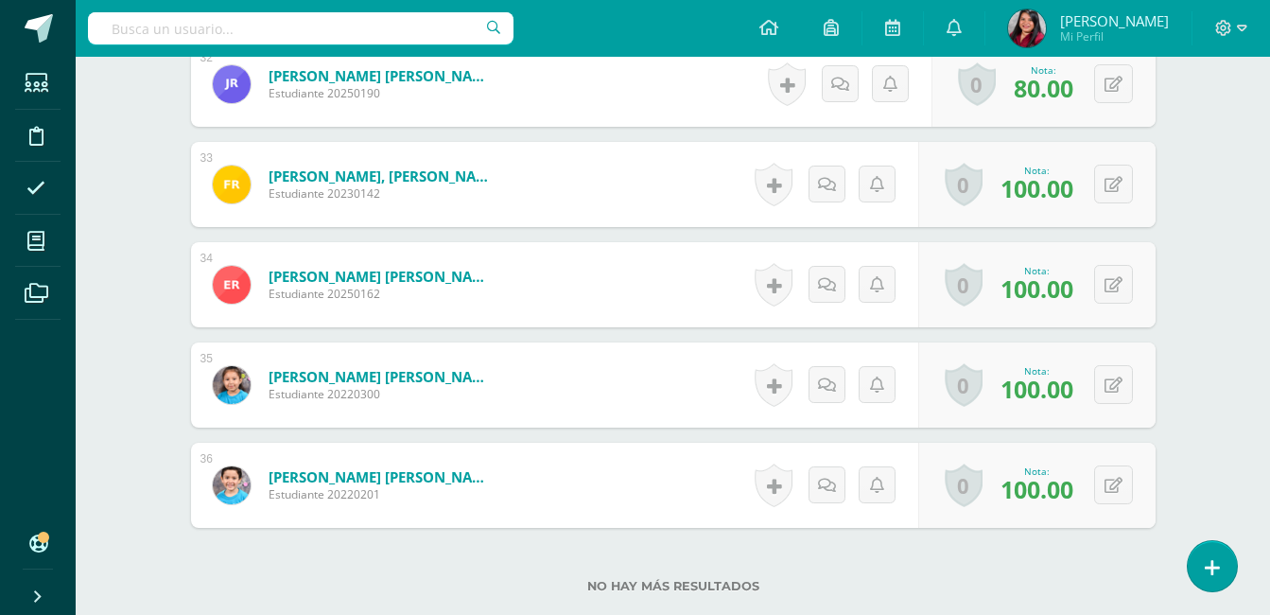
scroll to position [3756, 0]
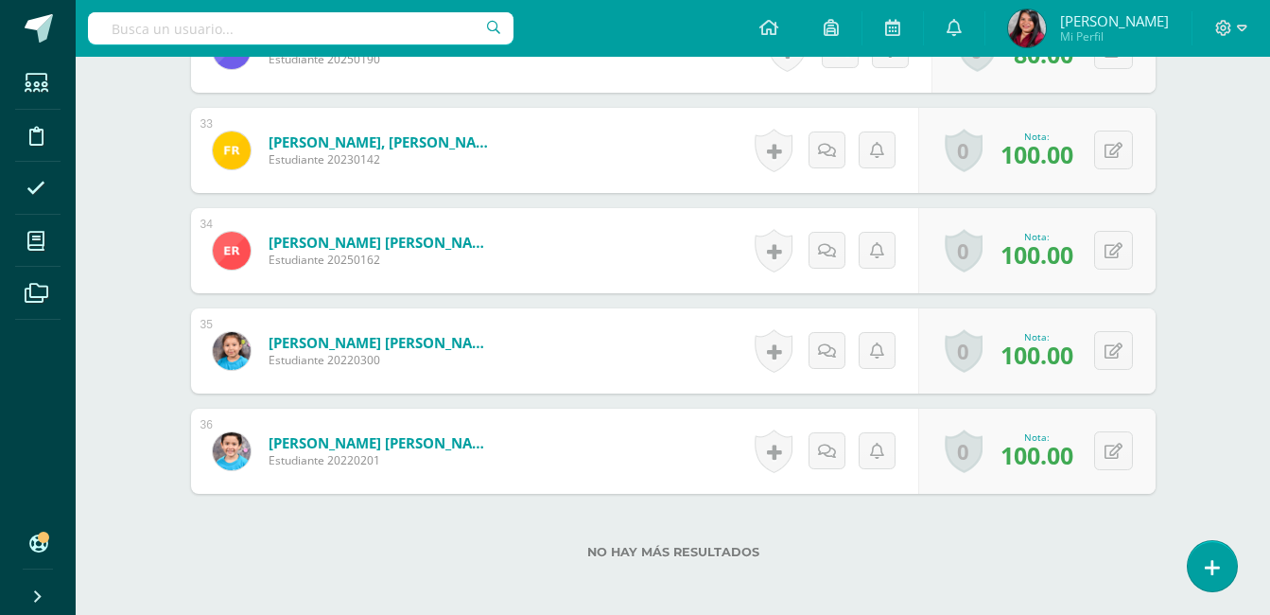
click at [537, 510] on div "No hay más resultados" at bounding box center [673, 538] width 964 height 88
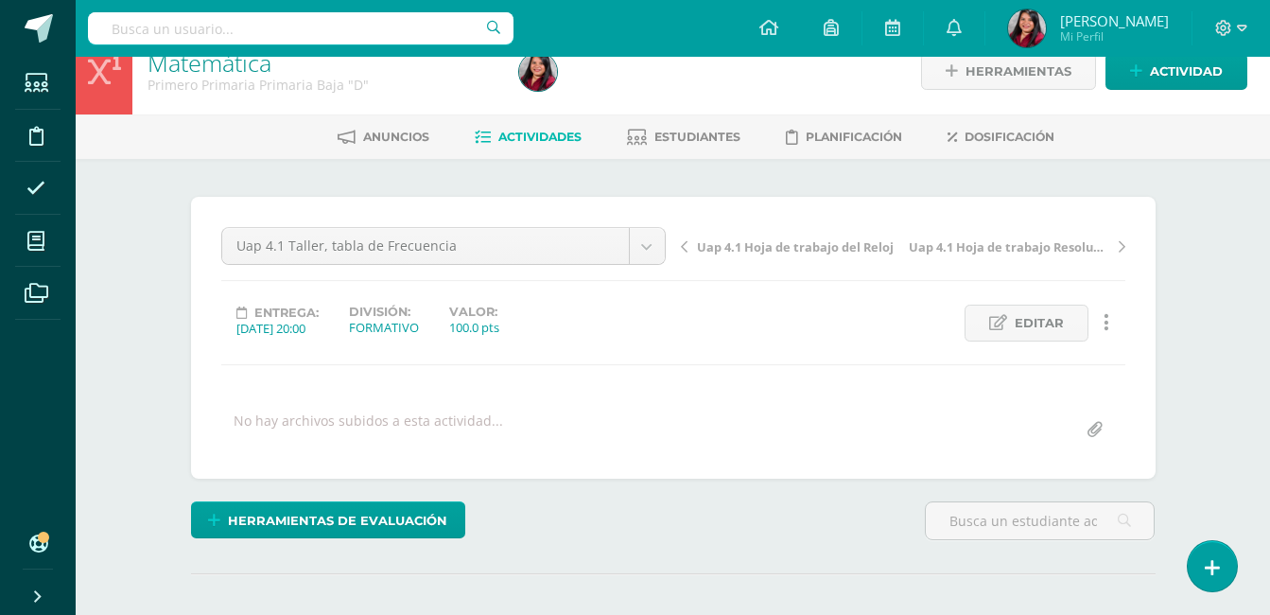
scroll to position [0, 0]
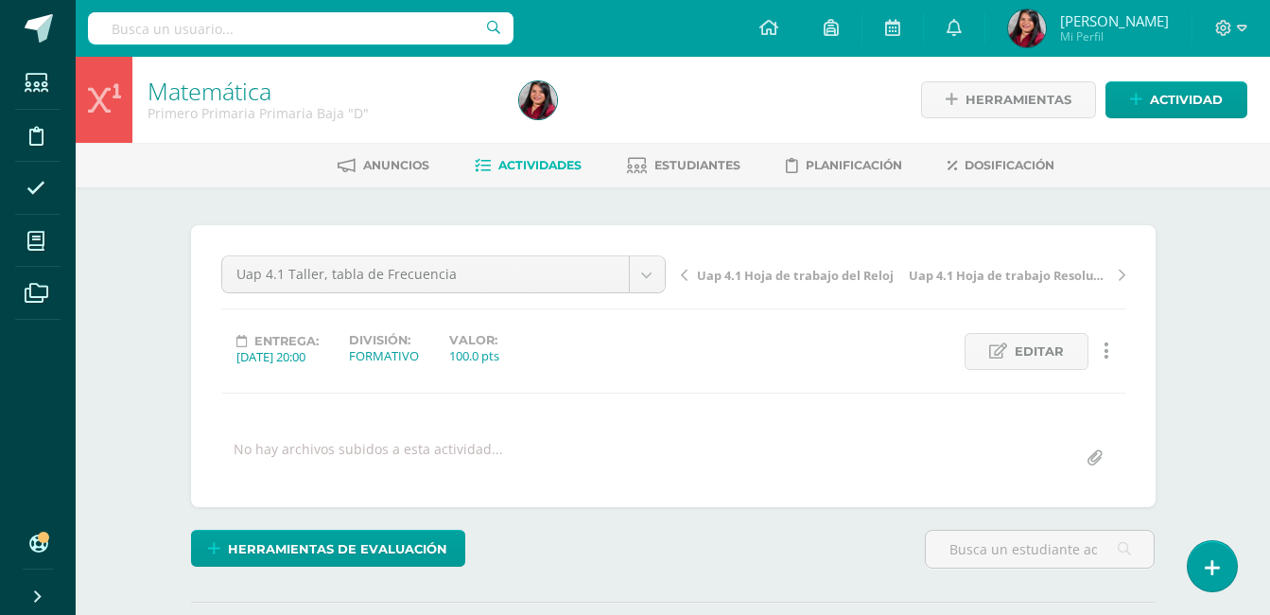
click at [509, 172] on span "Actividades" at bounding box center [539, 165] width 83 height 14
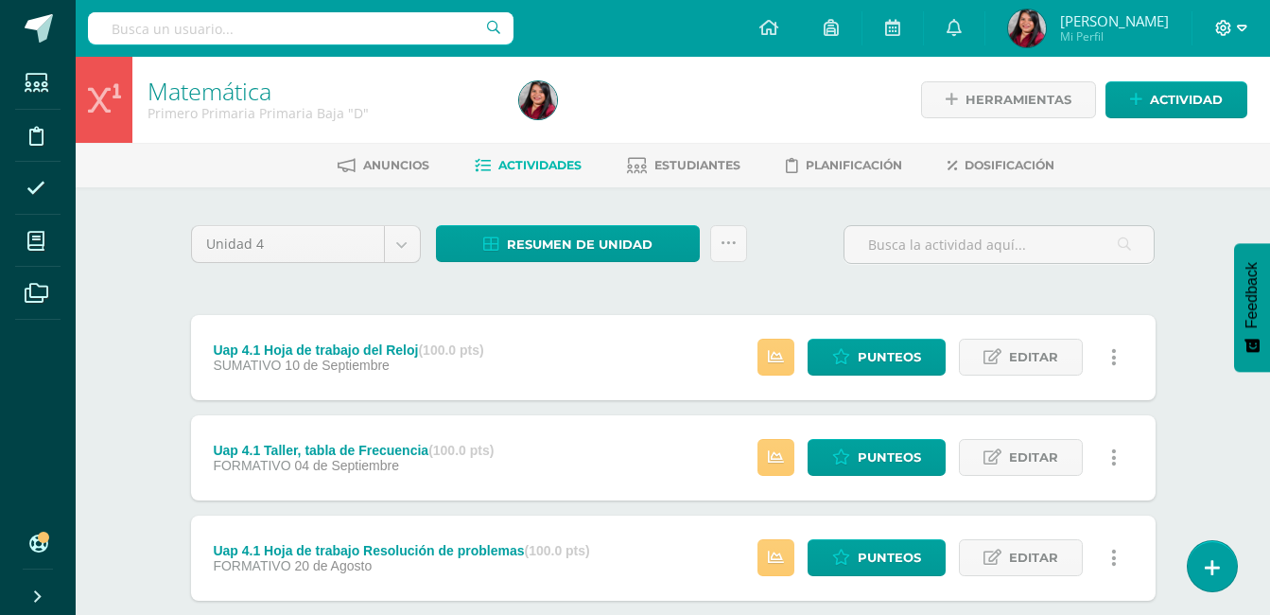
click at [1219, 23] on icon at bounding box center [1224, 28] width 16 height 16
click at [1168, 137] on span "Cerrar sesión" at bounding box center [1182, 129] width 85 height 18
